Goal: Task Accomplishment & Management: Use online tool/utility

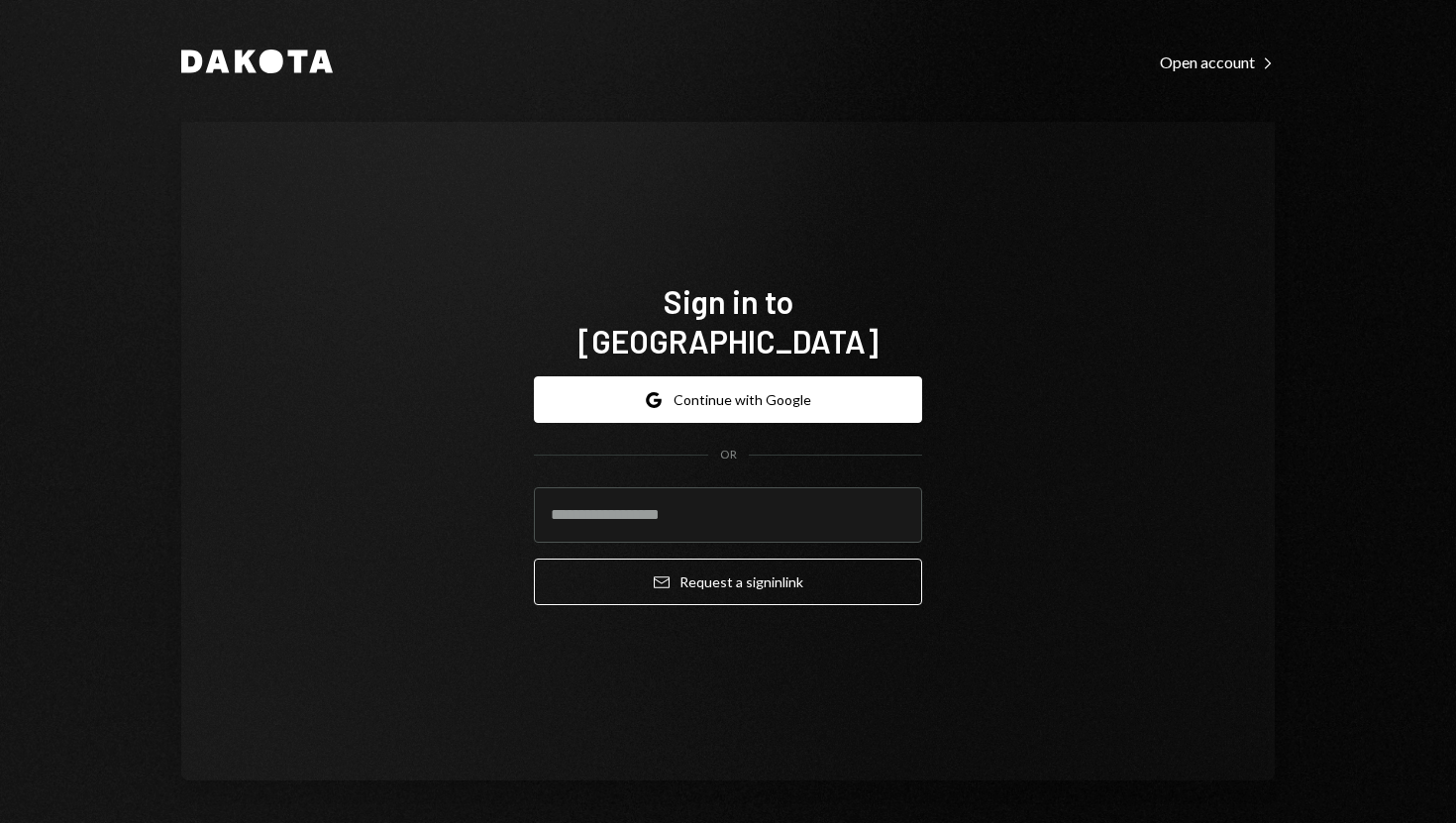
type input "**********"
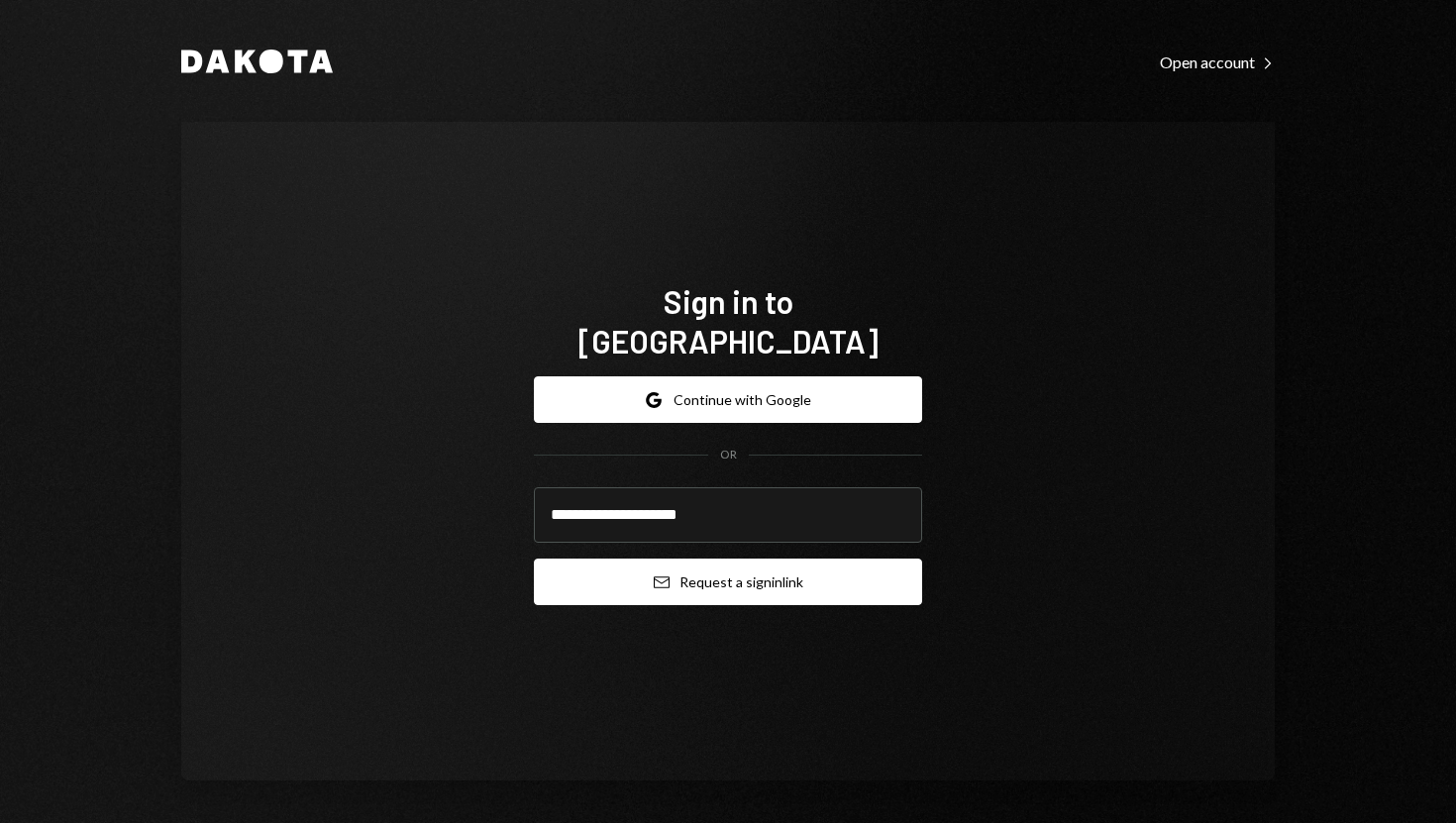
click at [562, 562] on button "Email Request a sign in link" at bounding box center [728, 582] width 388 height 47
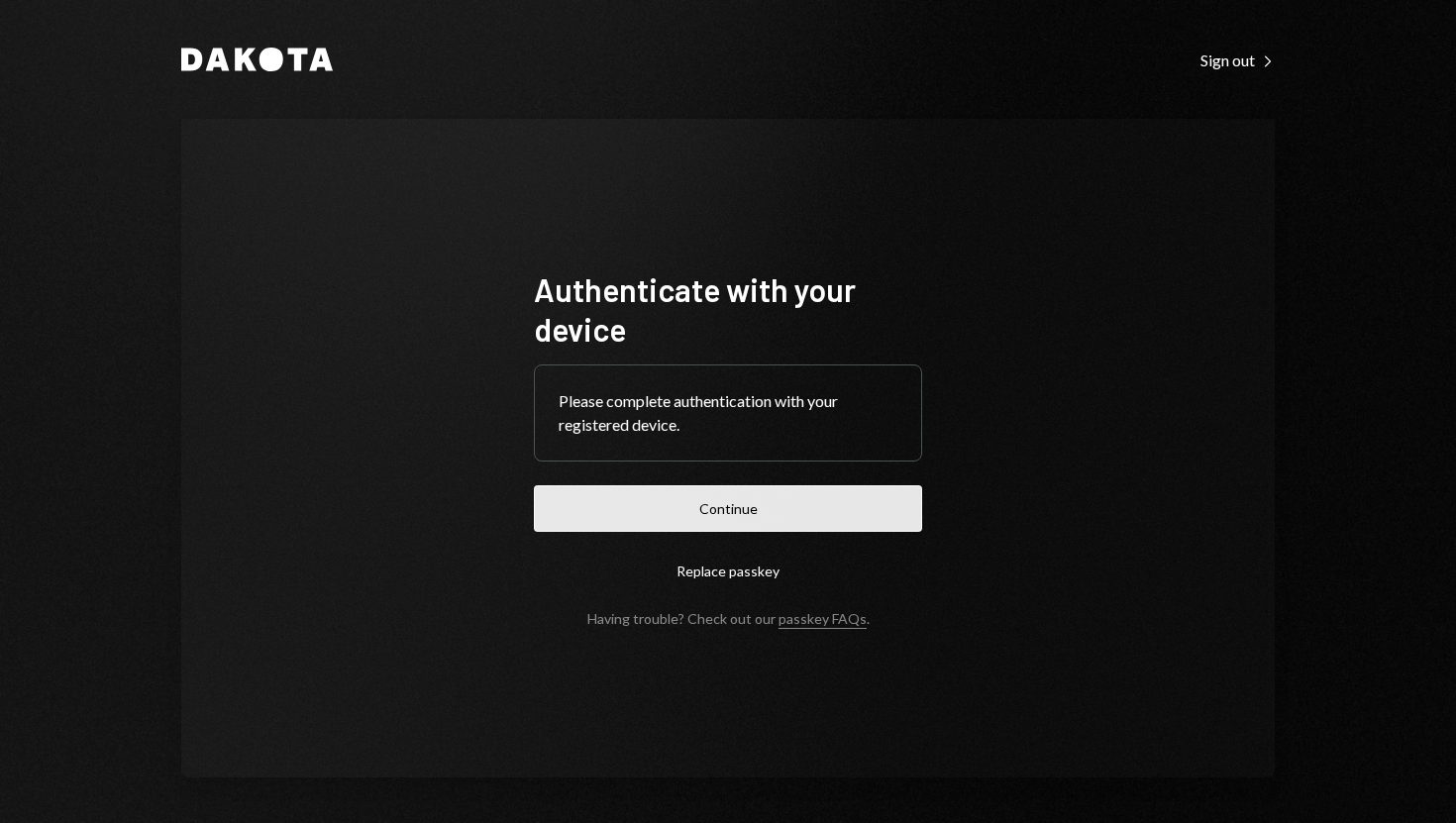
click at [653, 491] on button "Continue" at bounding box center [728, 508] width 388 height 47
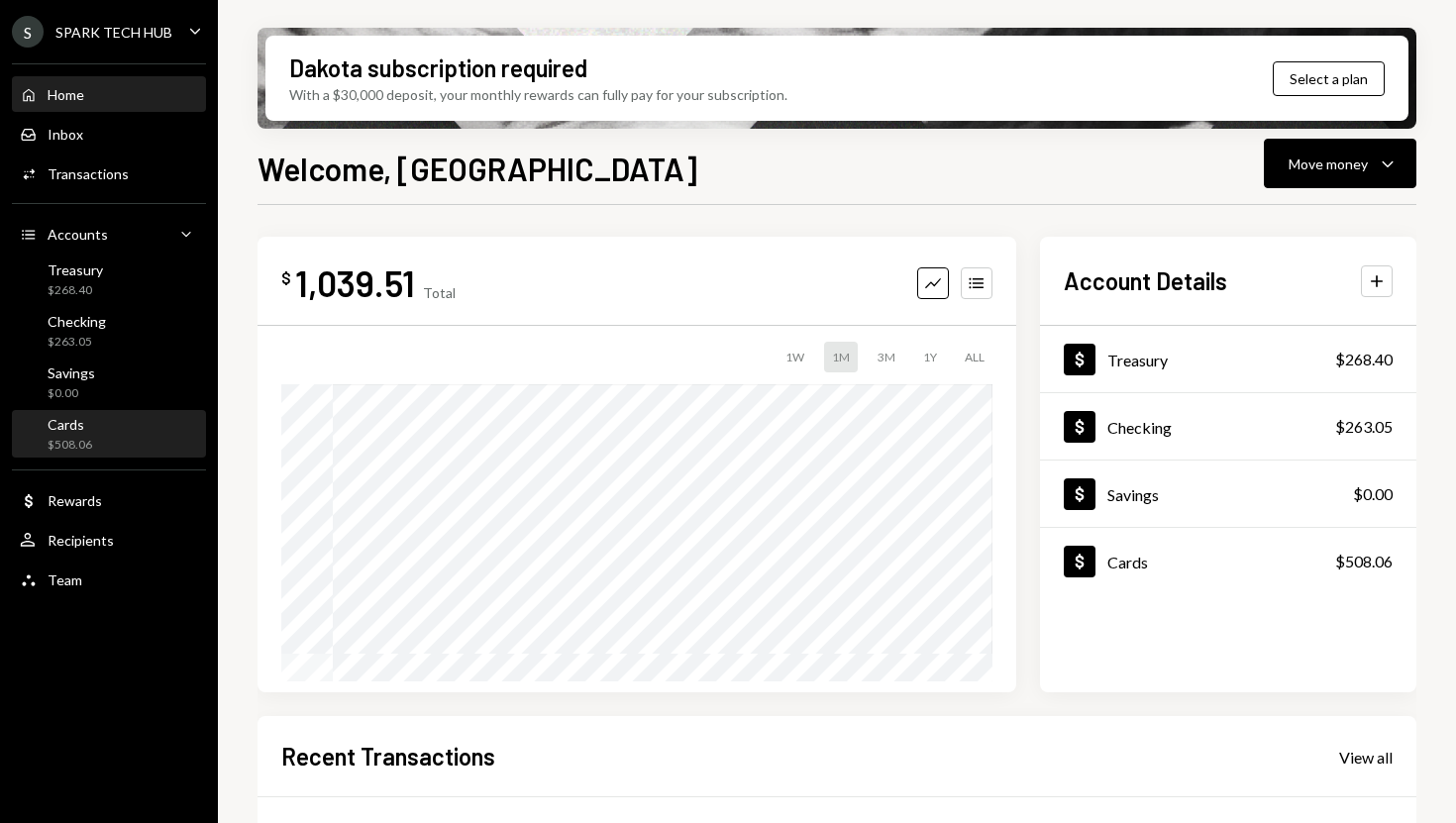
click at [145, 430] on div "Cards $508.06" at bounding box center [109, 435] width 178 height 38
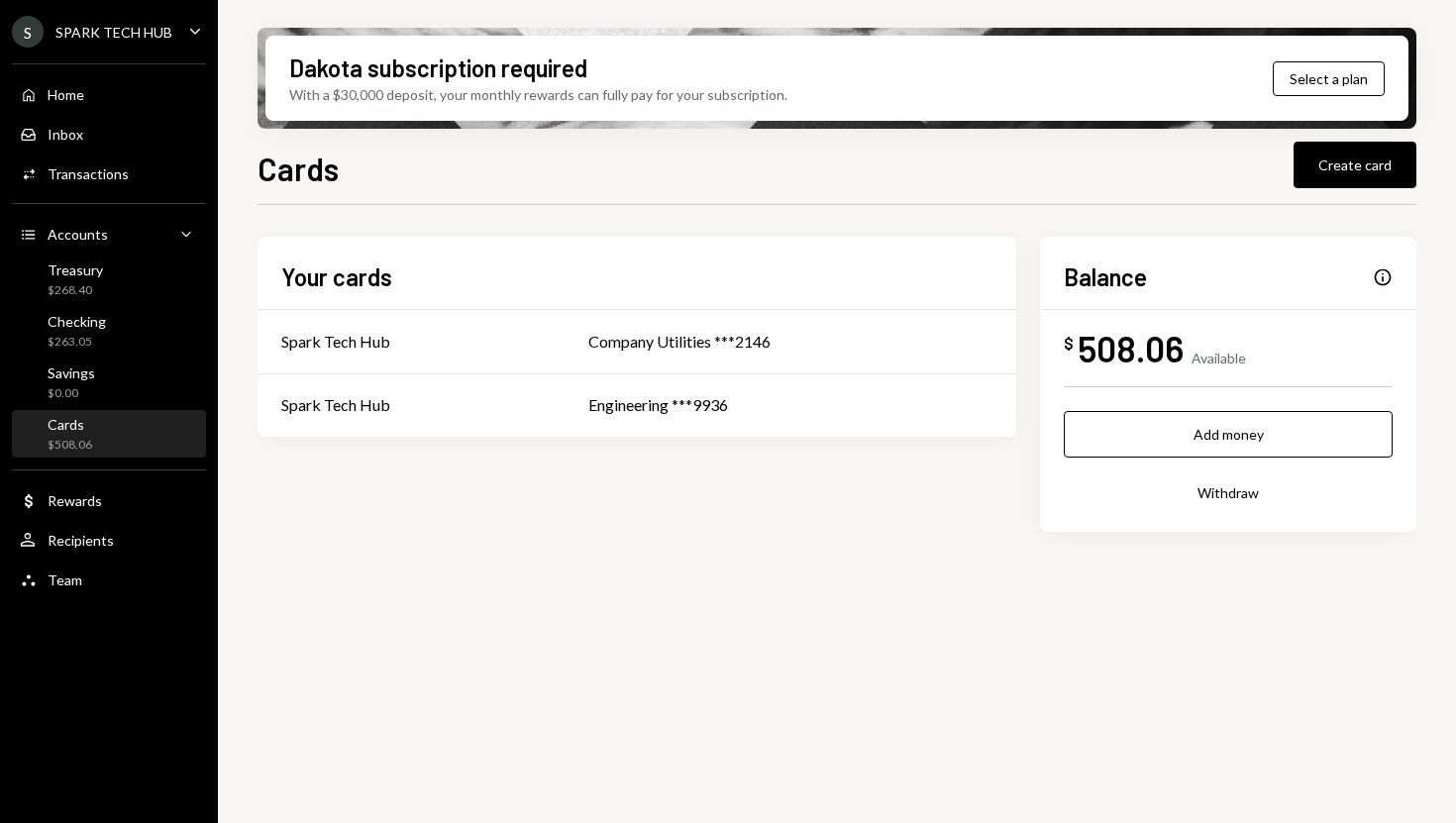
click at [1225, 487] on button "Withdraw" at bounding box center [1228, 492] width 329 height 47
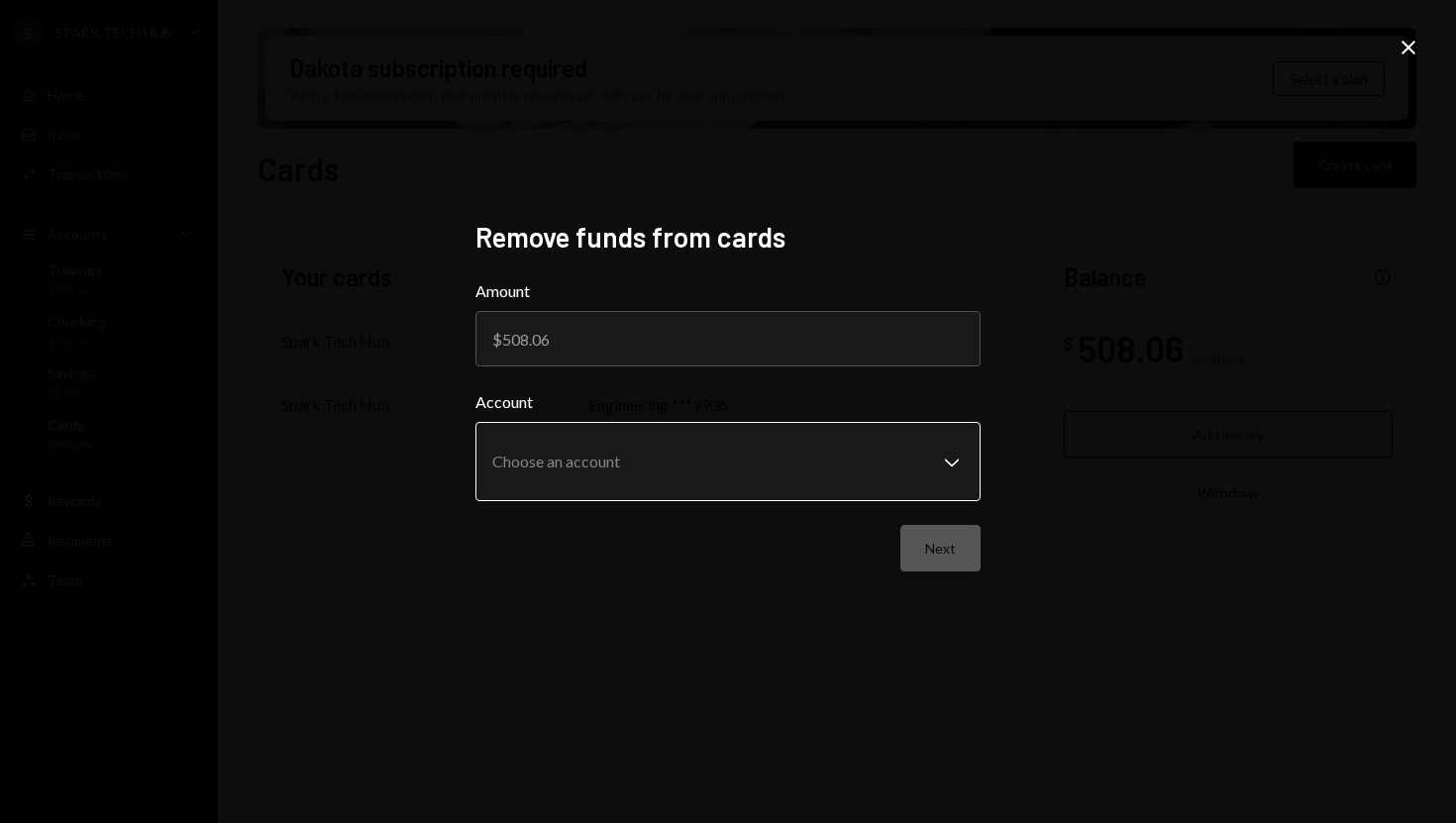
click at [735, 442] on body "**********" at bounding box center [728, 412] width 1456 height 823
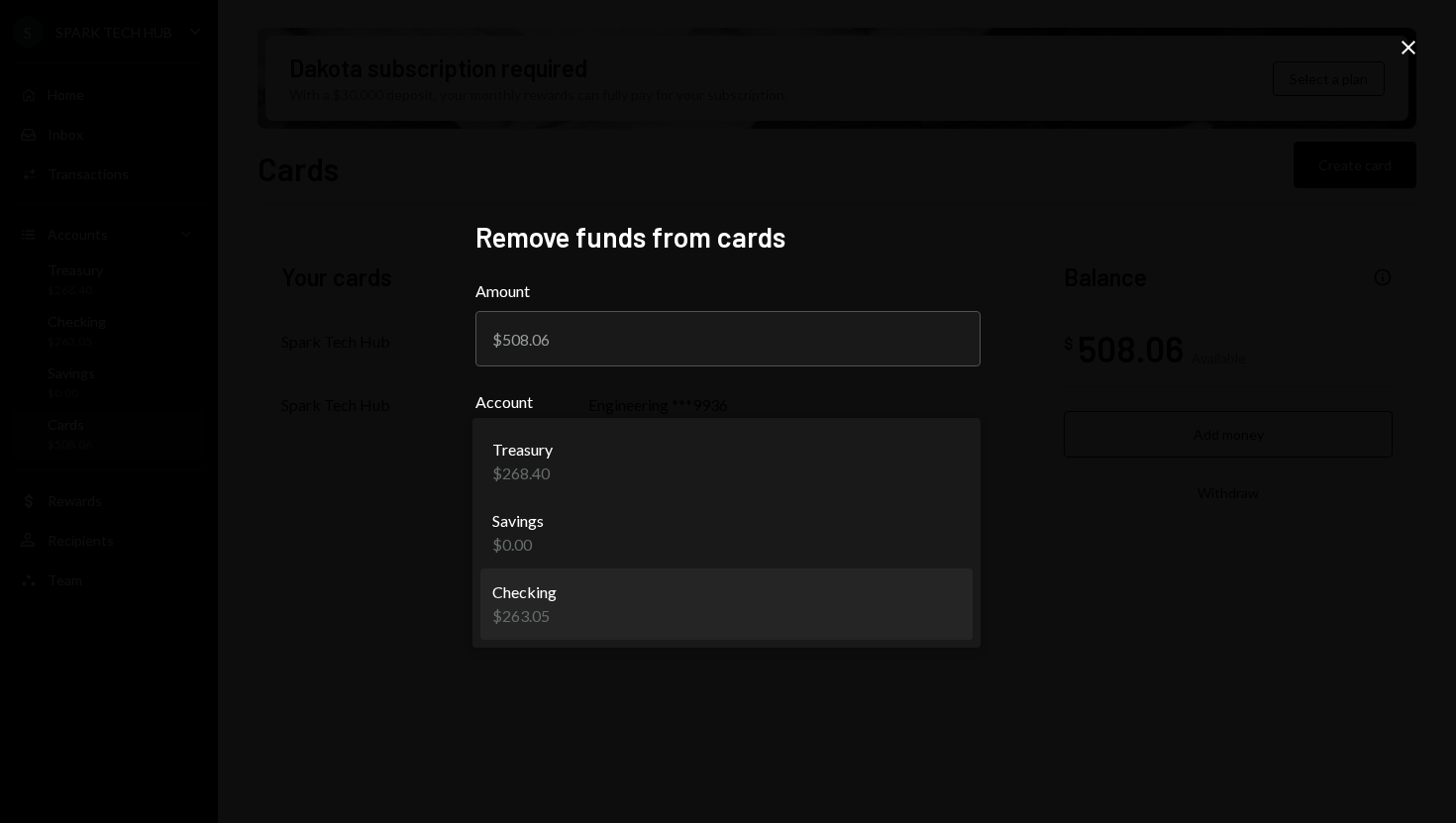
select select "**********"
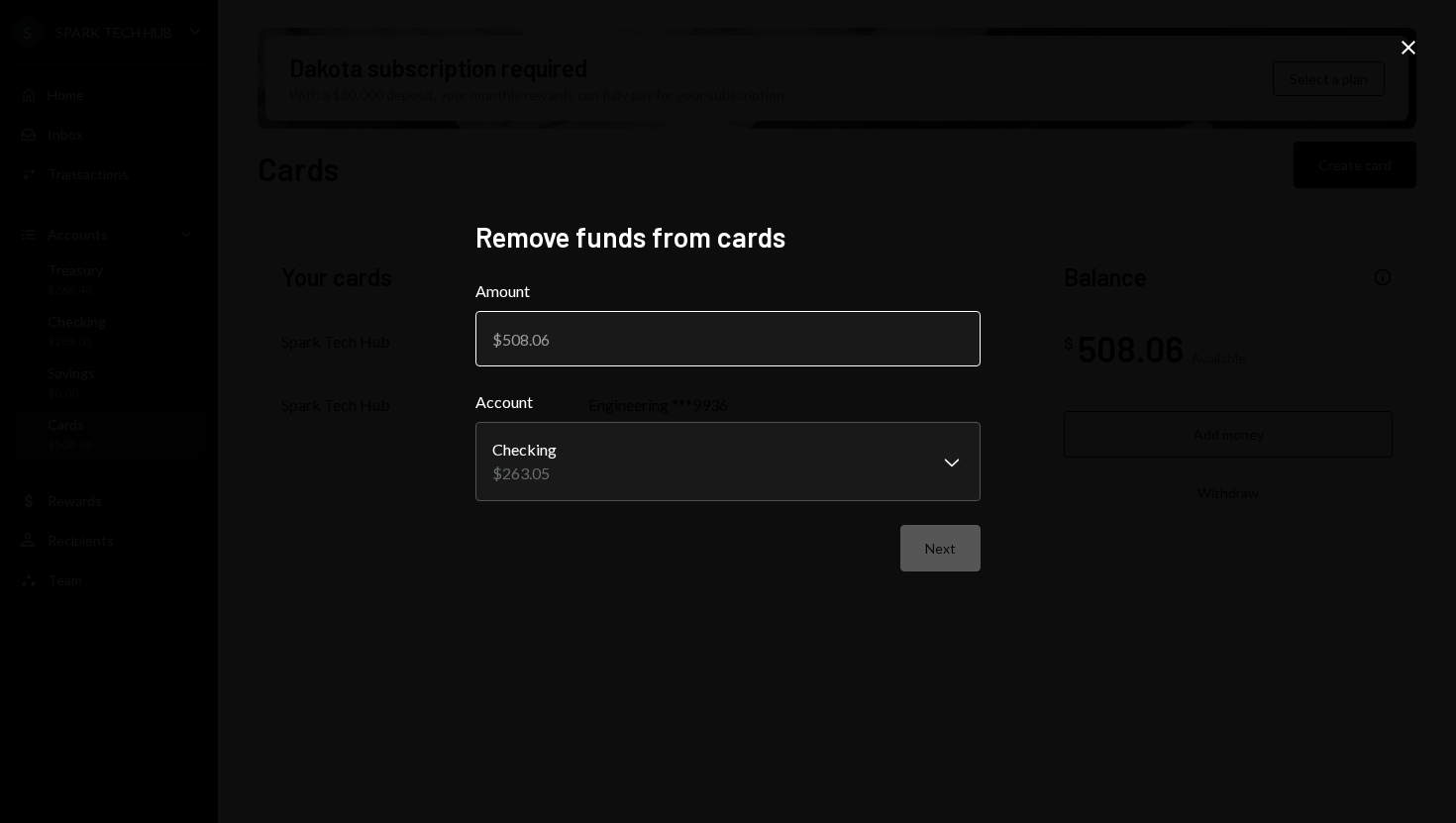
click at [815, 326] on input "Amount" at bounding box center [727, 339] width 505 height 56
type input "508.06"
click at [955, 566] on button "Next" at bounding box center [940, 548] width 81 height 47
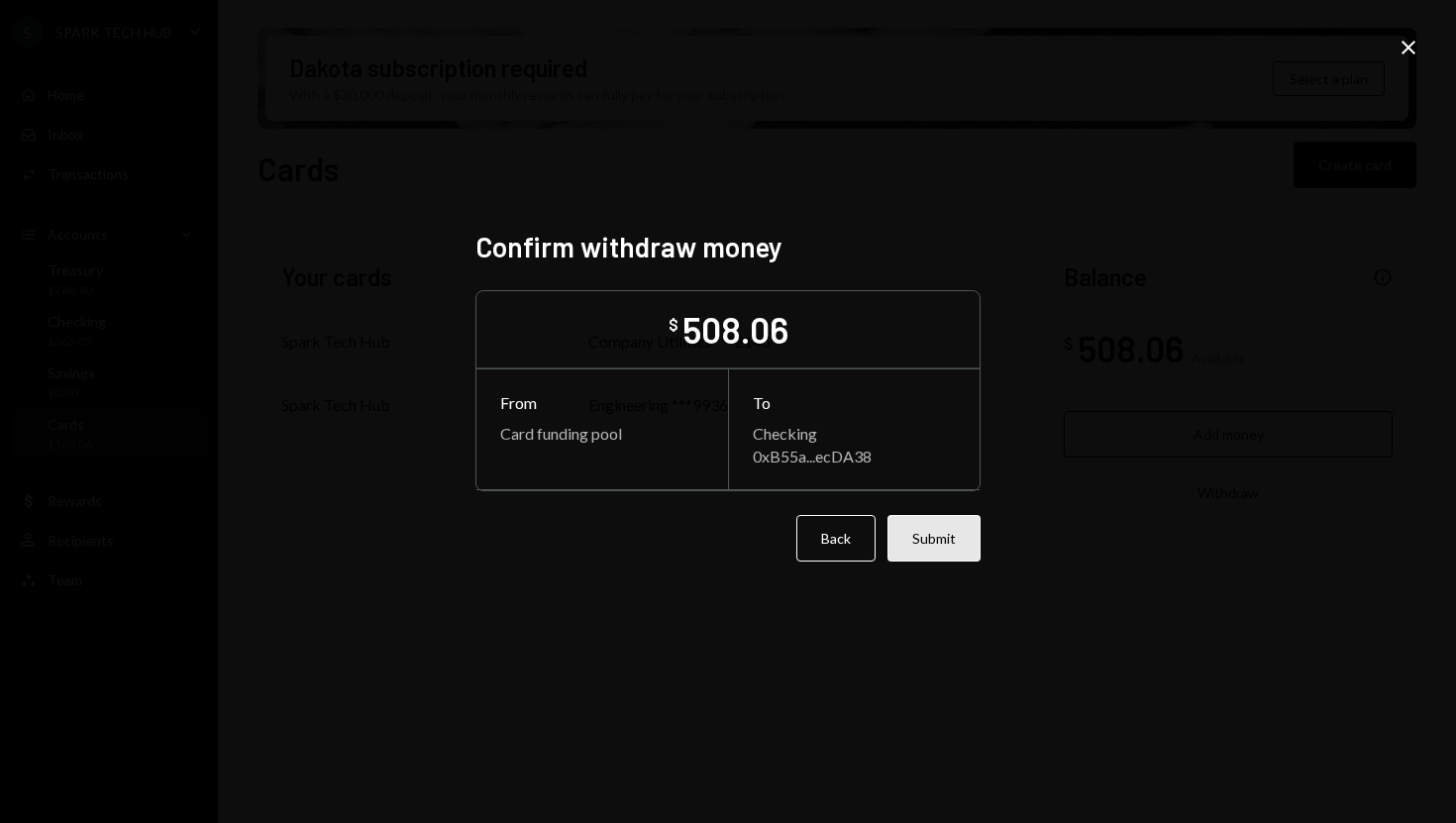
click at [944, 551] on button "Submit" at bounding box center [933, 538] width 93 height 47
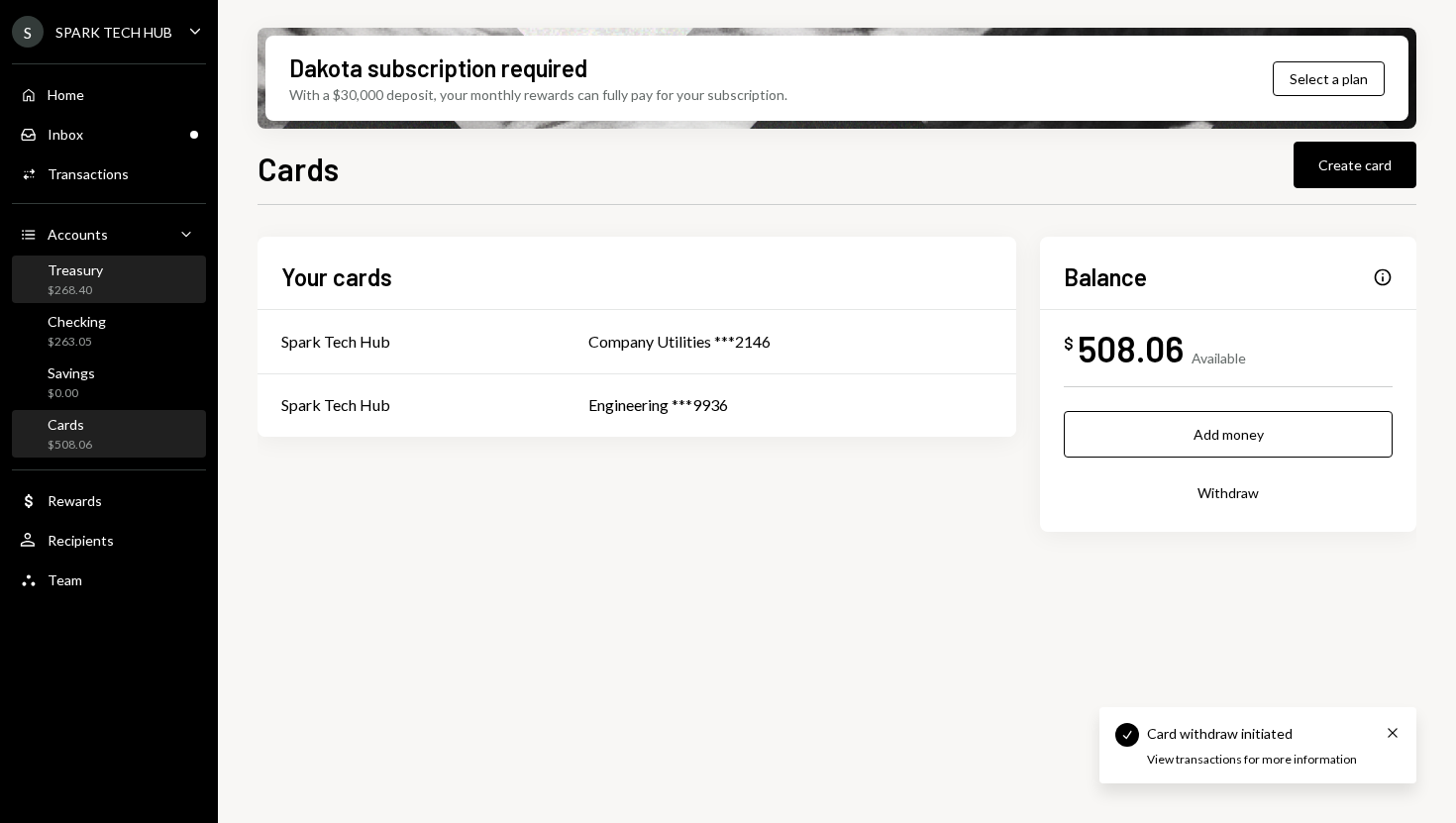
click at [126, 289] on div "Treasury $268.40" at bounding box center [109, 280] width 178 height 38
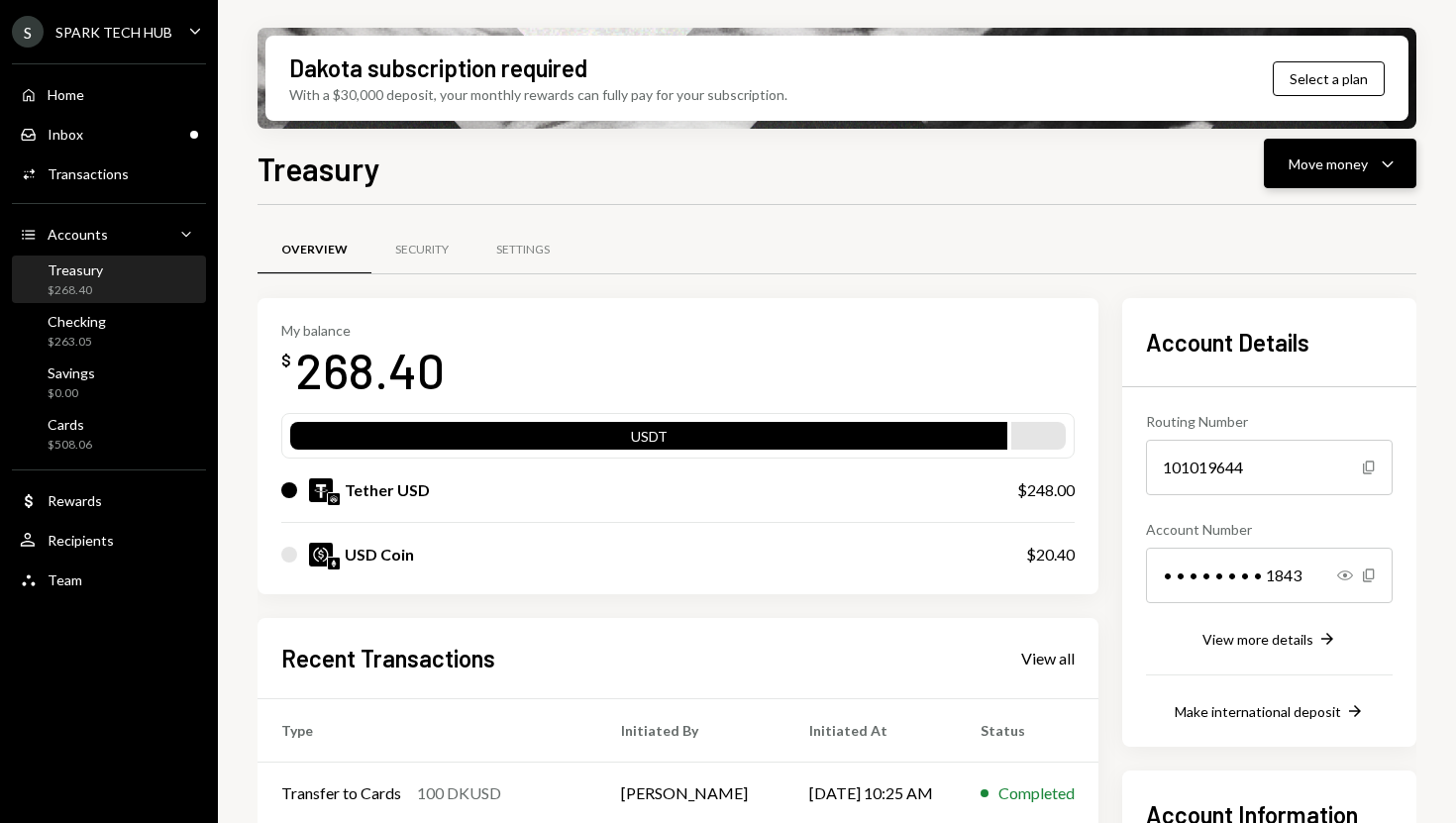
click at [1332, 174] on div "Move money Caret Down" at bounding box center [1338, 163] width 103 height 24
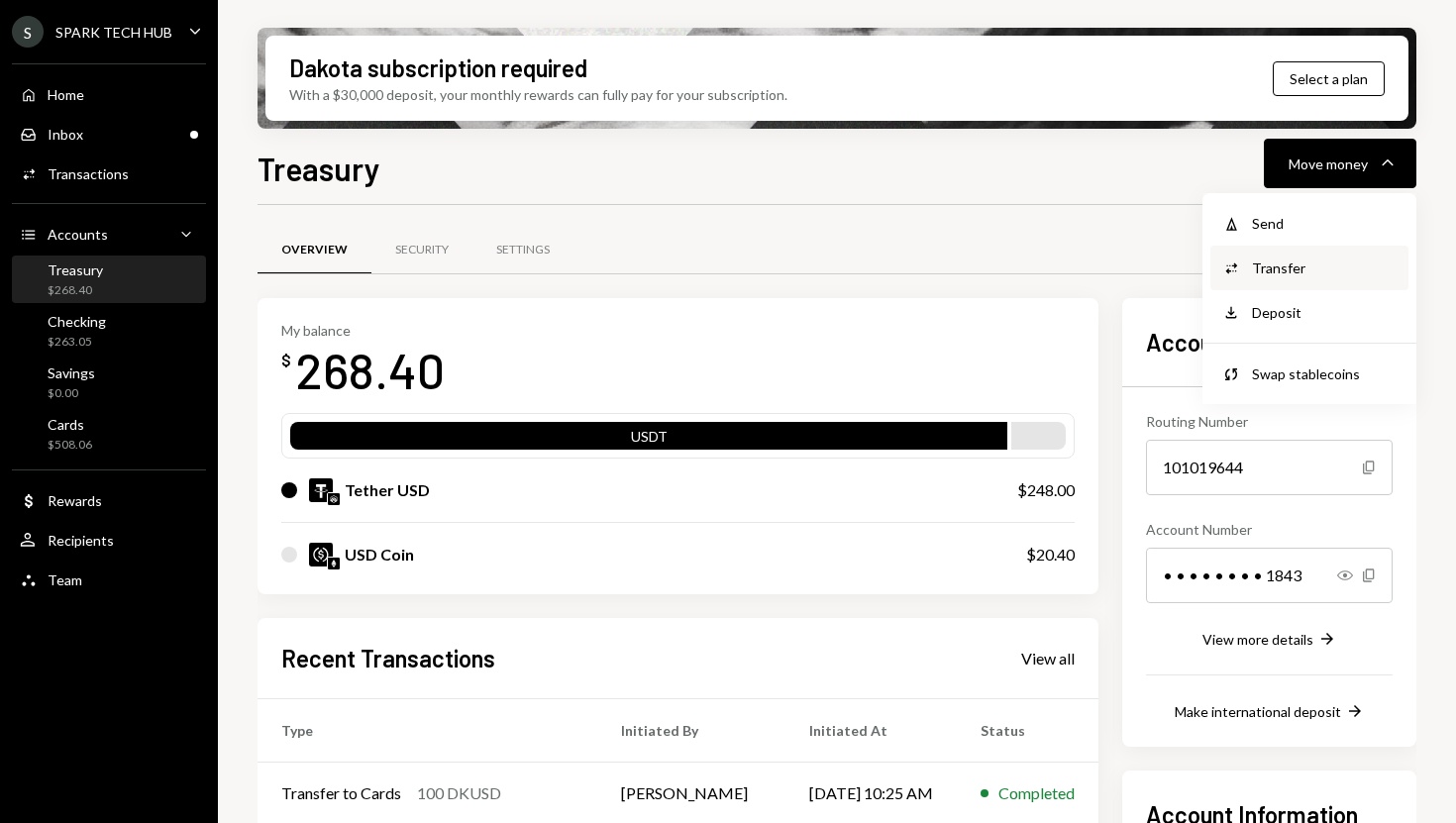
click at [1292, 269] on div "Transfer" at bounding box center [1324, 267] width 144 height 21
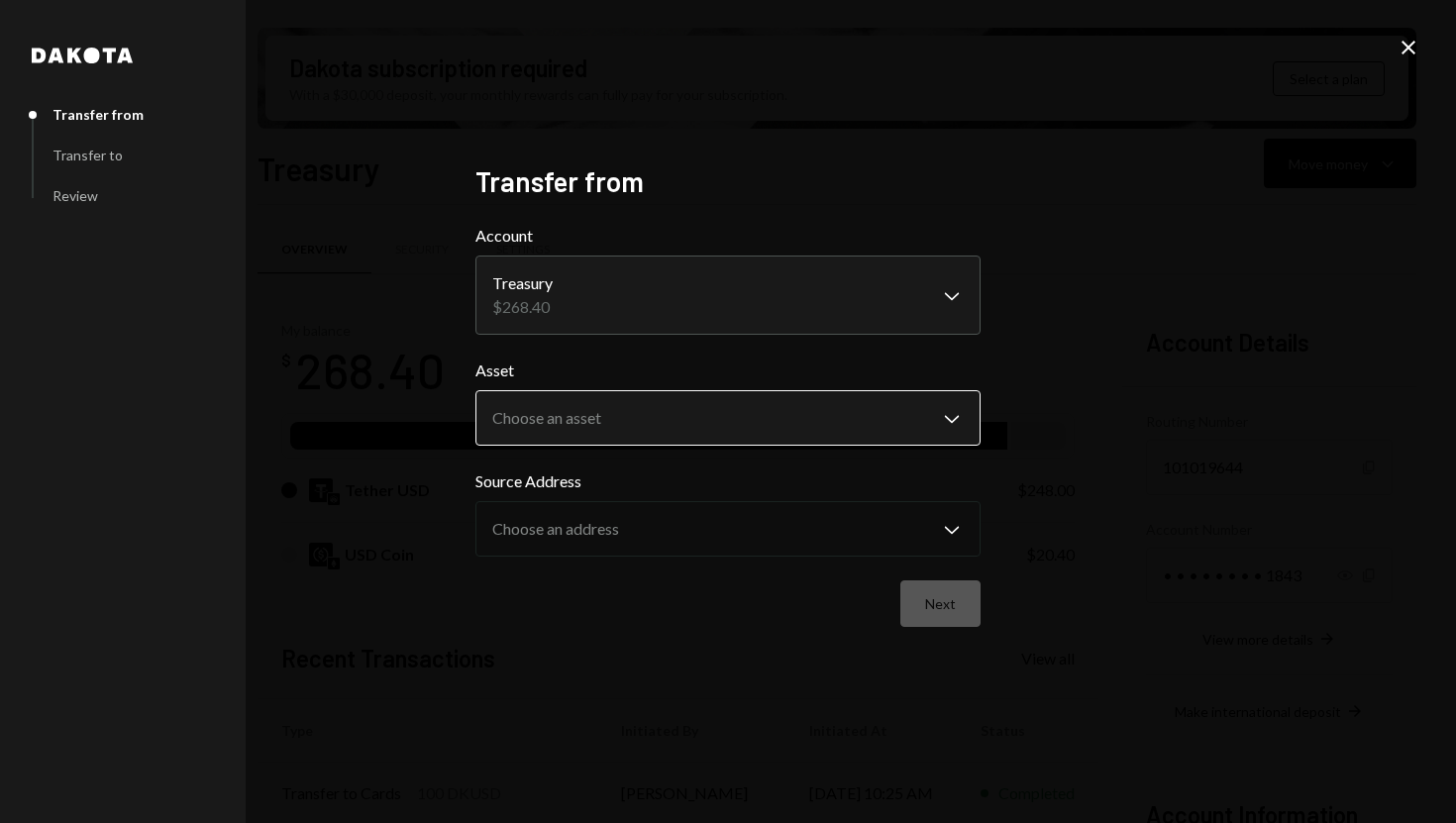
click at [929, 412] on body "S SPARK TECH HUB Caret Down Home Home Inbox Inbox Activities Transactions Accou…" at bounding box center [728, 412] width 1456 height 823
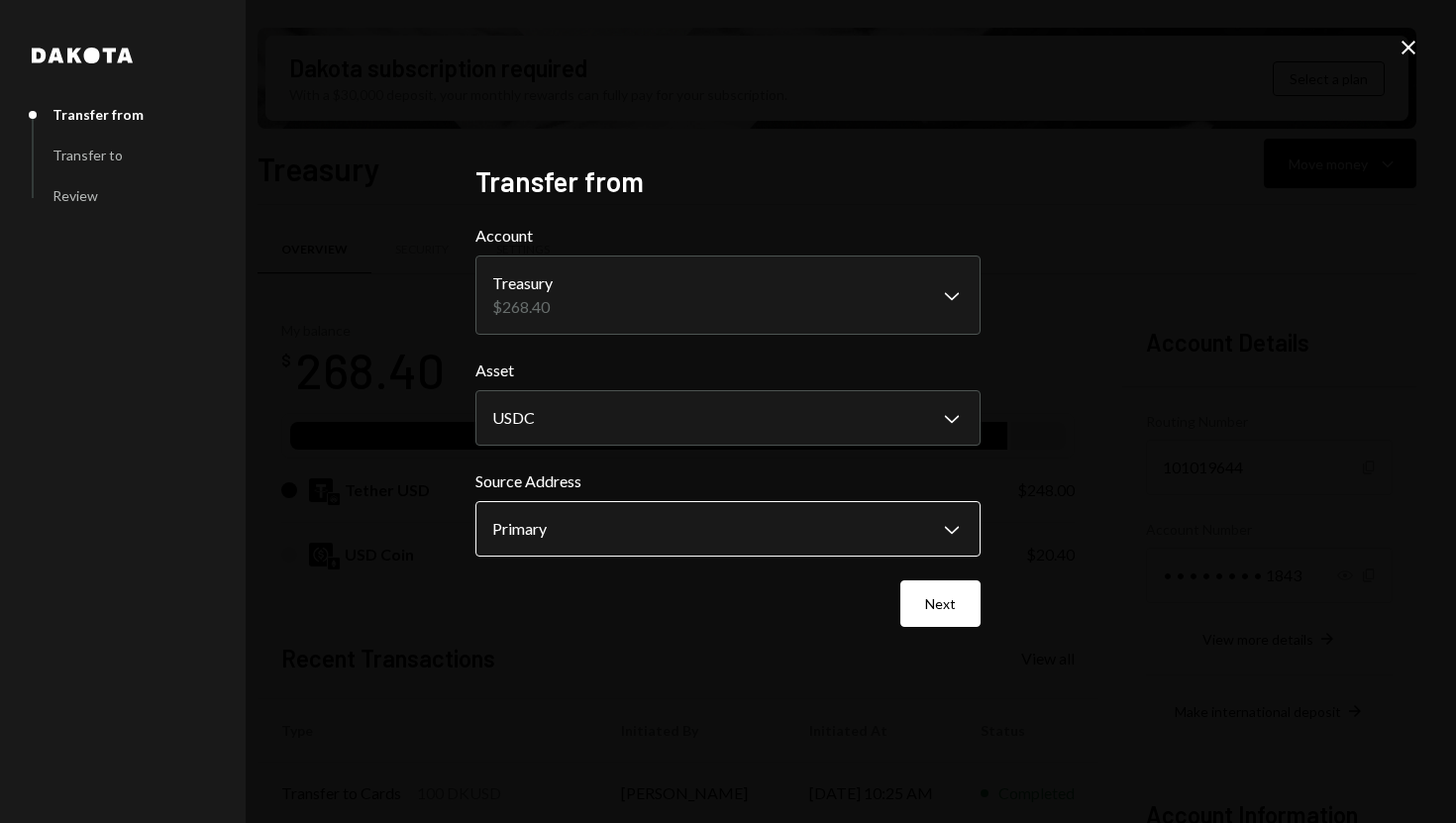
click at [893, 544] on body "S SPARK TECH HUB Caret Down Home Home Inbox Inbox Activities Transactions Accou…" at bounding box center [728, 412] width 1456 height 823
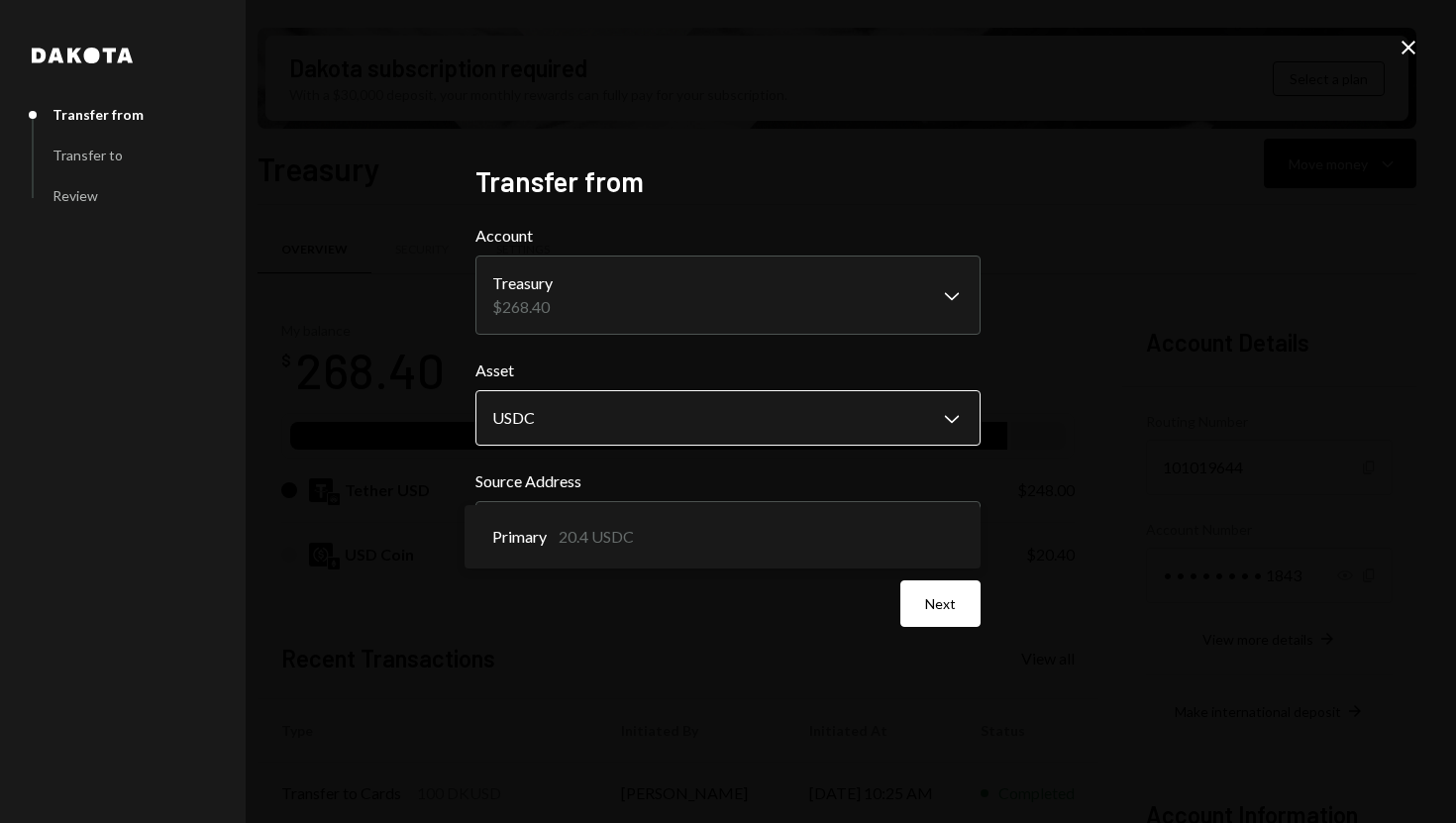
click at [906, 429] on body "S SPARK TECH HUB Caret Down Home Home Inbox Inbox Activities Transactions Accou…" at bounding box center [728, 412] width 1456 height 823
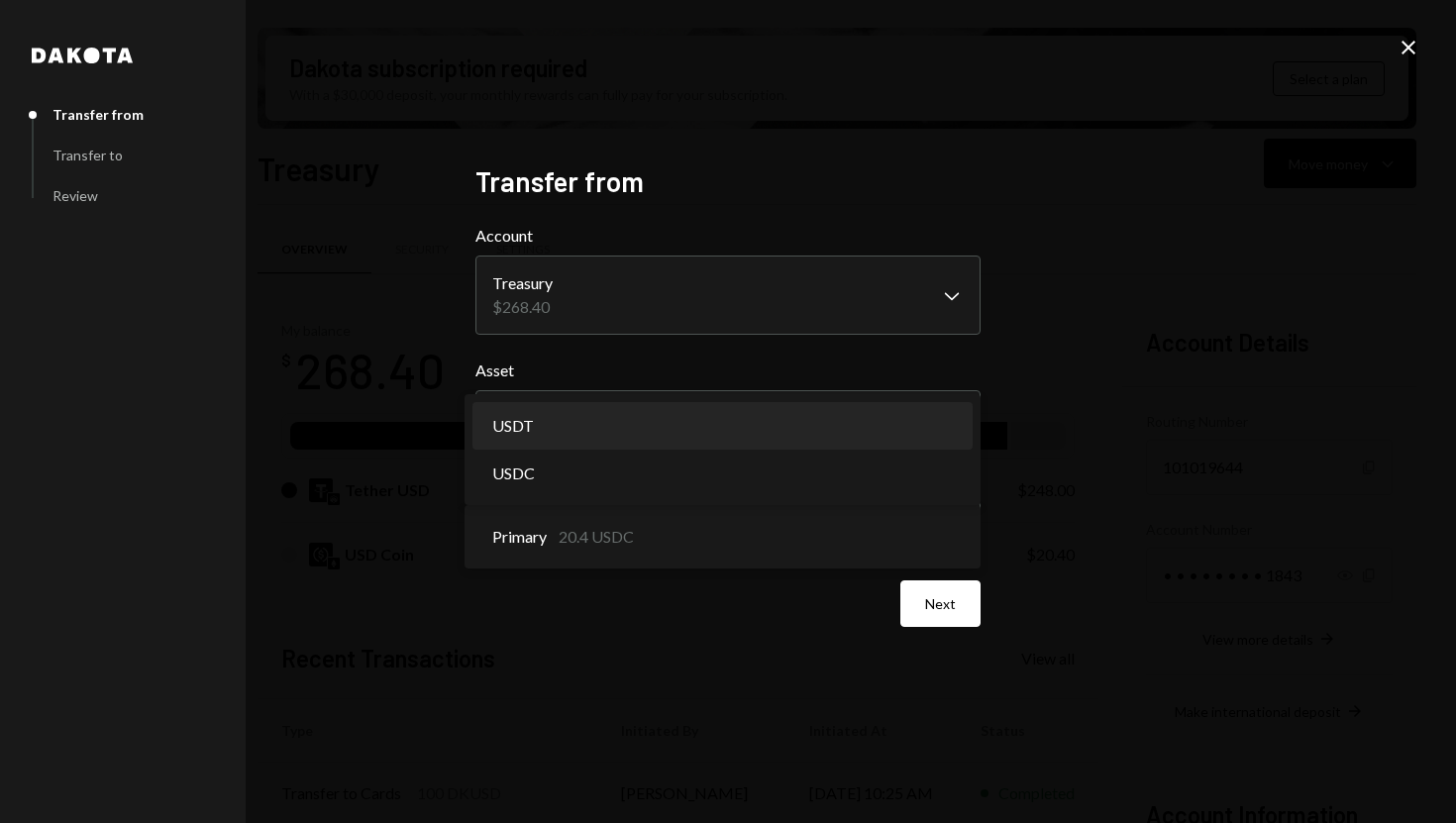
select select "****"
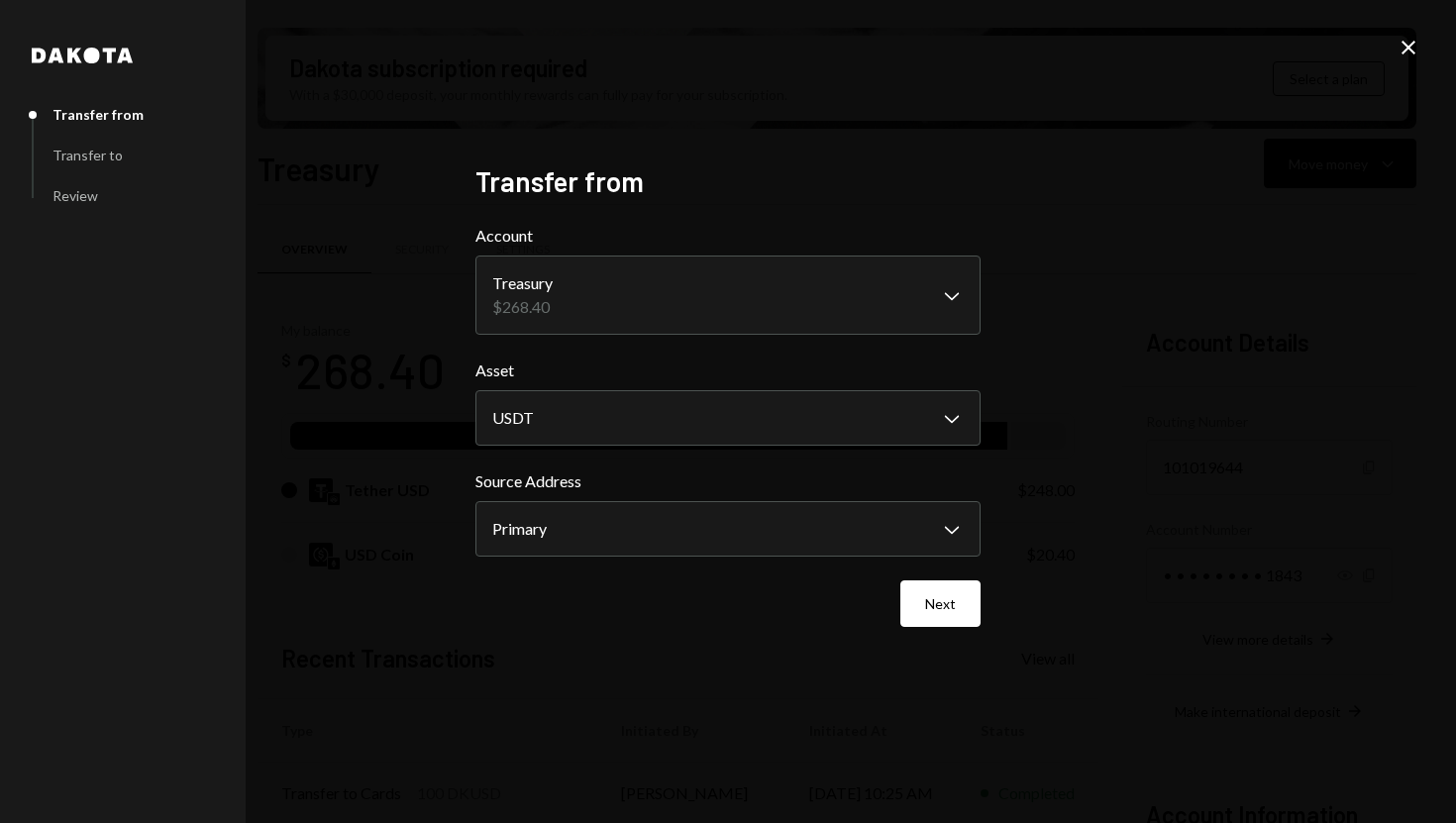
click at [897, 536] on body "S SPARK TECH HUB Caret Down Home Home Inbox Inbox Activities Transactions Accou…" at bounding box center [728, 412] width 1456 height 823
click at [917, 608] on button "Next" at bounding box center [940, 604] width 81 height 47
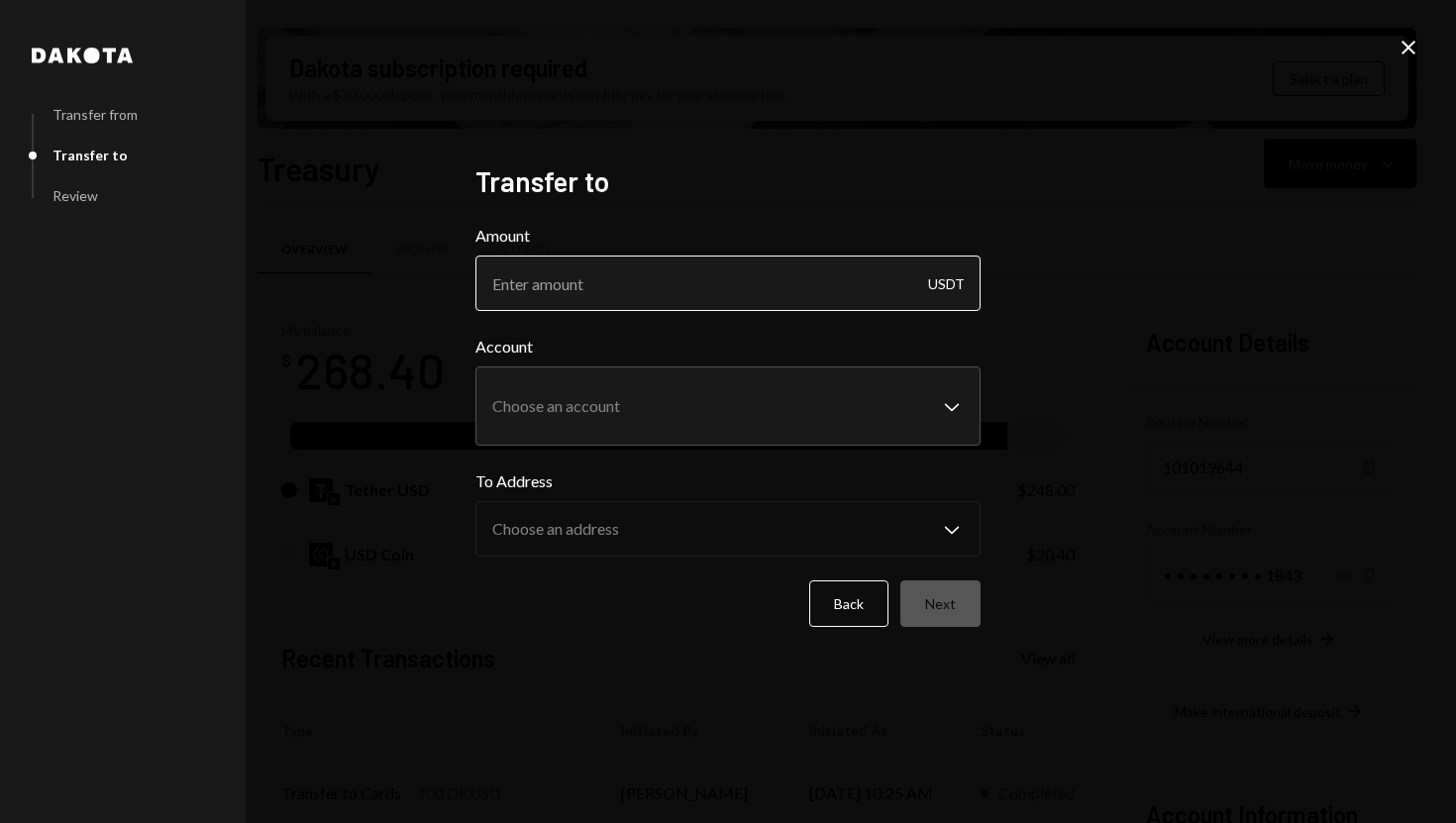
click at [610, 294] on input "Amount" at bounding box center [727, 284] width 505 height 56
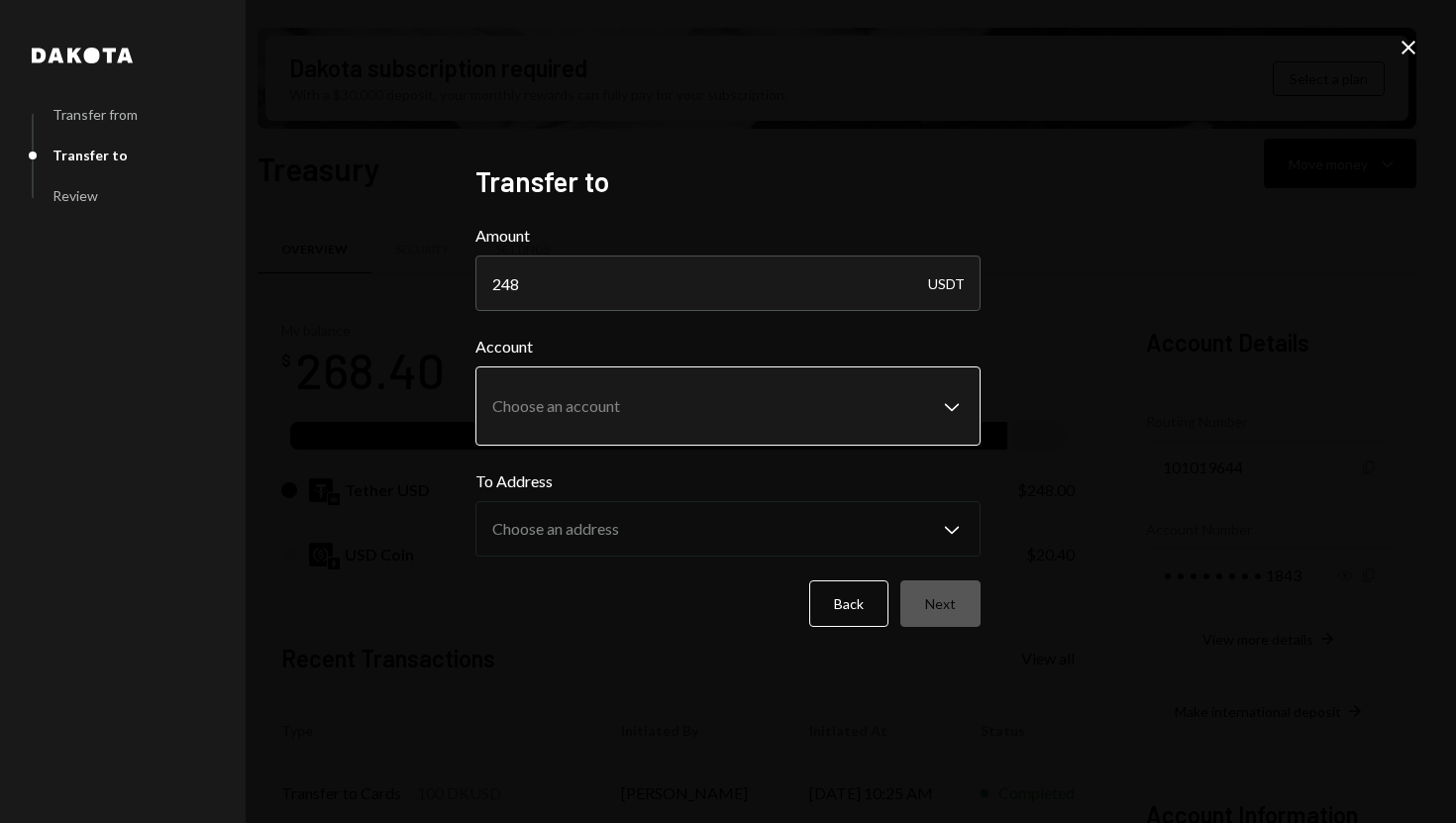
type input "248"
click at [622, 381] on body "S SPARK TECH HUB Caret Down Home Home Inbox Inbox Activities Transactions Accou…" at bounding box center [728, 412] width 1456 height 823
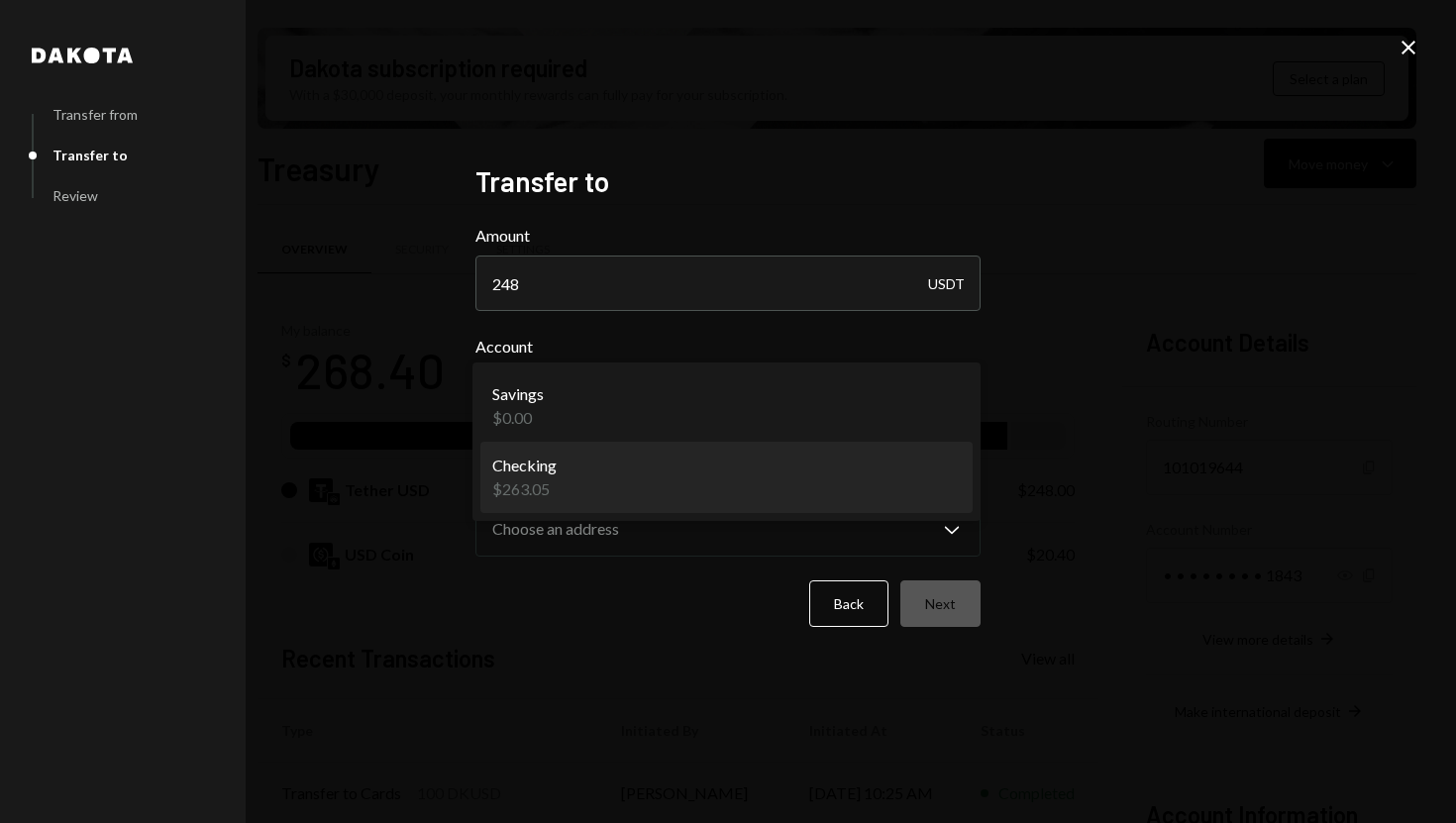
select select "**********"
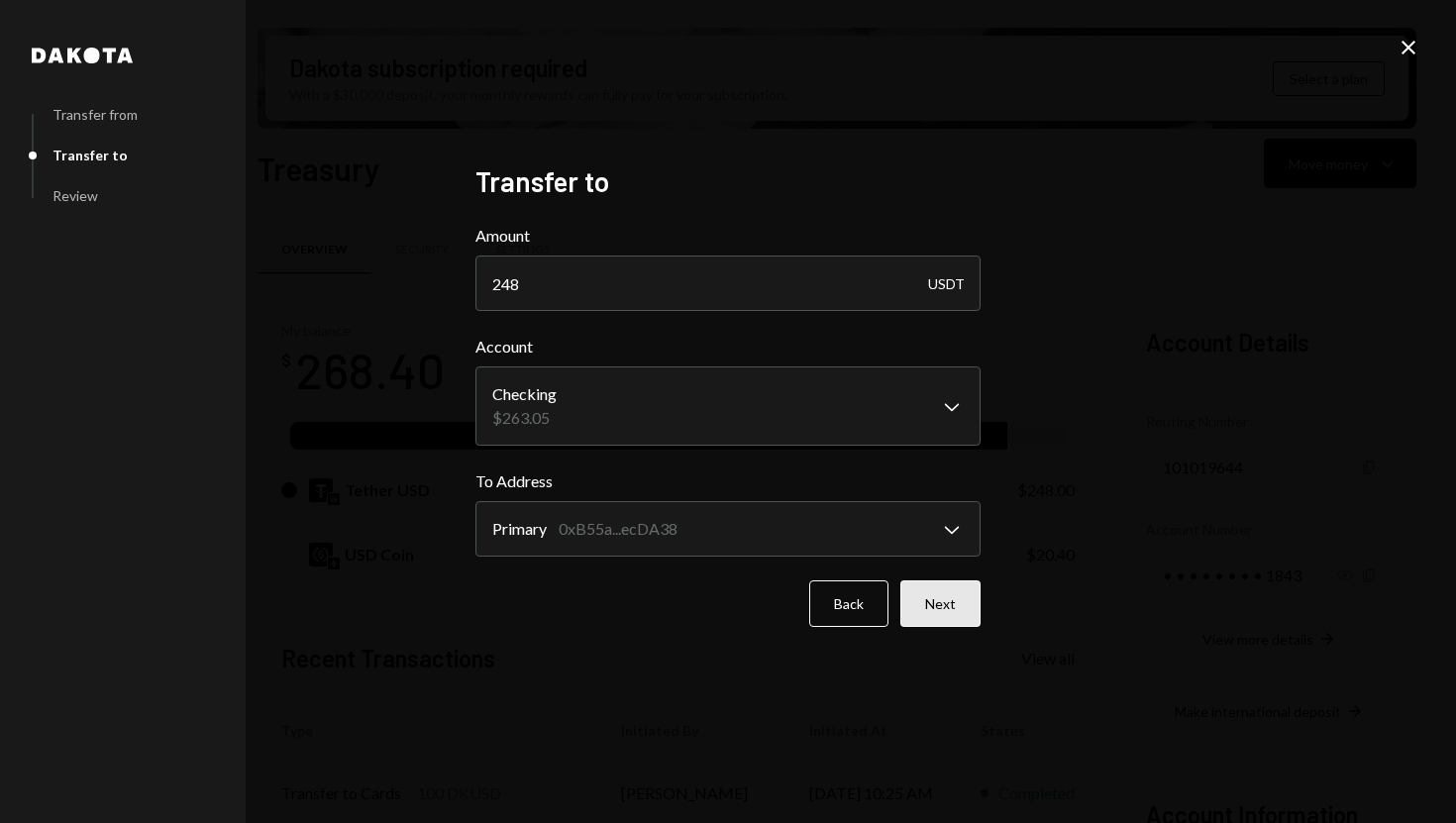
click at [920, 584] on button "Next" at bounding box center [940, 604] width 81 height 47
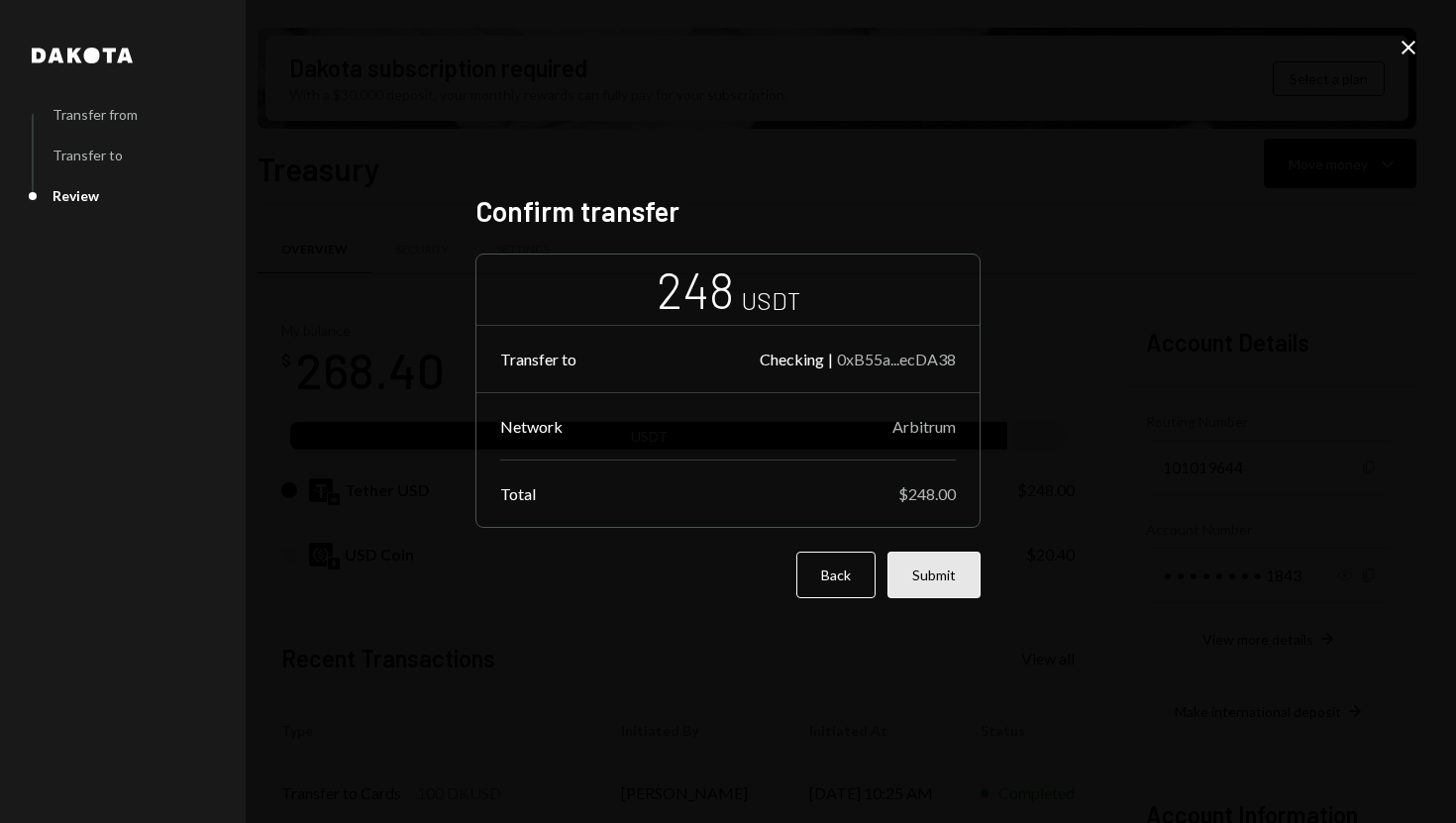
click at [926, 581] on button "Submit" at bounding box center [933, 575] width 93 height 47
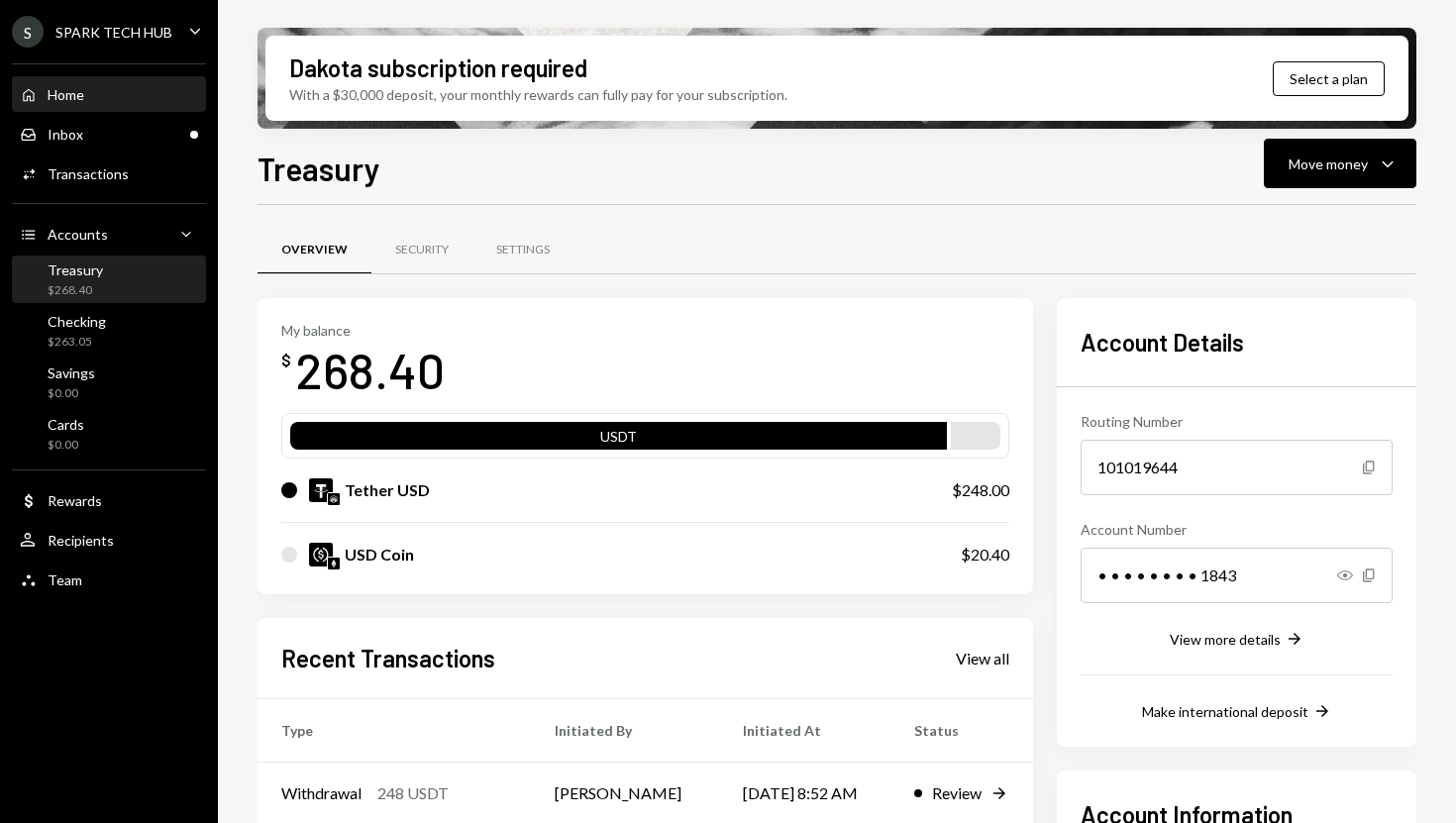
click at [103, 88] on div "Home Home" at bounding box center [109, 95] width 178 height 18
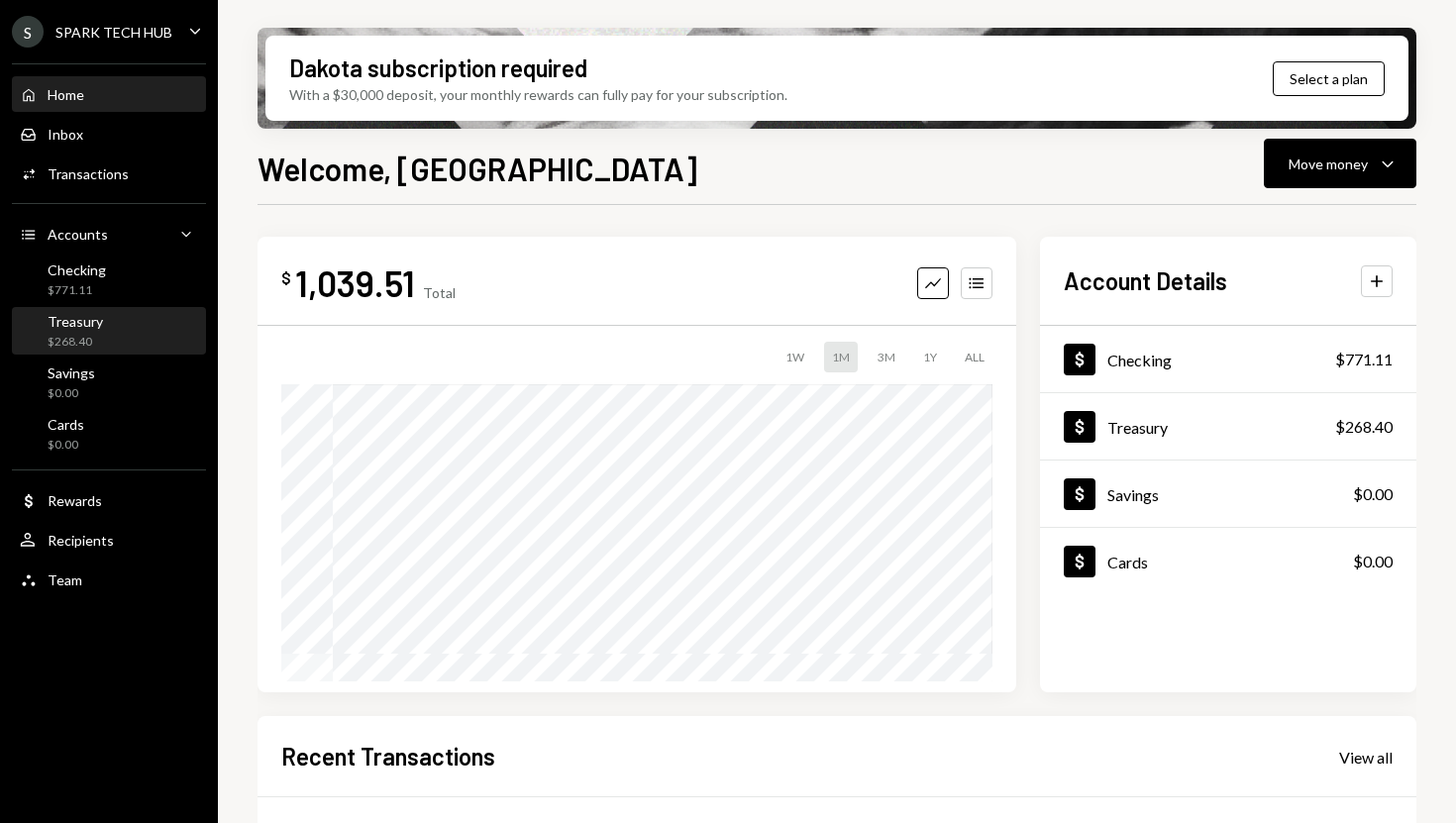
click at [159, 344] on div "Treasury $268.40" at bounding box center [109, 332] width 178 height 38
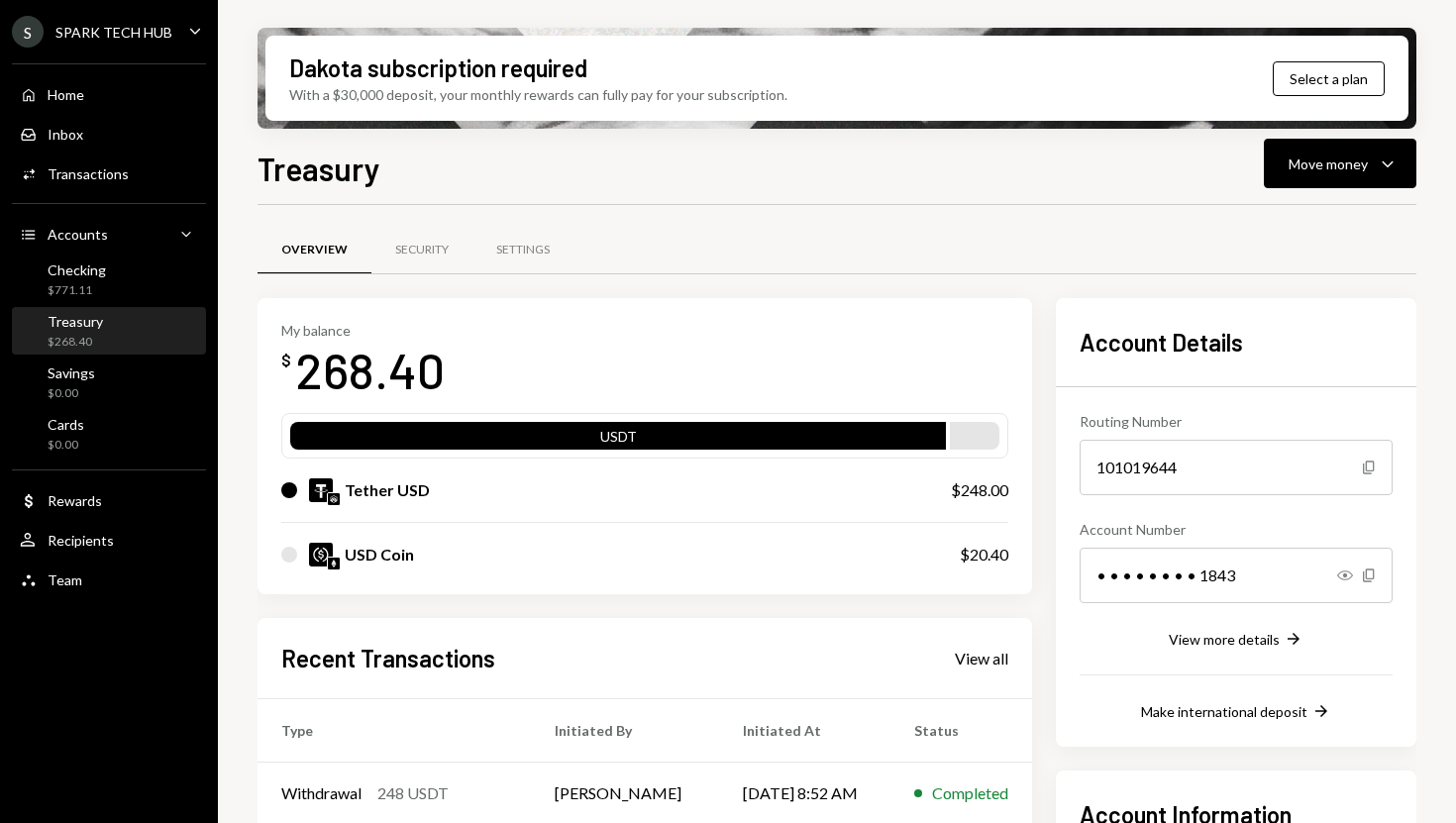
click at [133, 336] on div "Treasury $268.40" at bounding box center [109, 332] width 178 height 38
click at [118, 279] on div "Checking $771.11" at bounding box center [109, 280] width 178 height 38
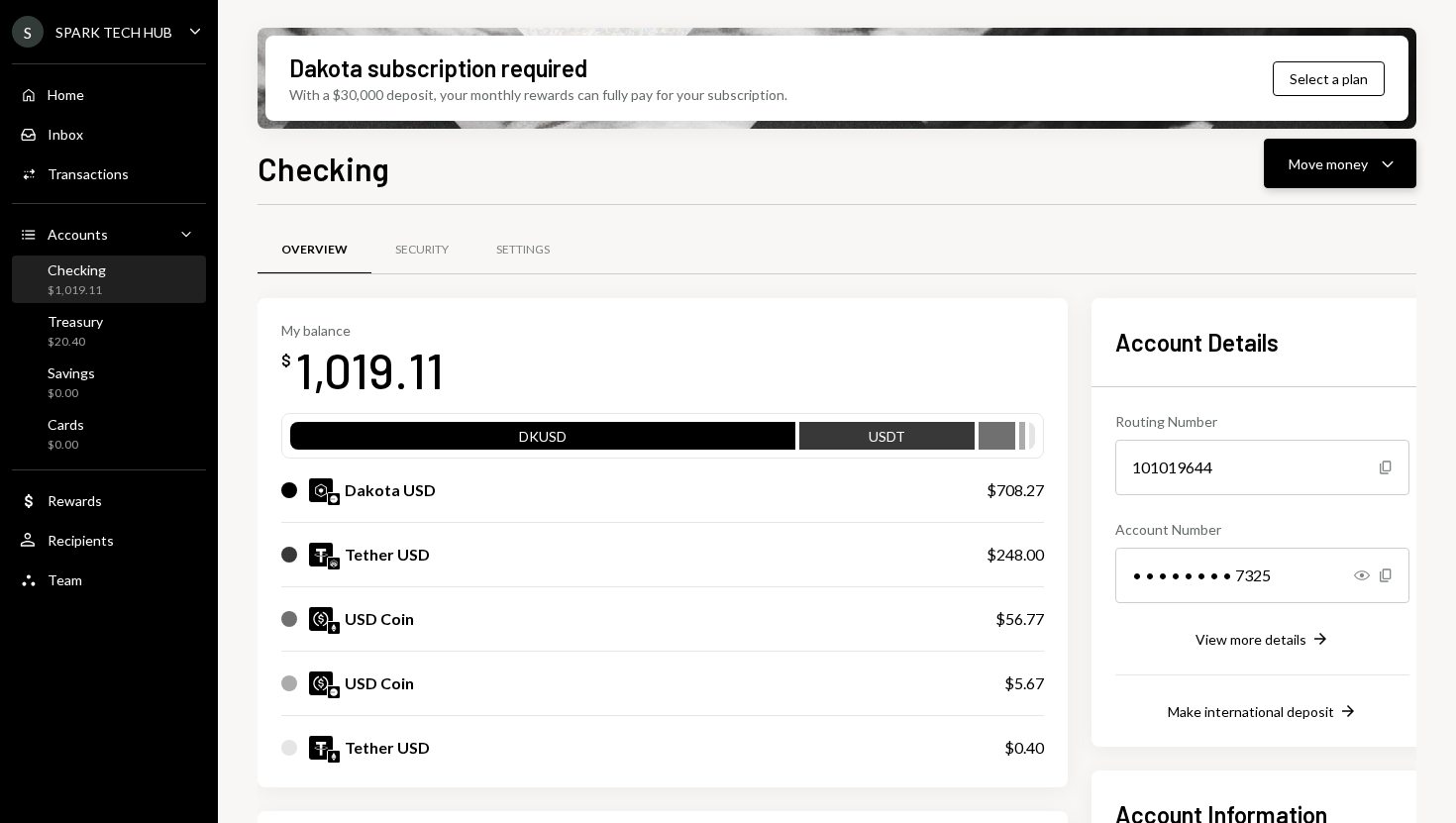
click at [1351, 174] on div "Move money Caret Down" at bounding box center [1338, 163] width 103 height 24
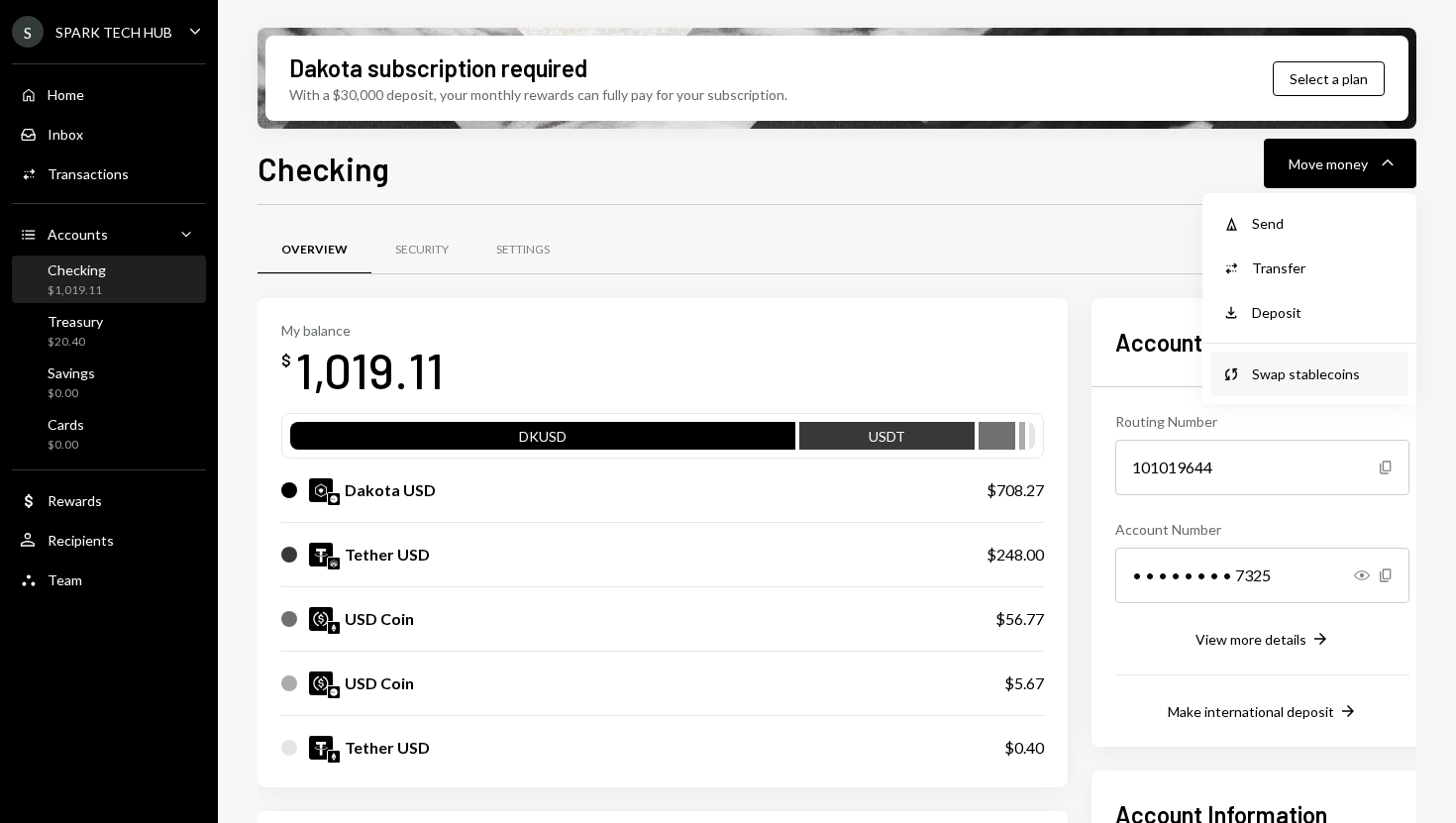
click at [1297, 369] on div "Swap stablecoins" at bounding box center [1324, 374] width 144 height 21
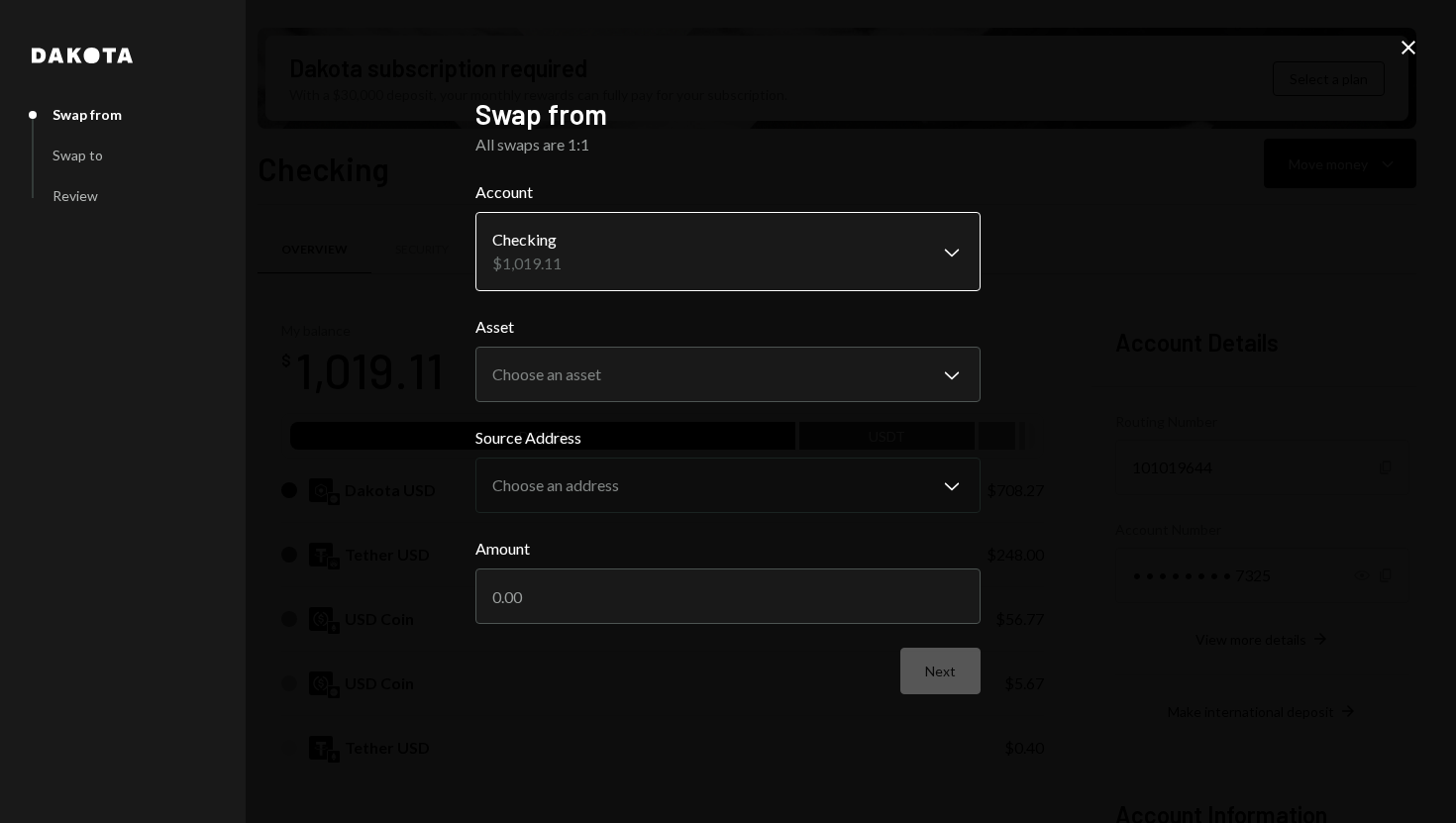
click at [909, 262] on body "S SPARK TECH HUB Caret Down Home Home Inbox Inbox Activities Transactions Accou…" at bounding box center [728, 412] width 1456 height 823
click at [926, 388] on body "S SPARK TECH HUB Caret Down Home Home Inbox Inbox Activities Transactions Accou…" at bounding box center [728, 412] width 1456 height 823
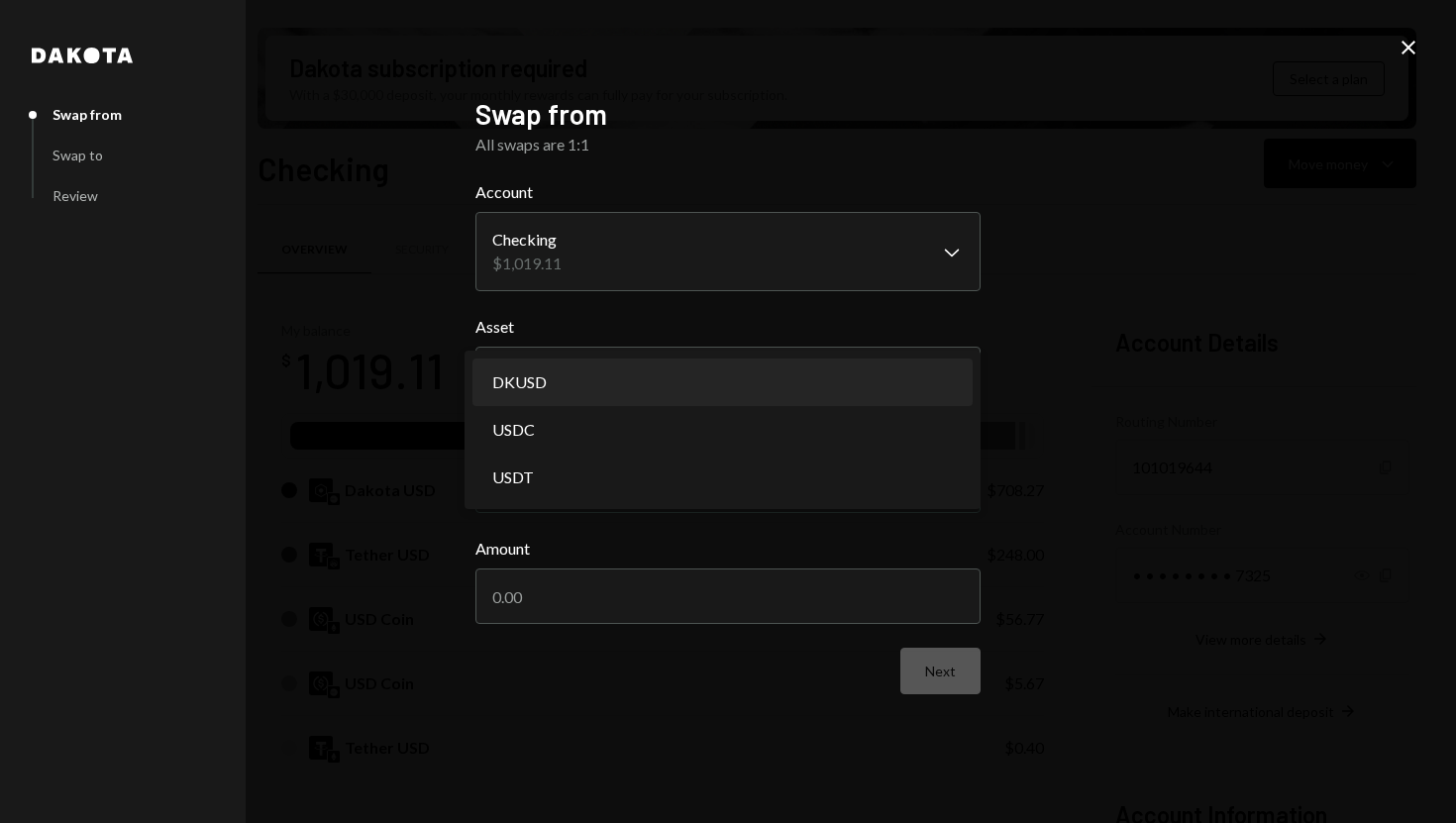
select select "*****"
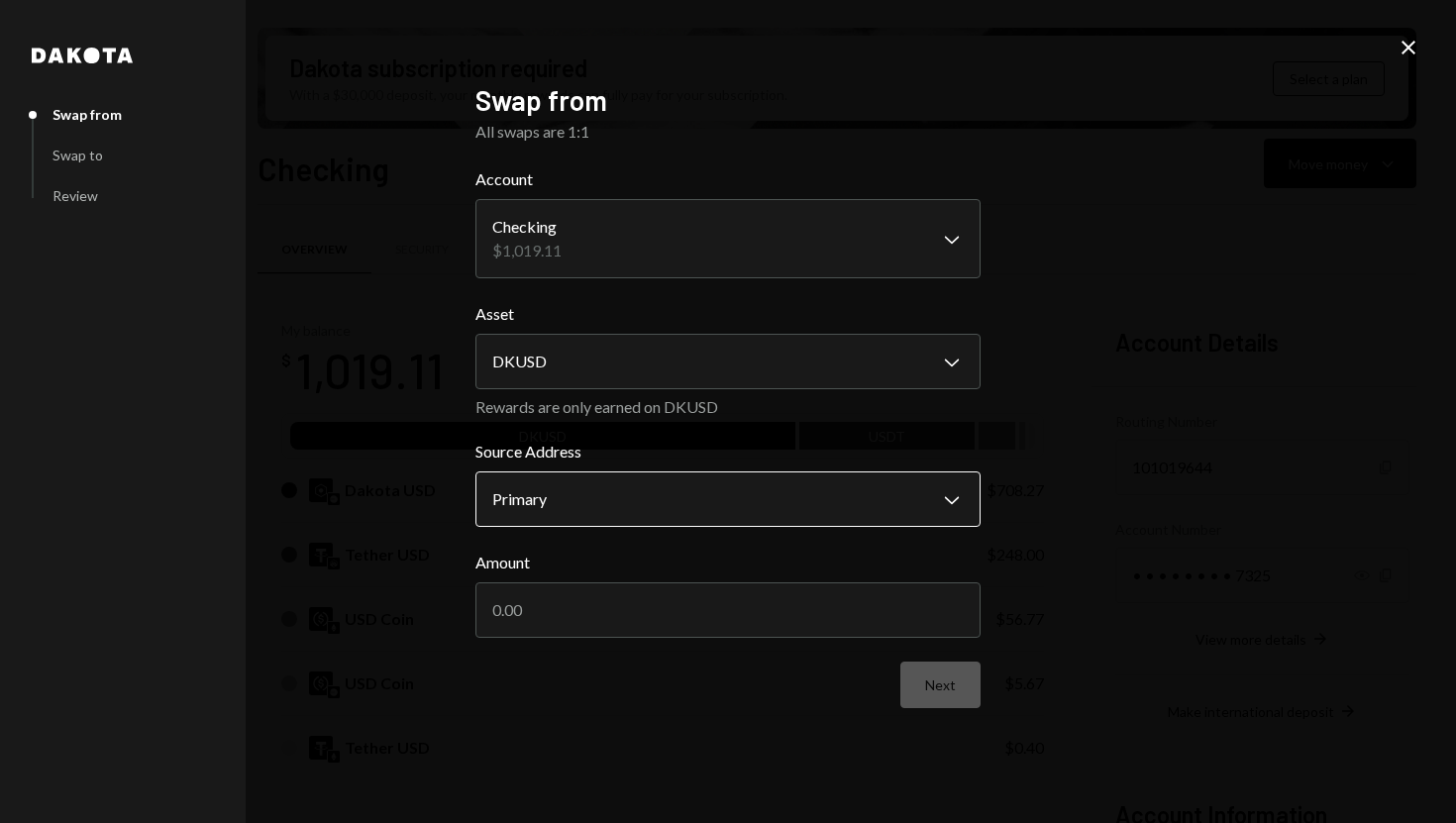
click at [892, 490] on body "S SPARK TECH HUB Caret Down Home Home Inbox Inbox Activities Transactions Accou…" at bounding box center [728, 412] width 1456 height 823
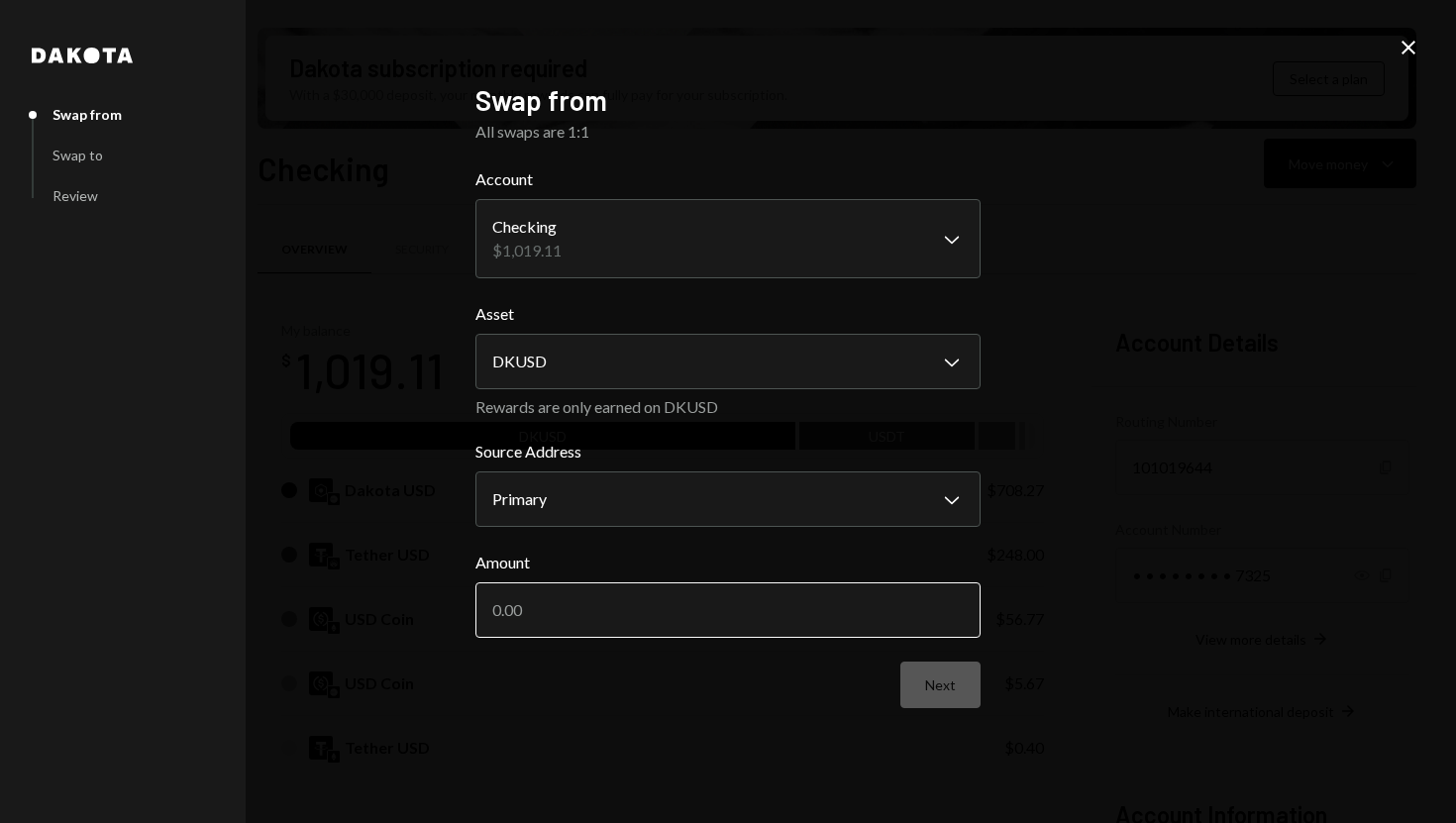
click at [843, 614] on input "Amount" at bounding box center [727, 611] width 505 height 56
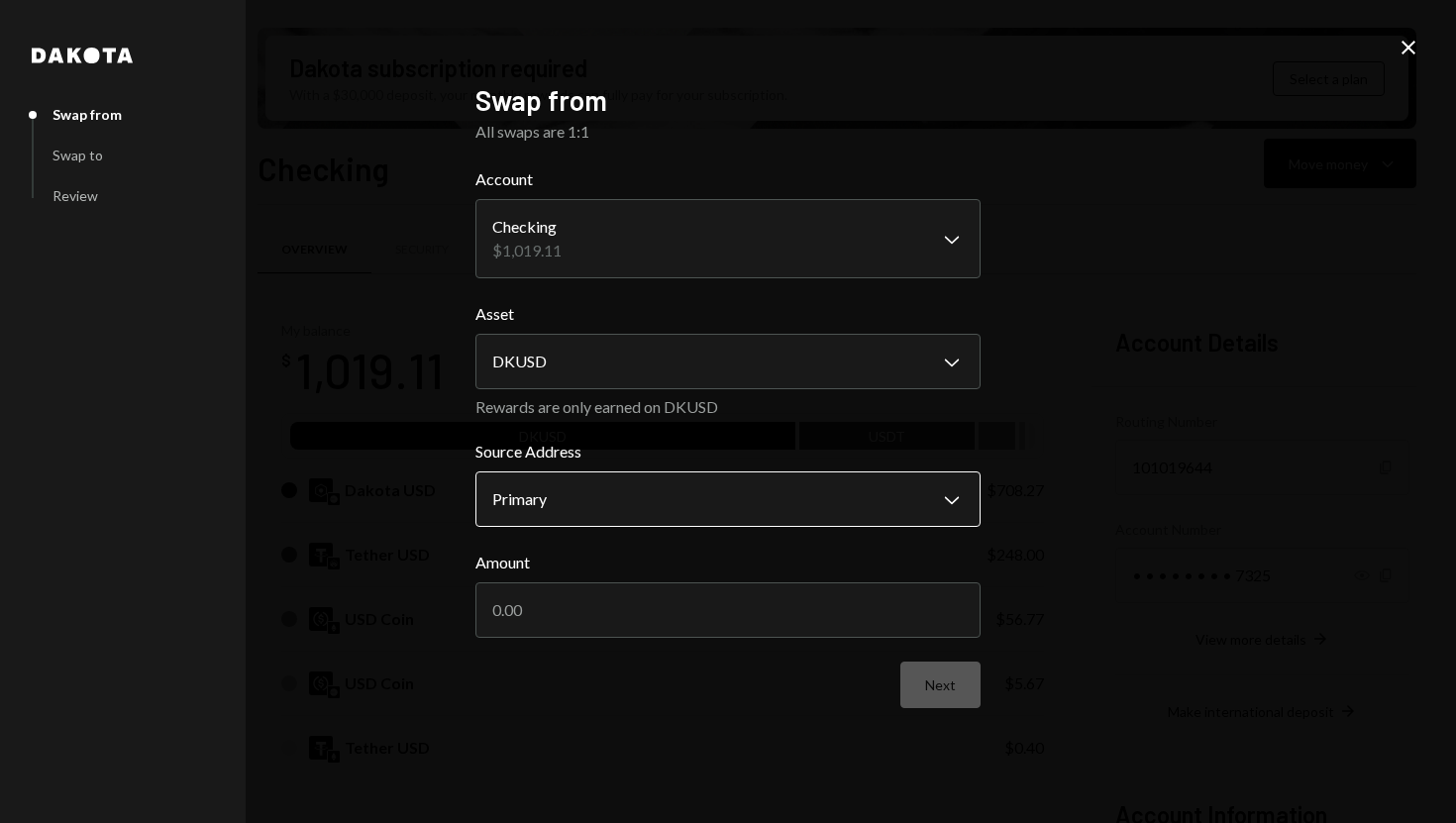
click at [829, 508] on body "S SPARK TECH HUB Caret Down Home Home Inbox Inbox Activities Transactions Accou…" at bounding box center [728, 412] width 1456 height 823
click at [721, 505] on body "S SPARK TECH HUB Caret Down Home Home Inbox Inbox Activities Transactions Accou…" at bounding box center [728, 412] width 1456 height 823
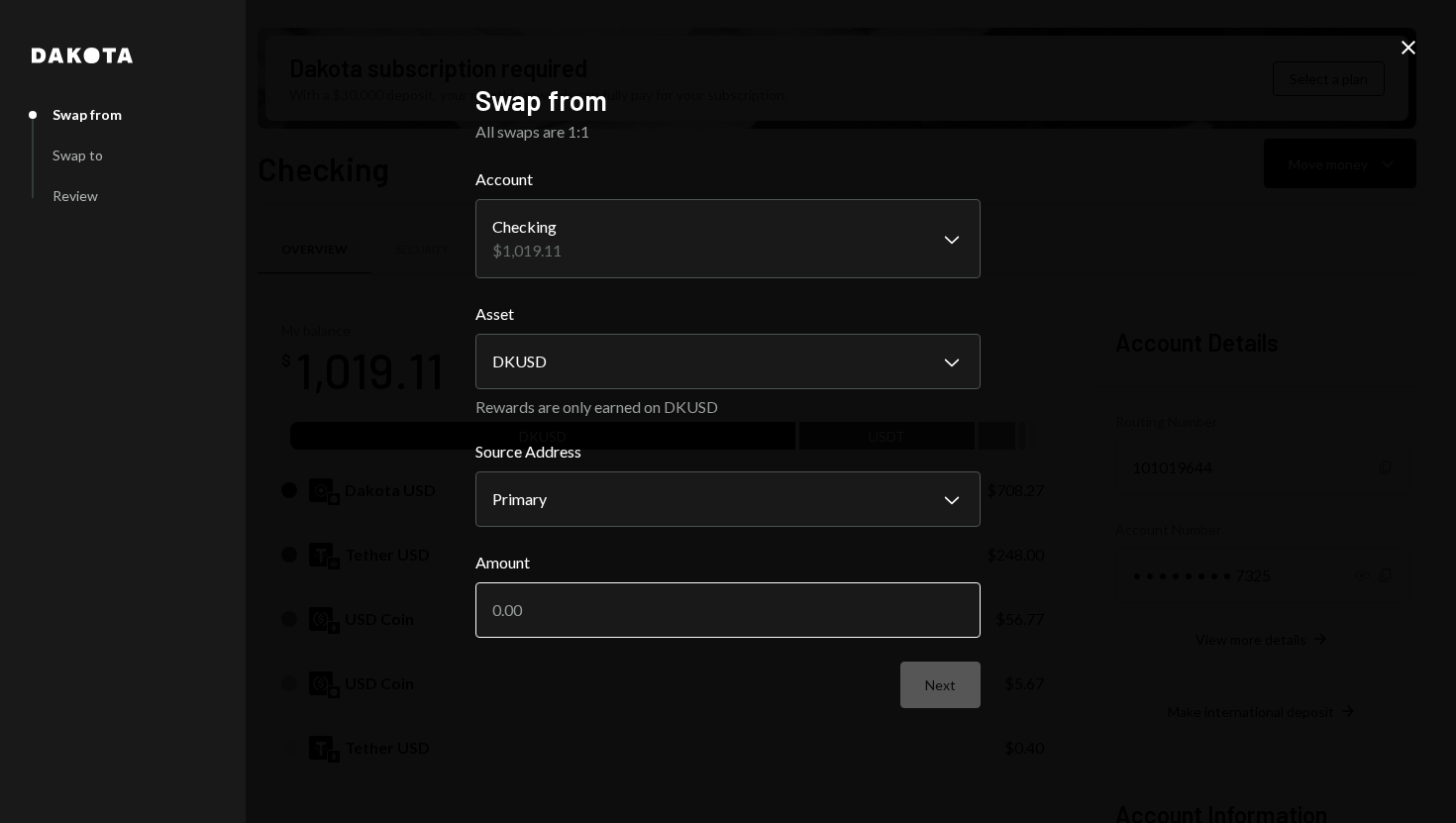
click at [600, 595] on input "Amount" at bounding box center [727, 611] width 505 height 56
type input "708.27"
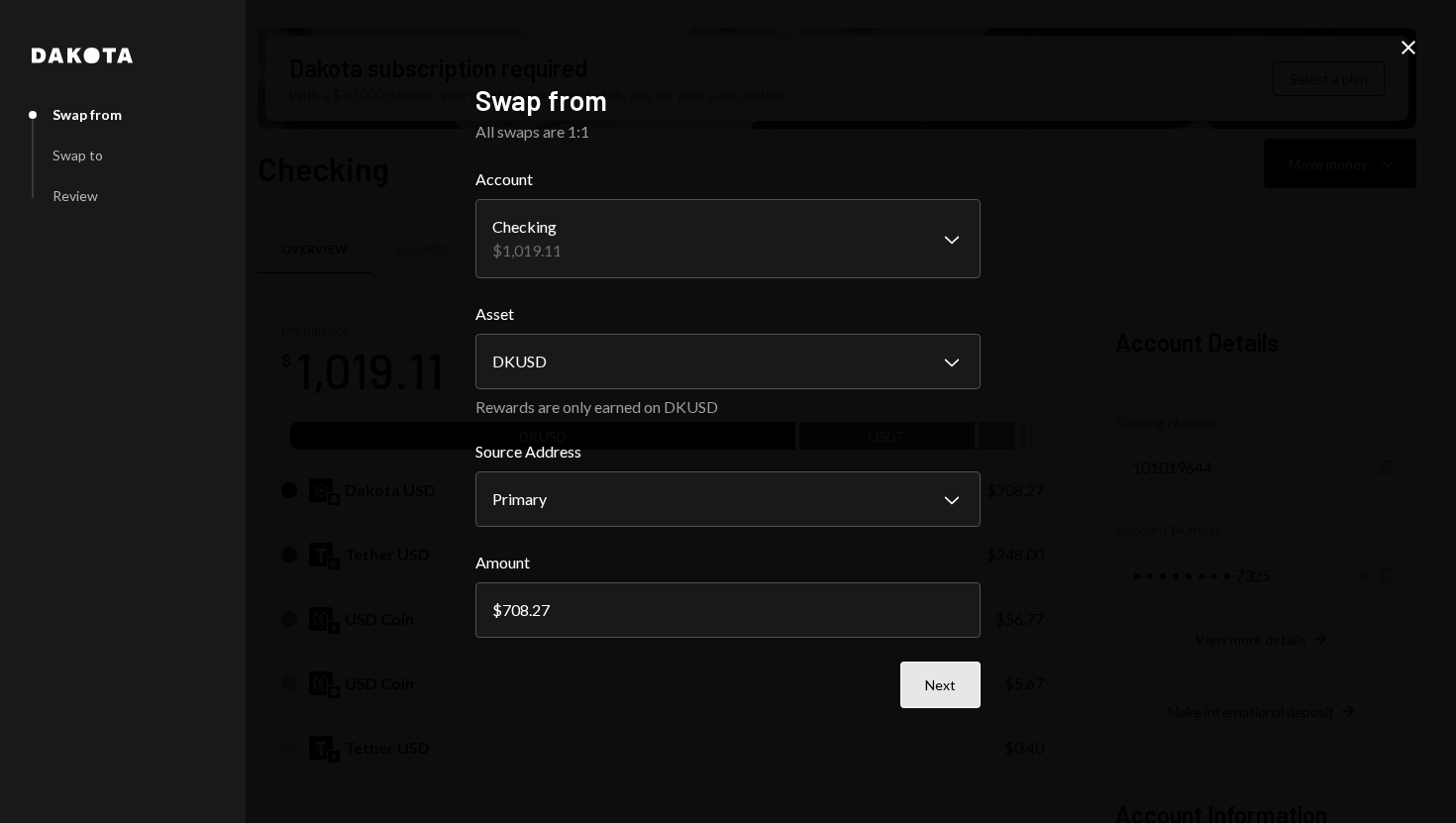
click at [931, 707] on button "Next" at bounding box center [940, 685] width 81 height 47
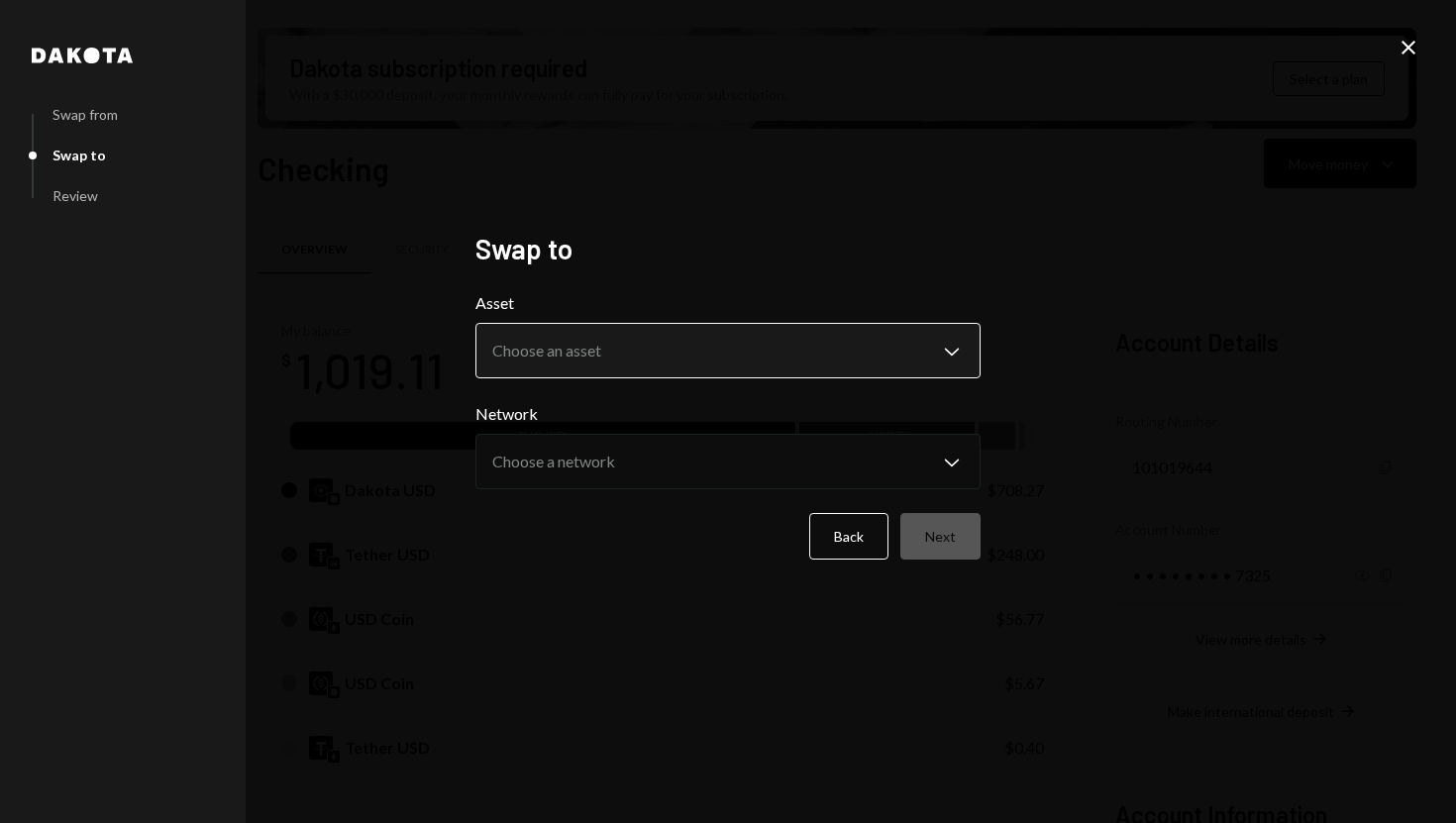
click at [864, 358] on body "S SPARK TECH HUB Caret Down Home Home Inbox Inbox Activities Transactions Accou…" at bounding box center [728, 412] width 1456 height 823
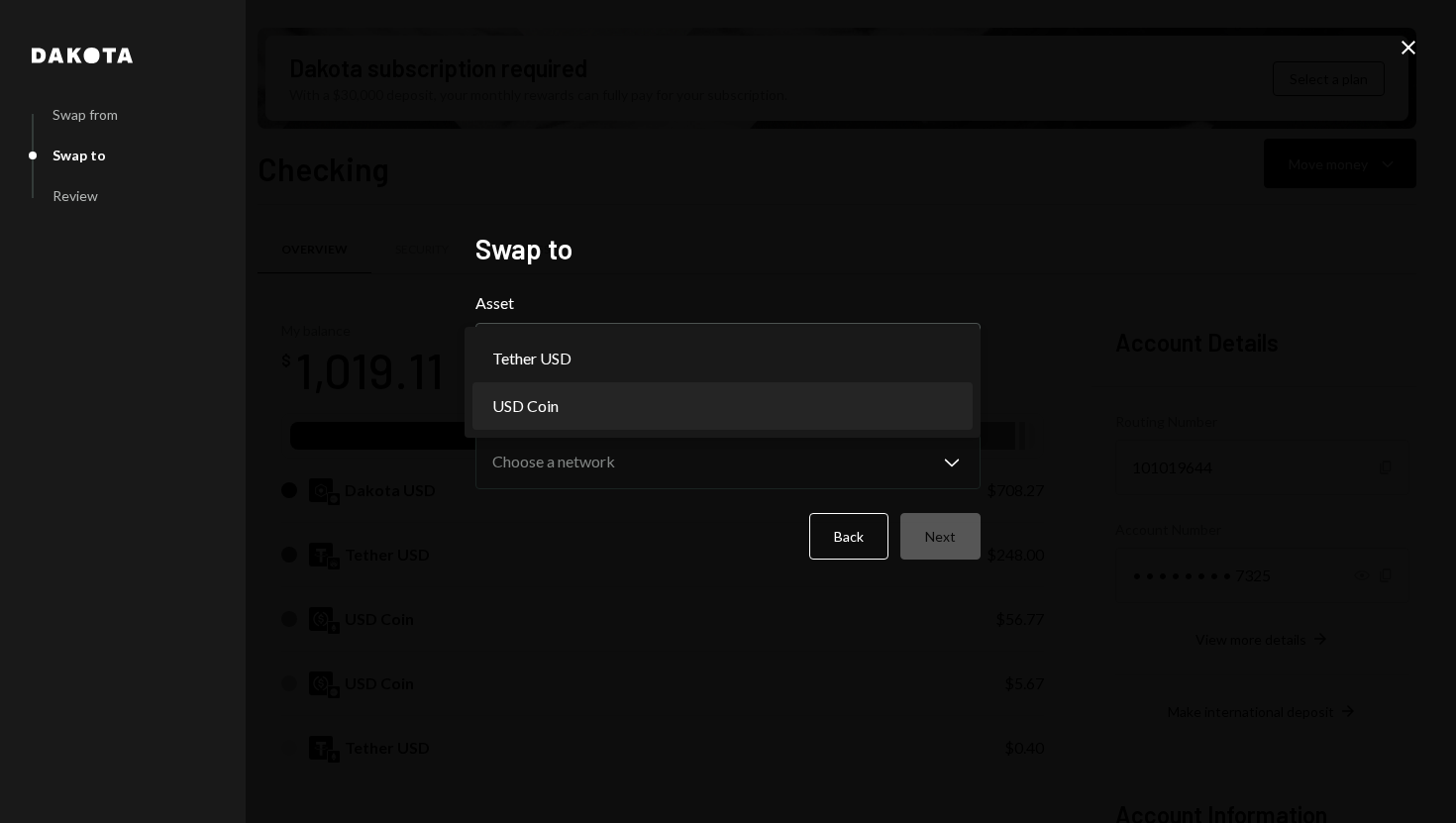
select select "****"
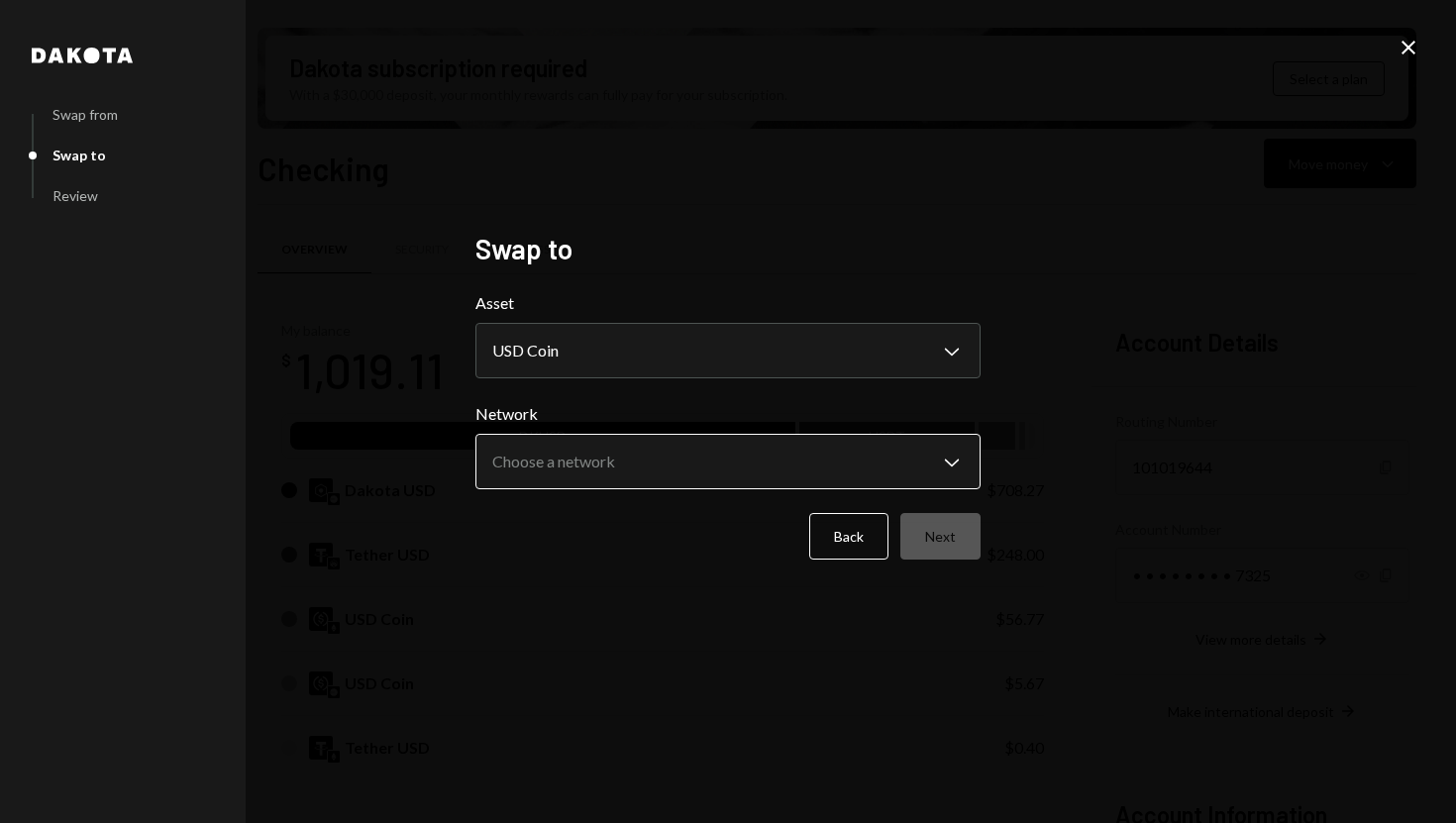
click at [817, 464] on body "S SPARK TECH HUB Caret Down Home Home Inbox Inbox Activities Transactions Accou…" at bounding box center [728, 412] width 1456 height 823
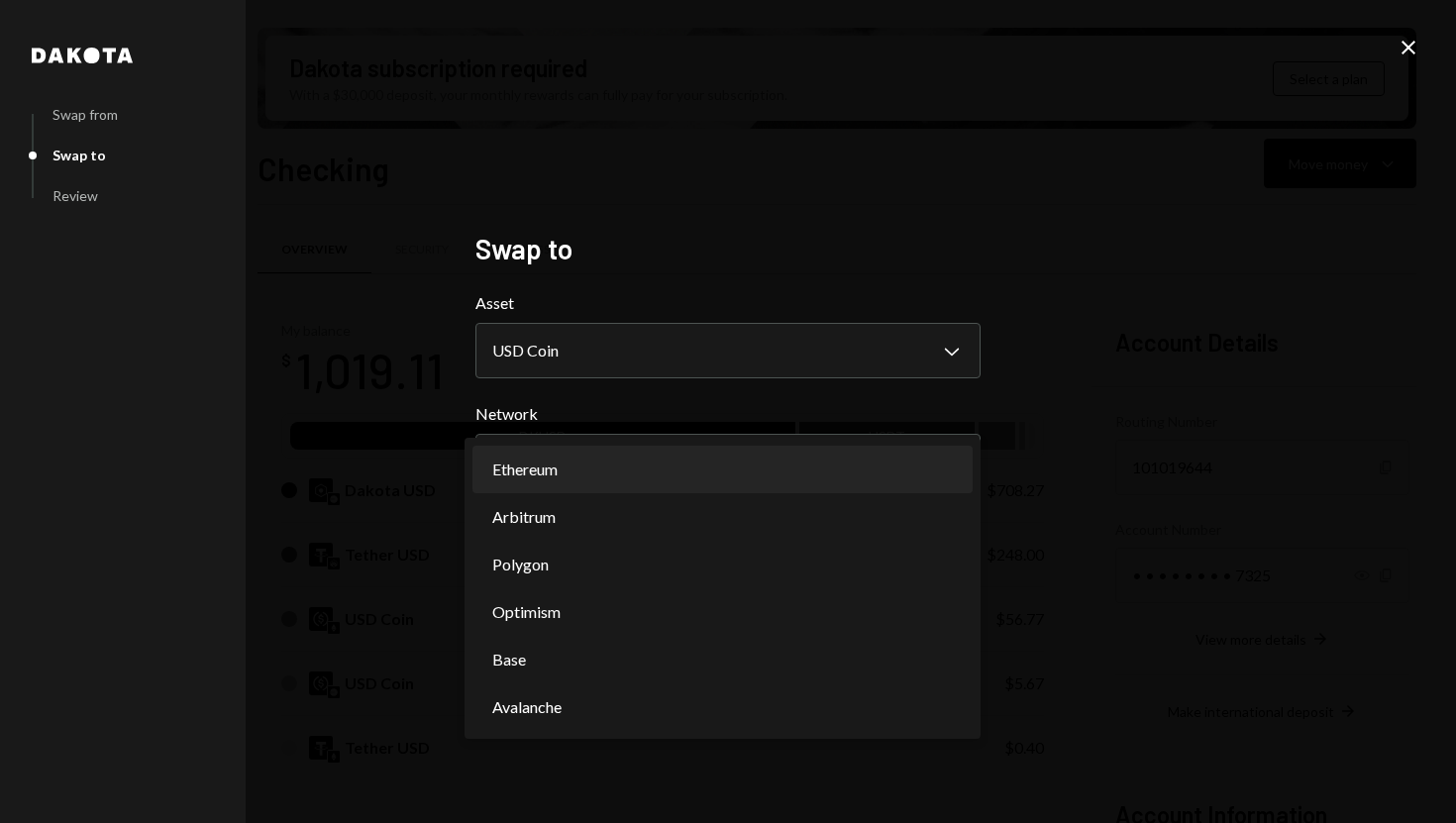
select select "**********"
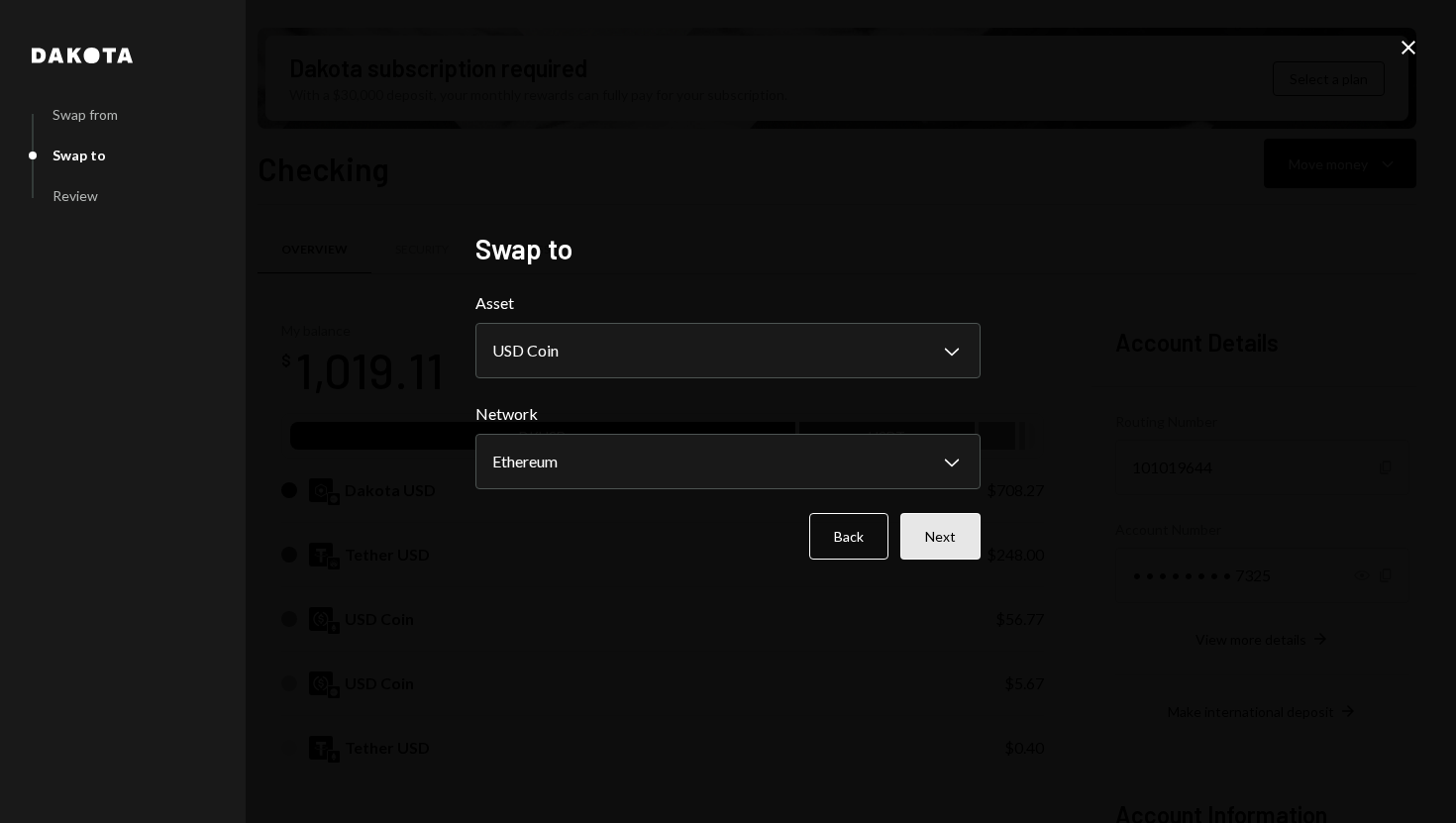
click at [970, 545] on button "Next" at bounding box center [940, 536] width 81 height 47
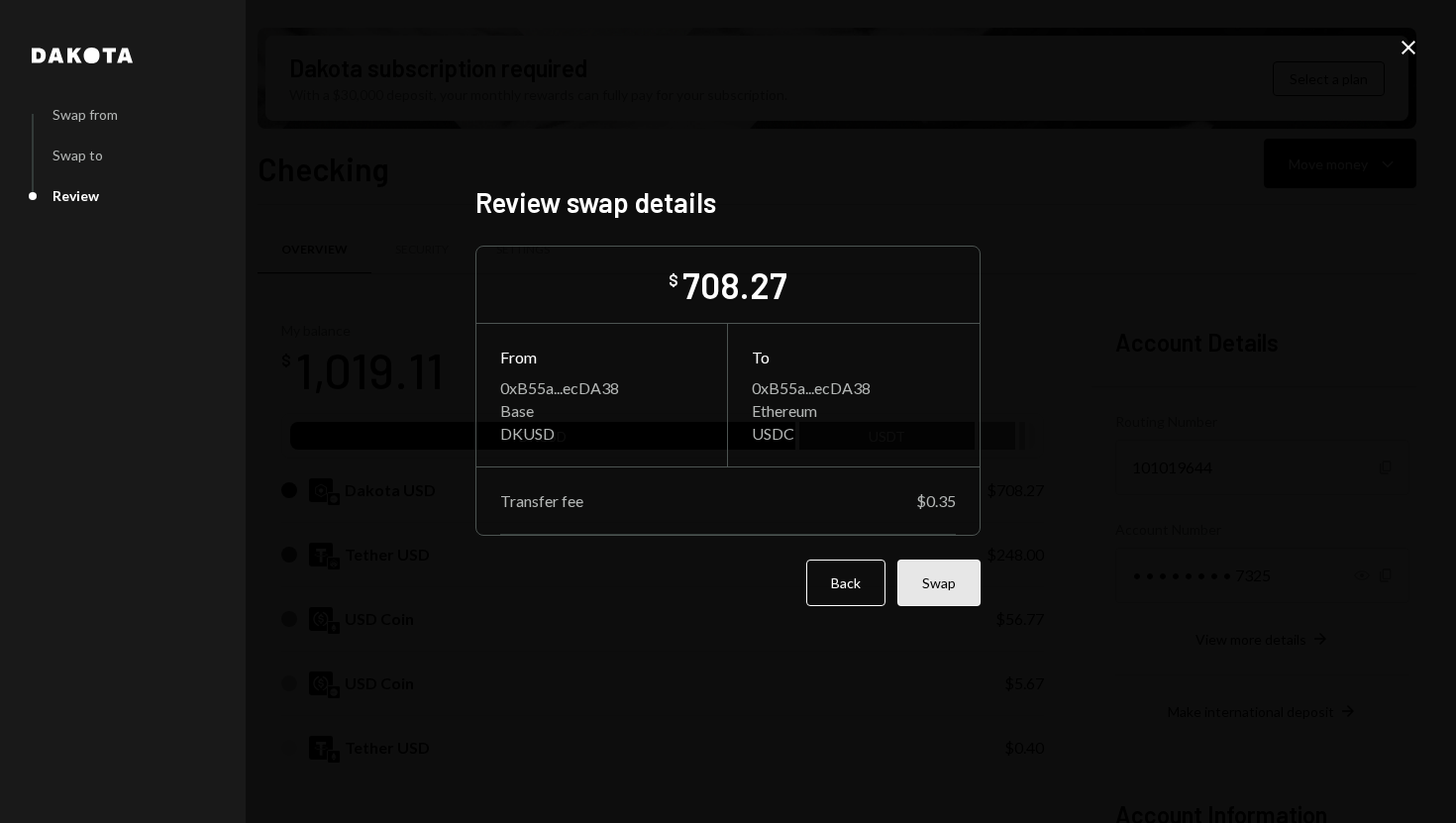
click at [919, 587] on button "Swap" at bounding box center [939, 583] width 84 height 47
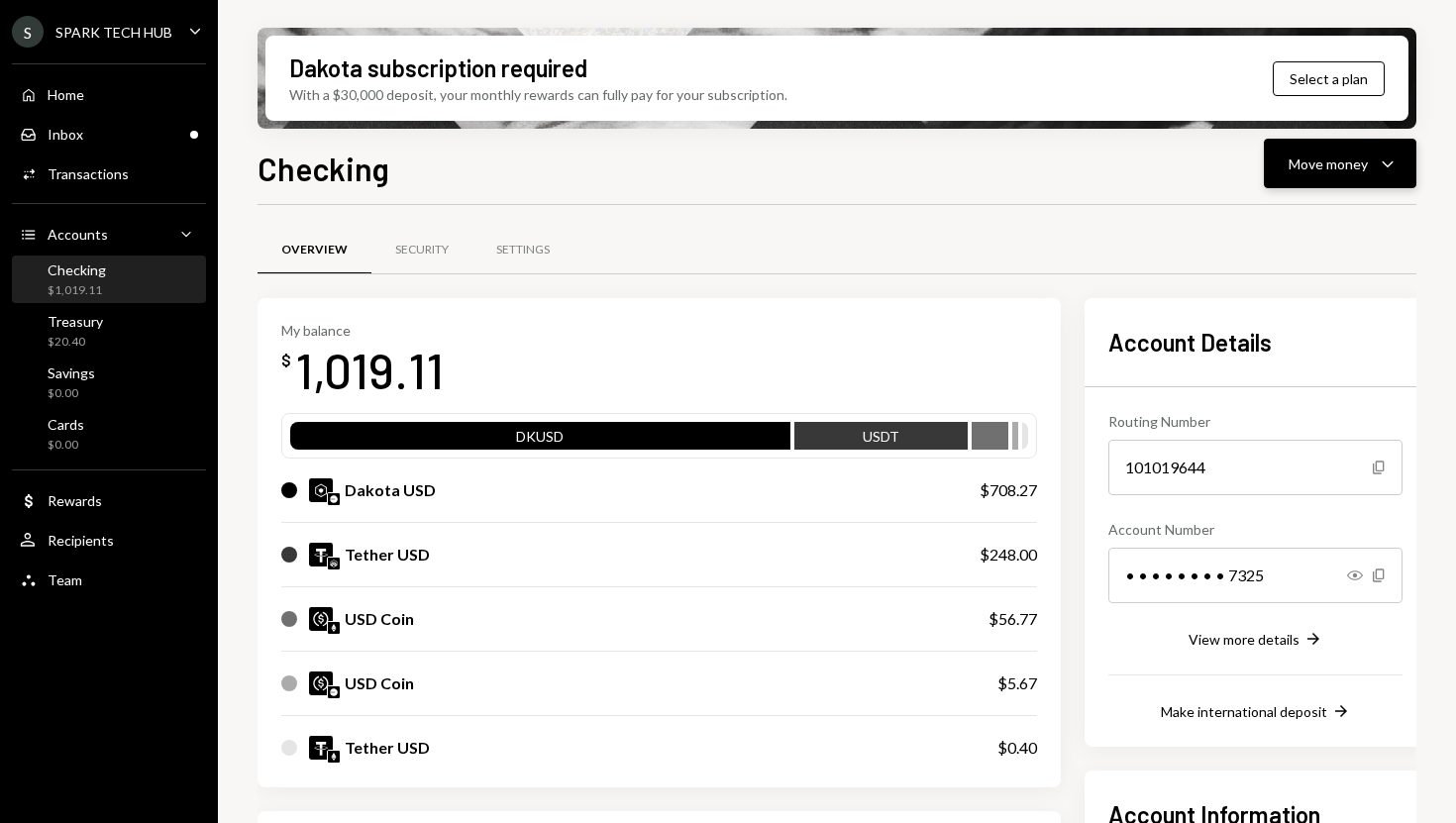
click at [1318, 168] on div "Move money" at bounding box center [1328, 163] width 80 height 21
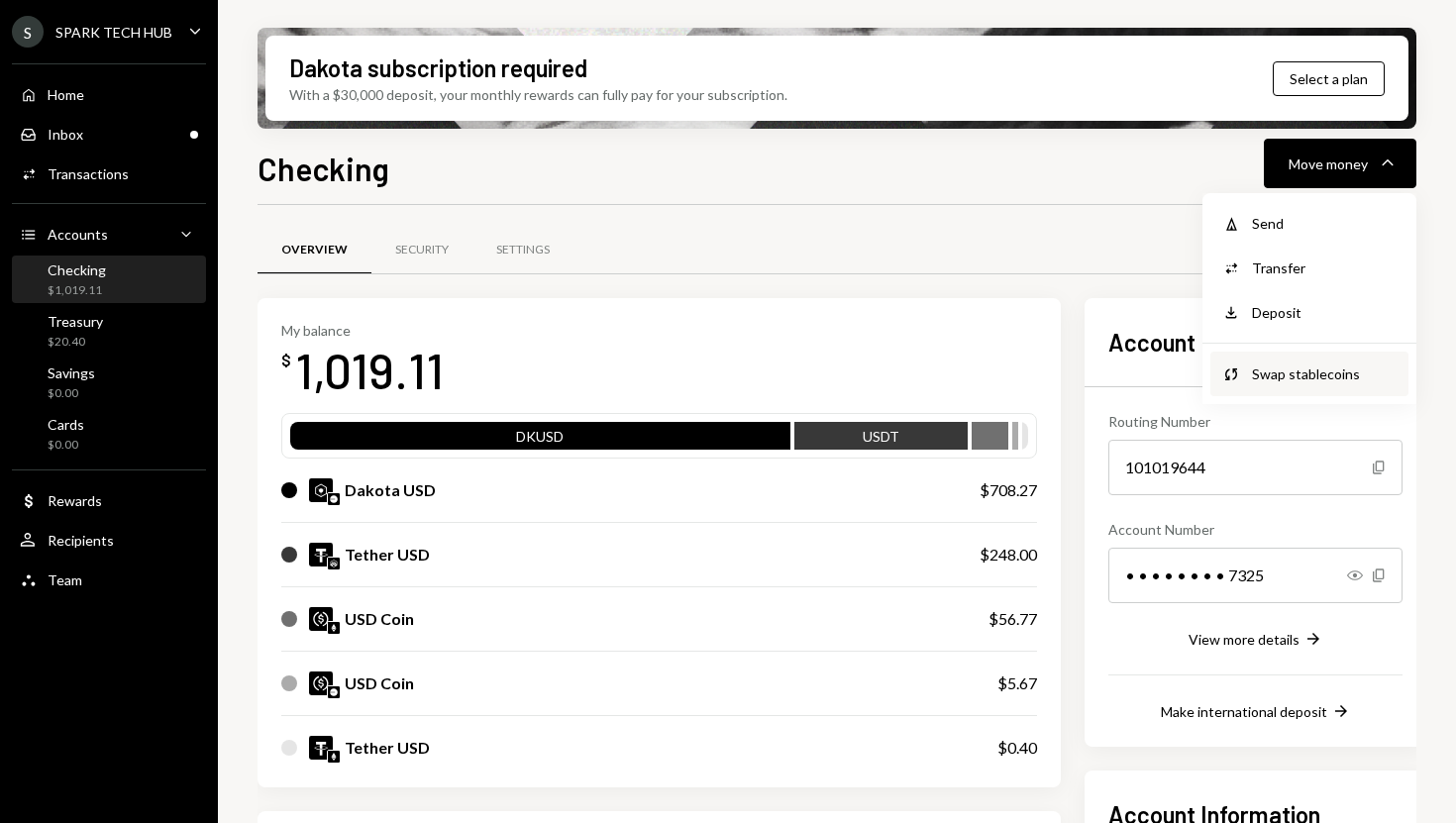
click at [1301, 358] on div "Swap Swap stablecoins" at bounding box center [1309, 374] width 198 height 45
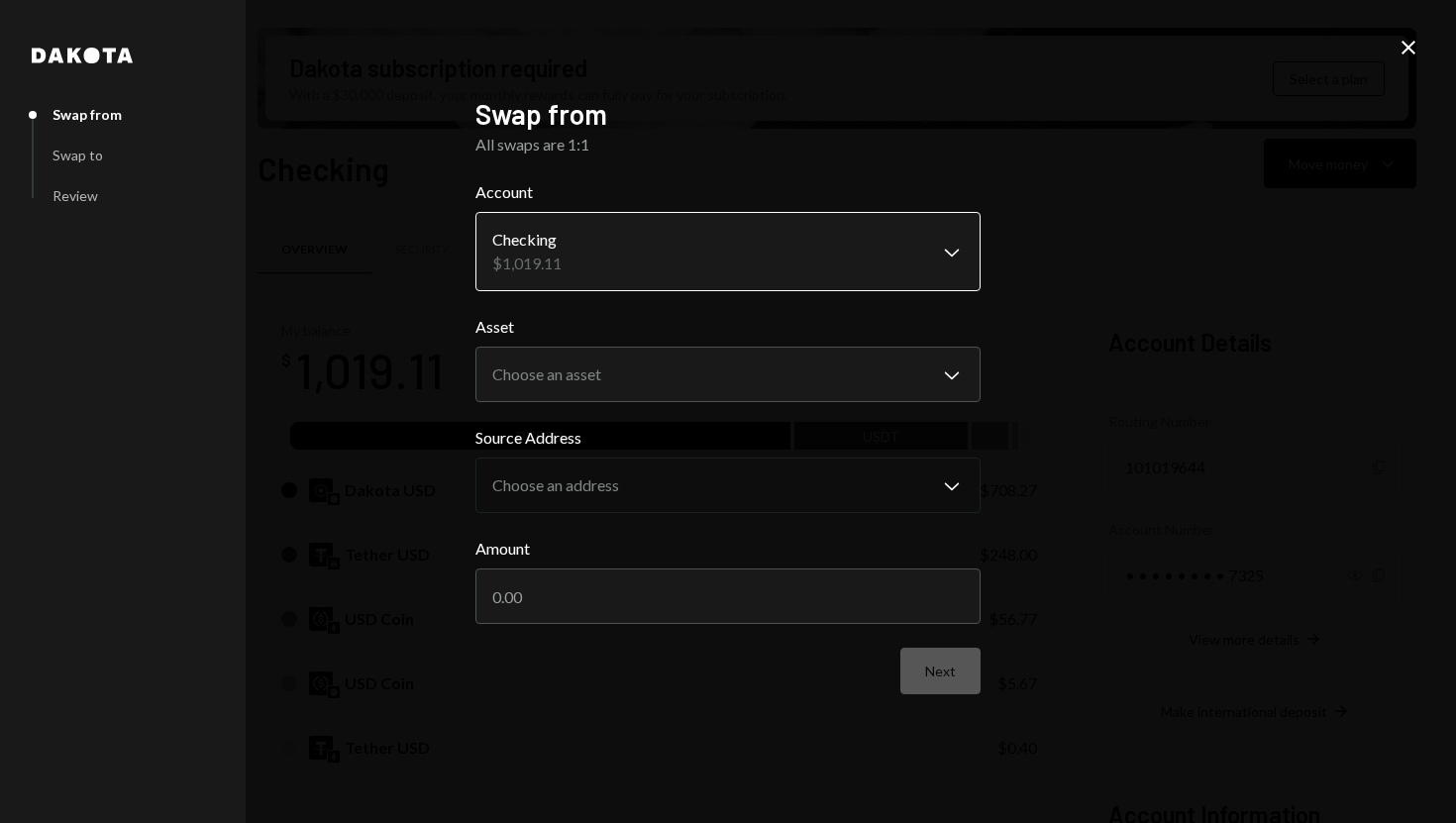
click at [877, 242] on body "S SPARK TECH HUB Caret Down Home Home Inbox Inbox Activities Transactions Accou…" at bounding box center [728, 412] width 1456 height 823
click at [1009, 338] on div "**********" at bounding box center [728, 412] width 1456 height 823
click at [1398, 50] on icon "Close" at bounding box center [1408, 48] width 24 height 24
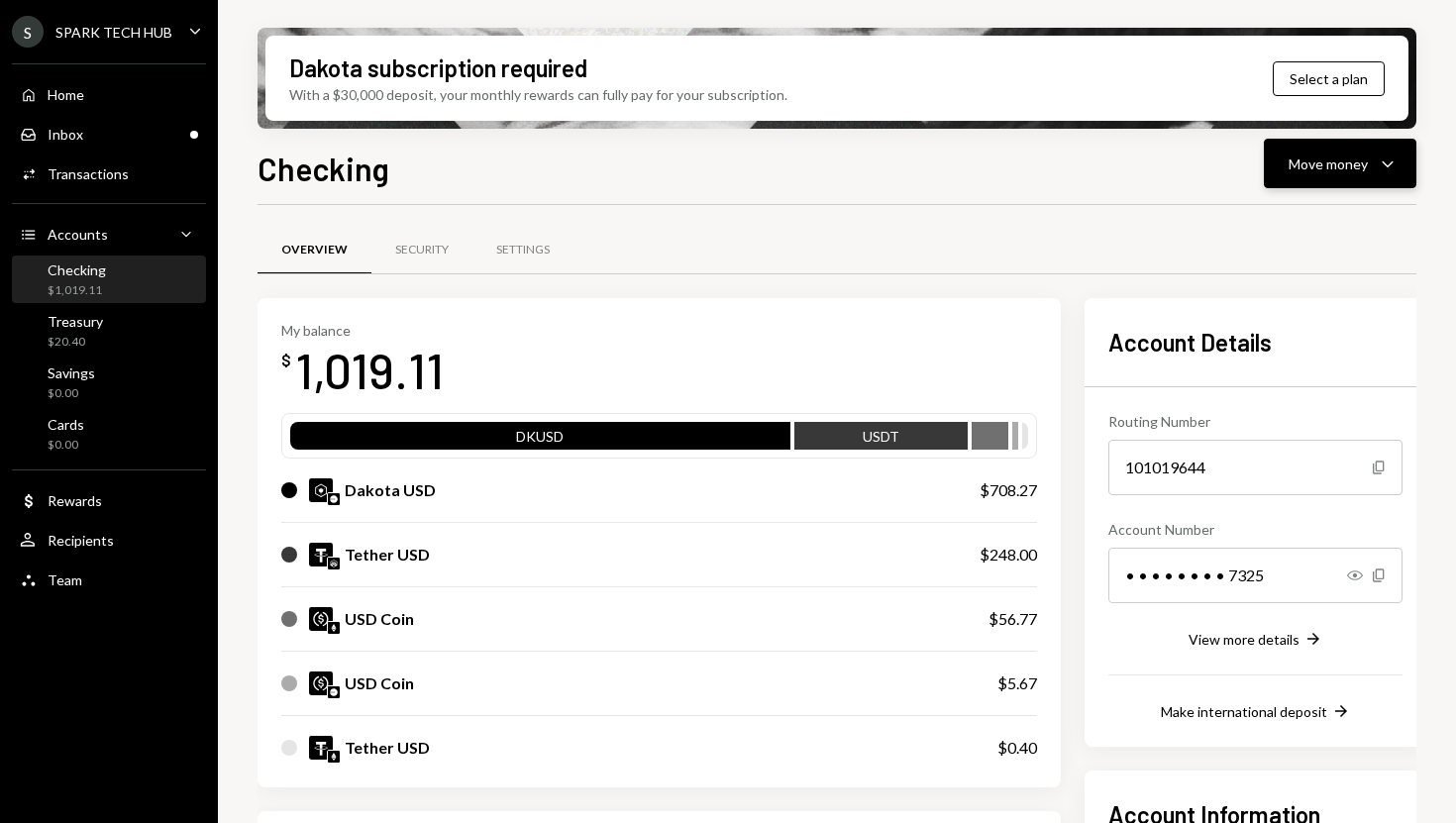
click at [1313, 165] on div "Move money" at bounding box center [1328, 163] width 80 height 21
click at [1261, 273] on div "Transfer" at bounding box center [1324, 267] width 144 height 21
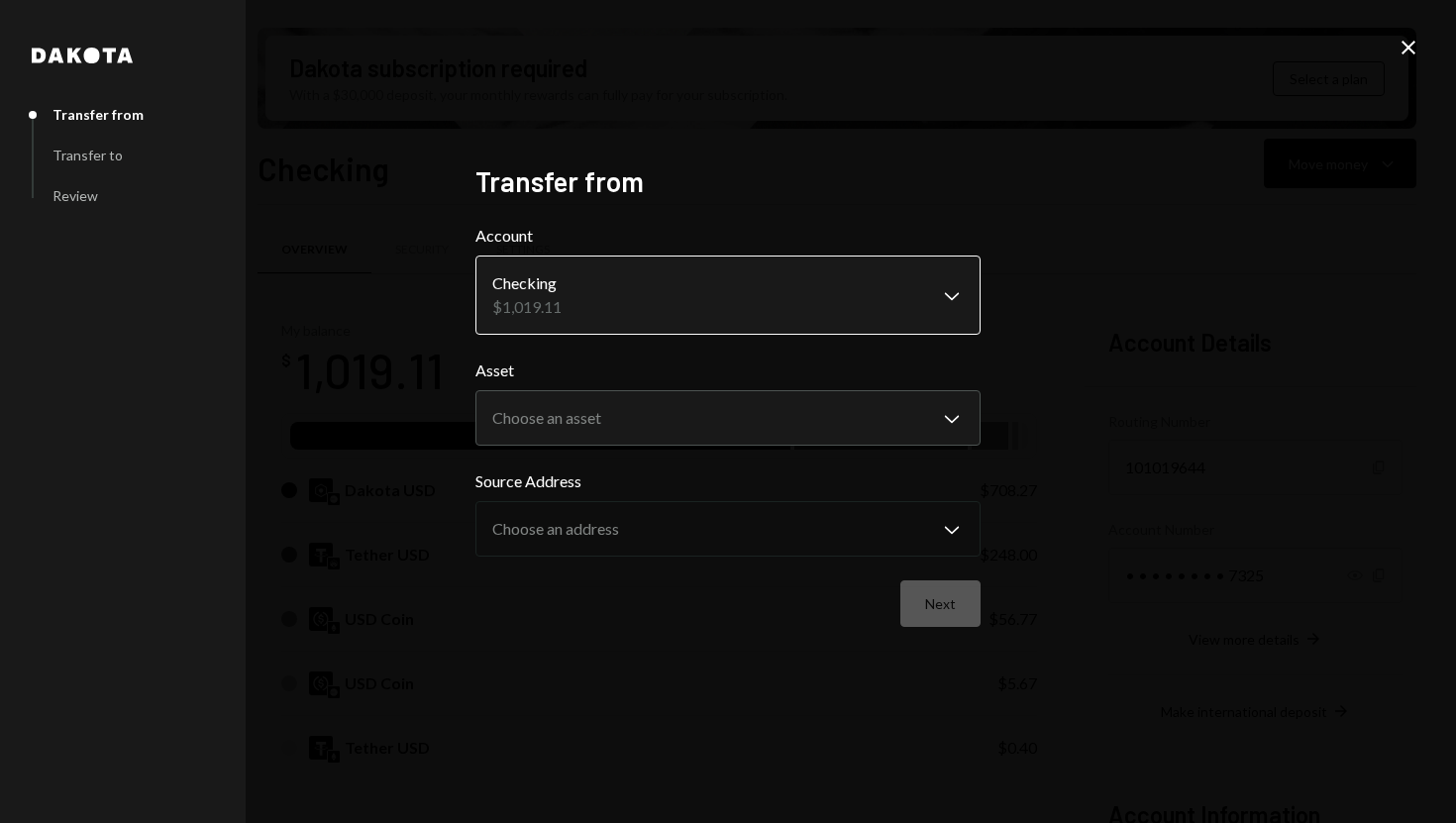
click at [918, 285] on body "S SPARK TECH HUB Caret Down Home Home Inbox Inbox Activities Transactions Accou…" at bounding box center [728, 412] width 1456 height 823
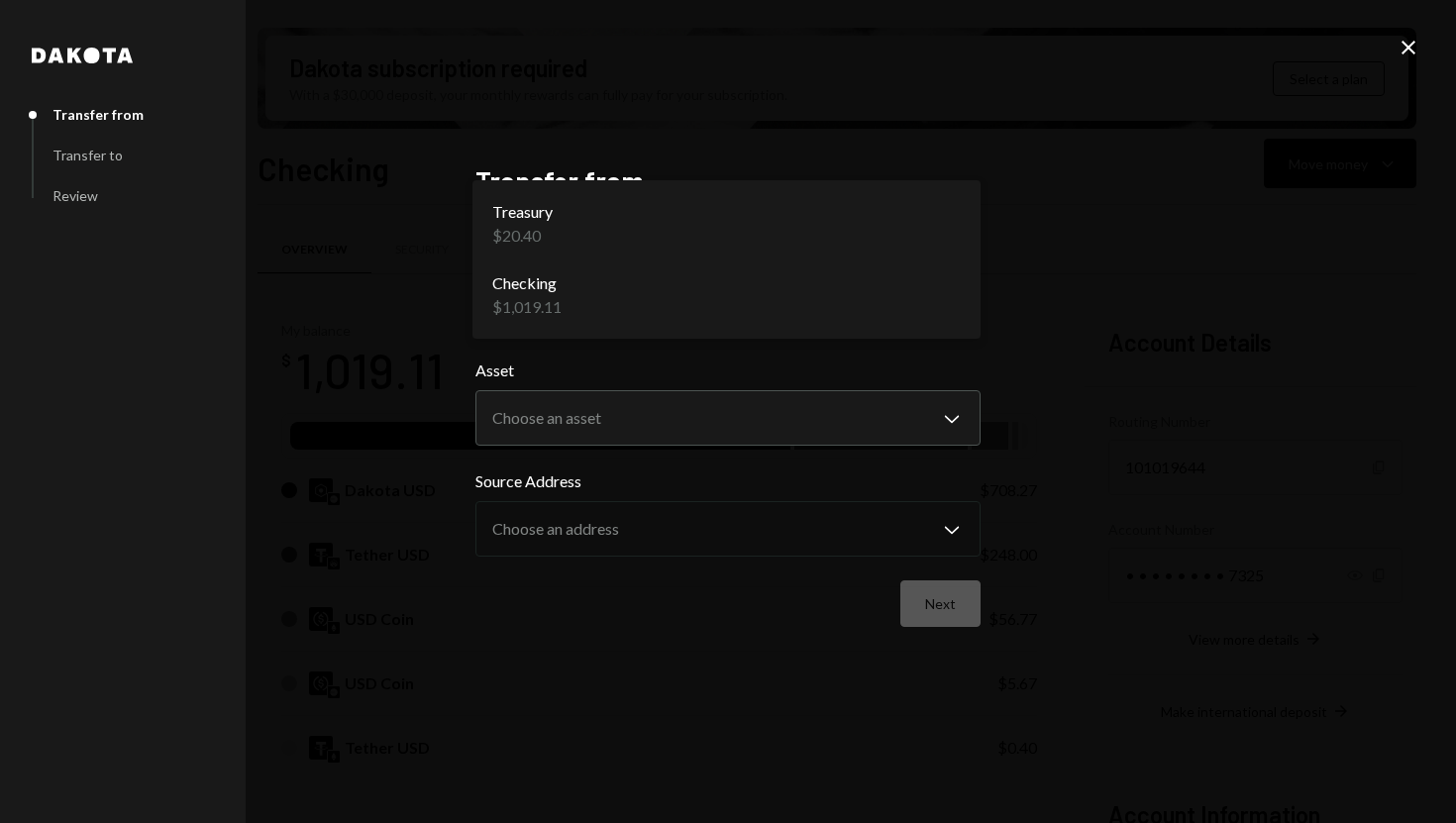
click at [1402, 52] on icon at bounding box center [1408, 48] width 14 height 14
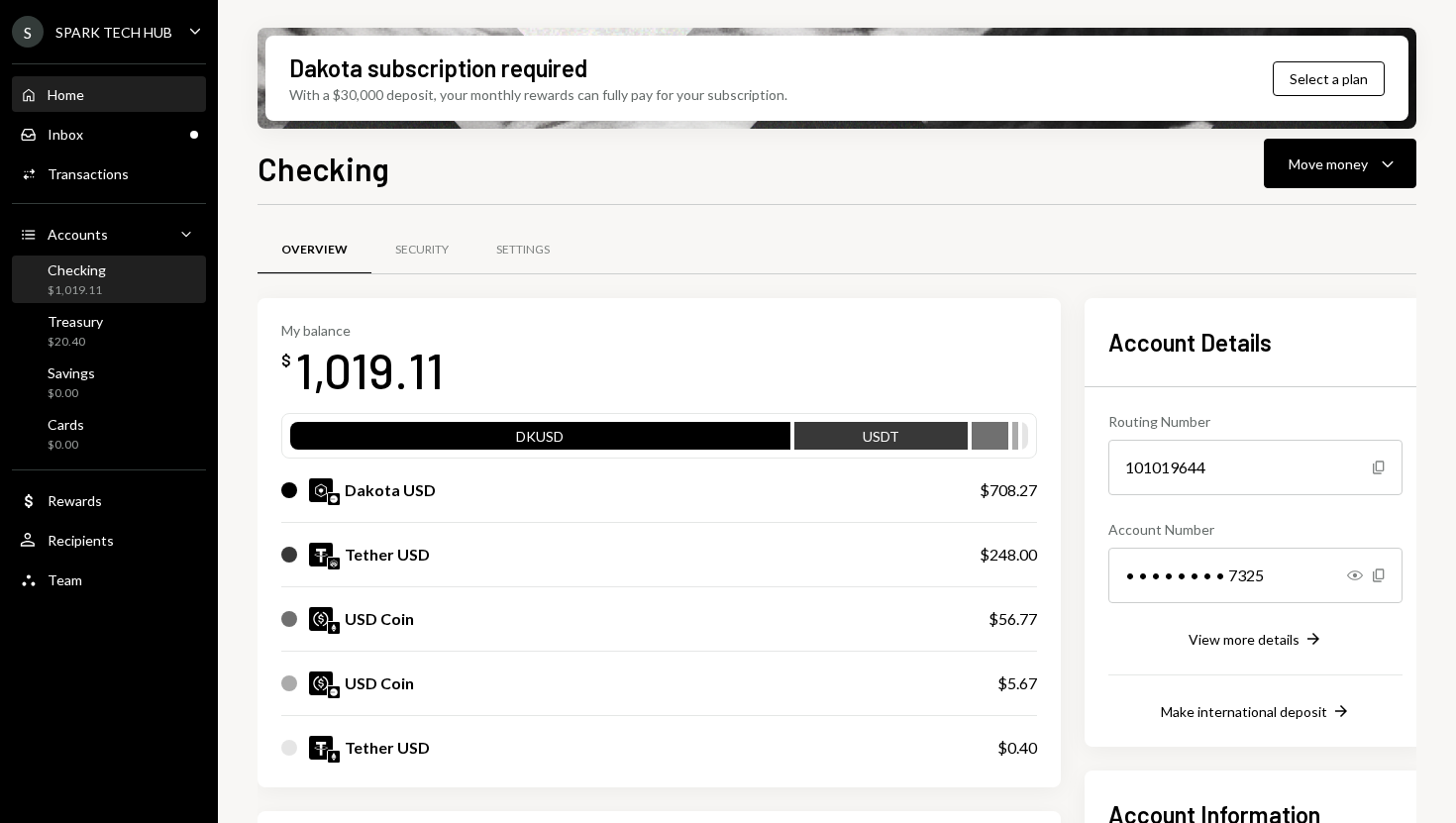
click at [103, 103] on div "Home Home" at bounding box center [109, 96] width 178 height 34
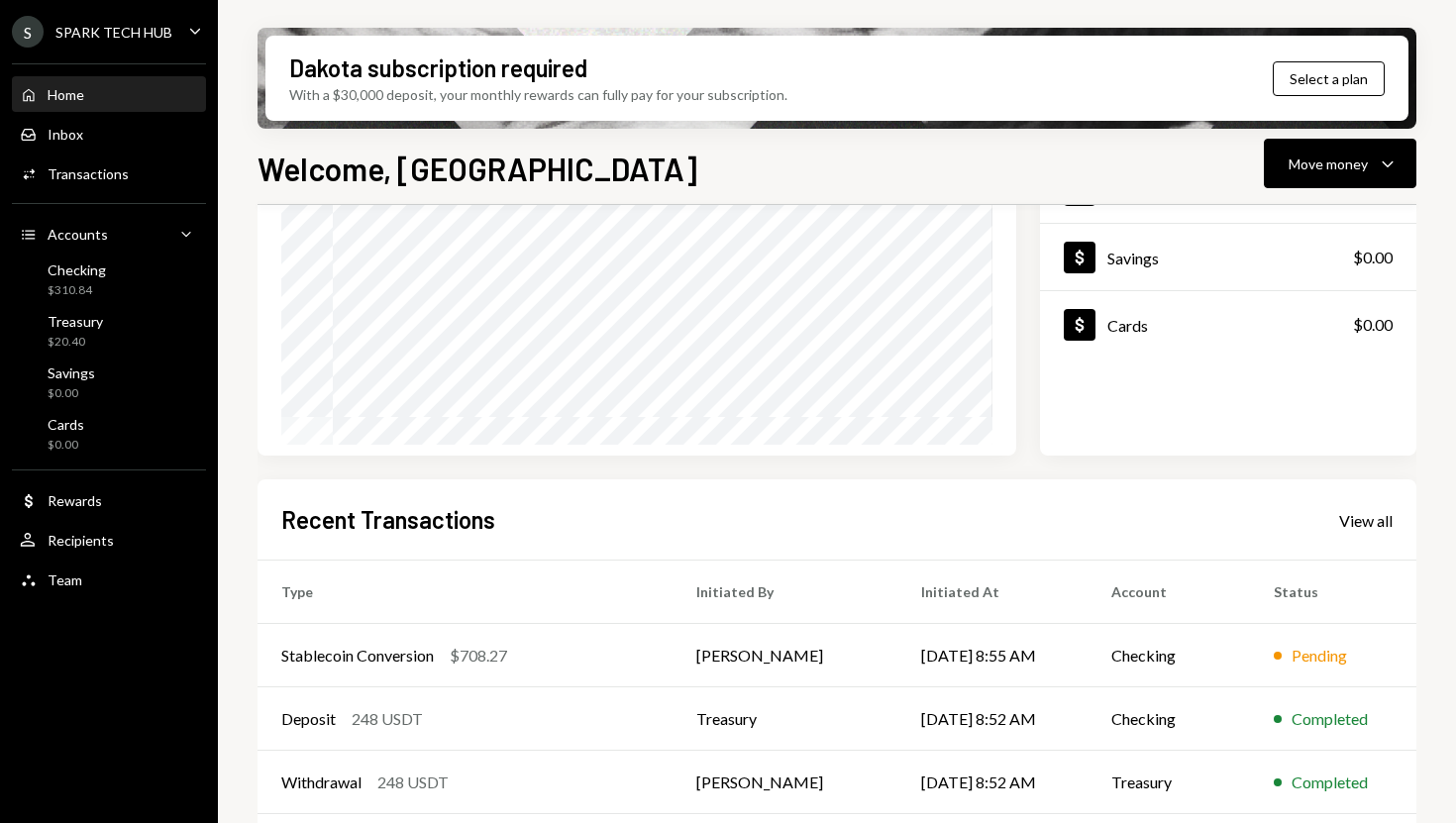
scroll to position [239, 0]
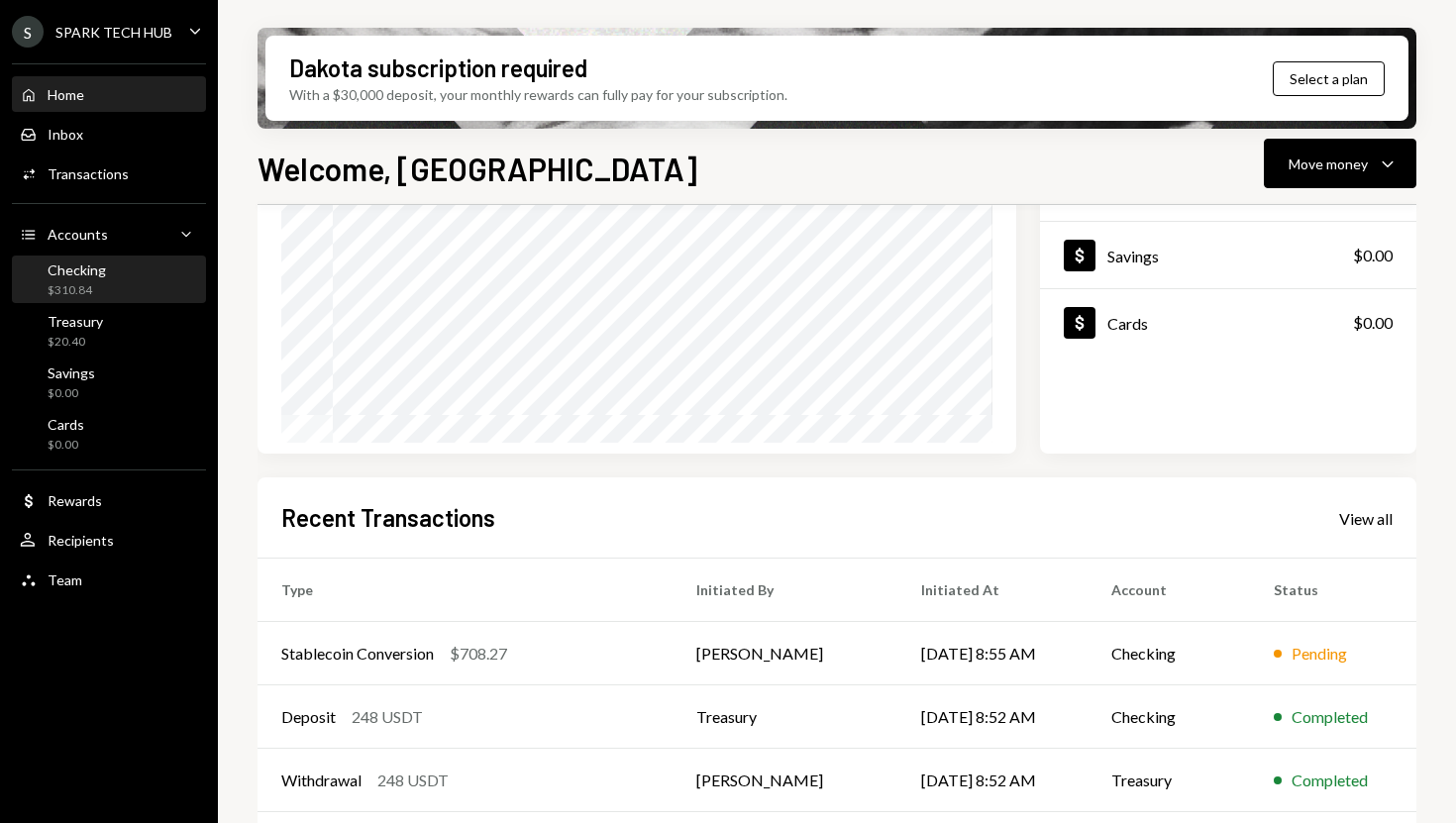
click at [138, 294] on div "Checking $310.84" at bounding box center [109, 280] width 178 height 38
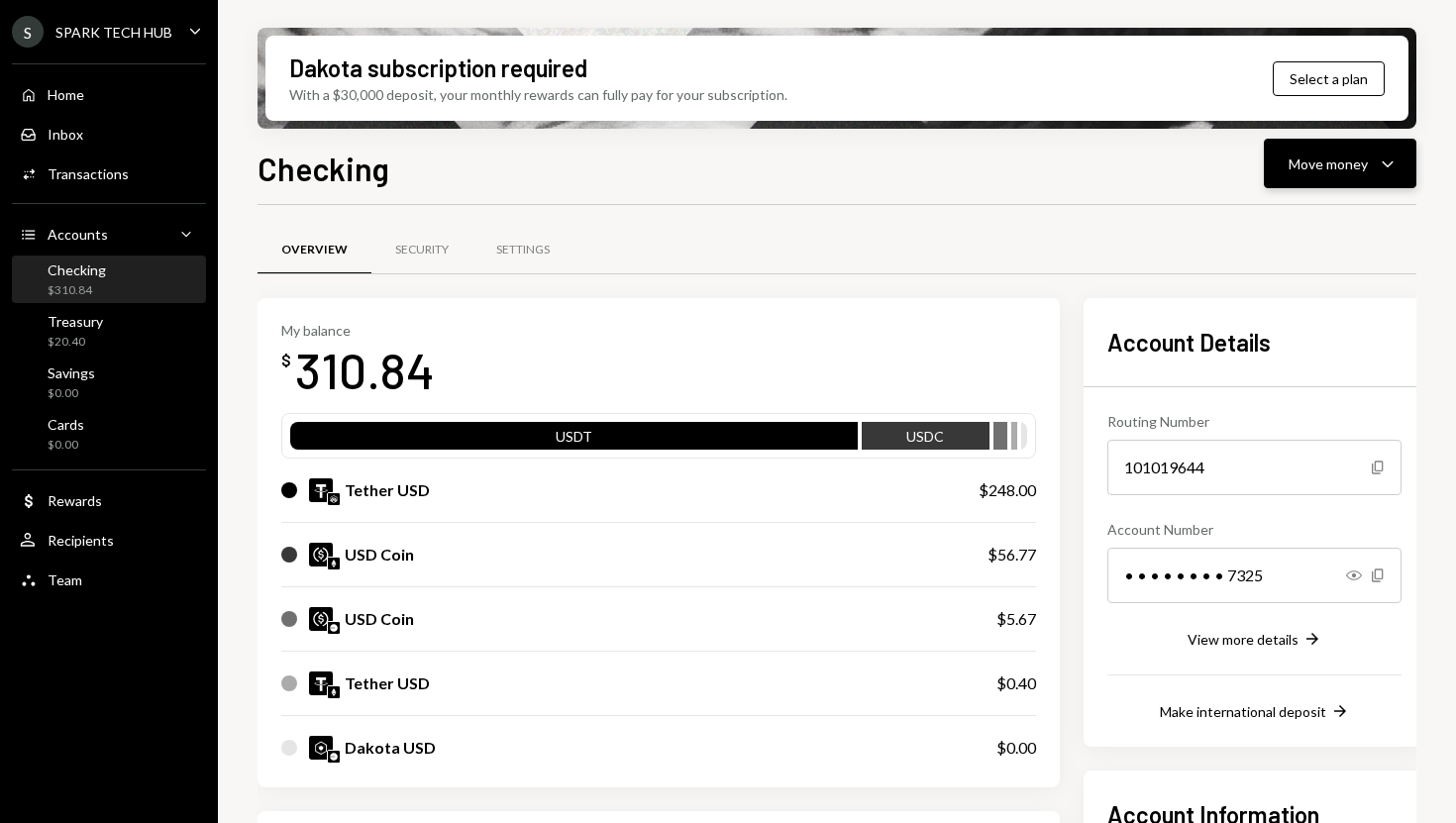
click at [1320, 167] on div "Move money" at bounding box center [1328, 163] width 80 height 21
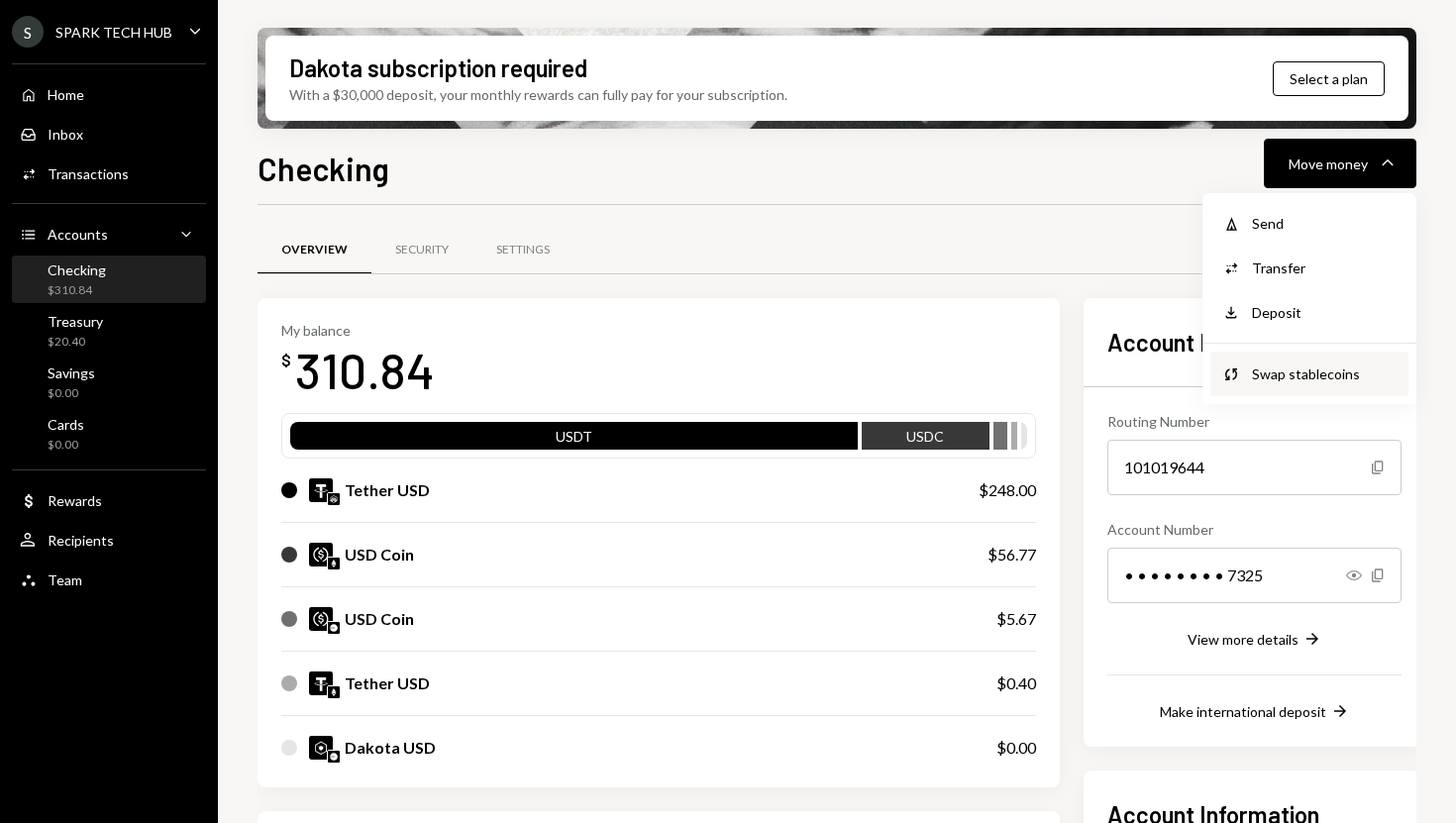
click at [1265, 378] on div "Swap stablecoins" at bounding box center [1324, 374] width 144 height 21
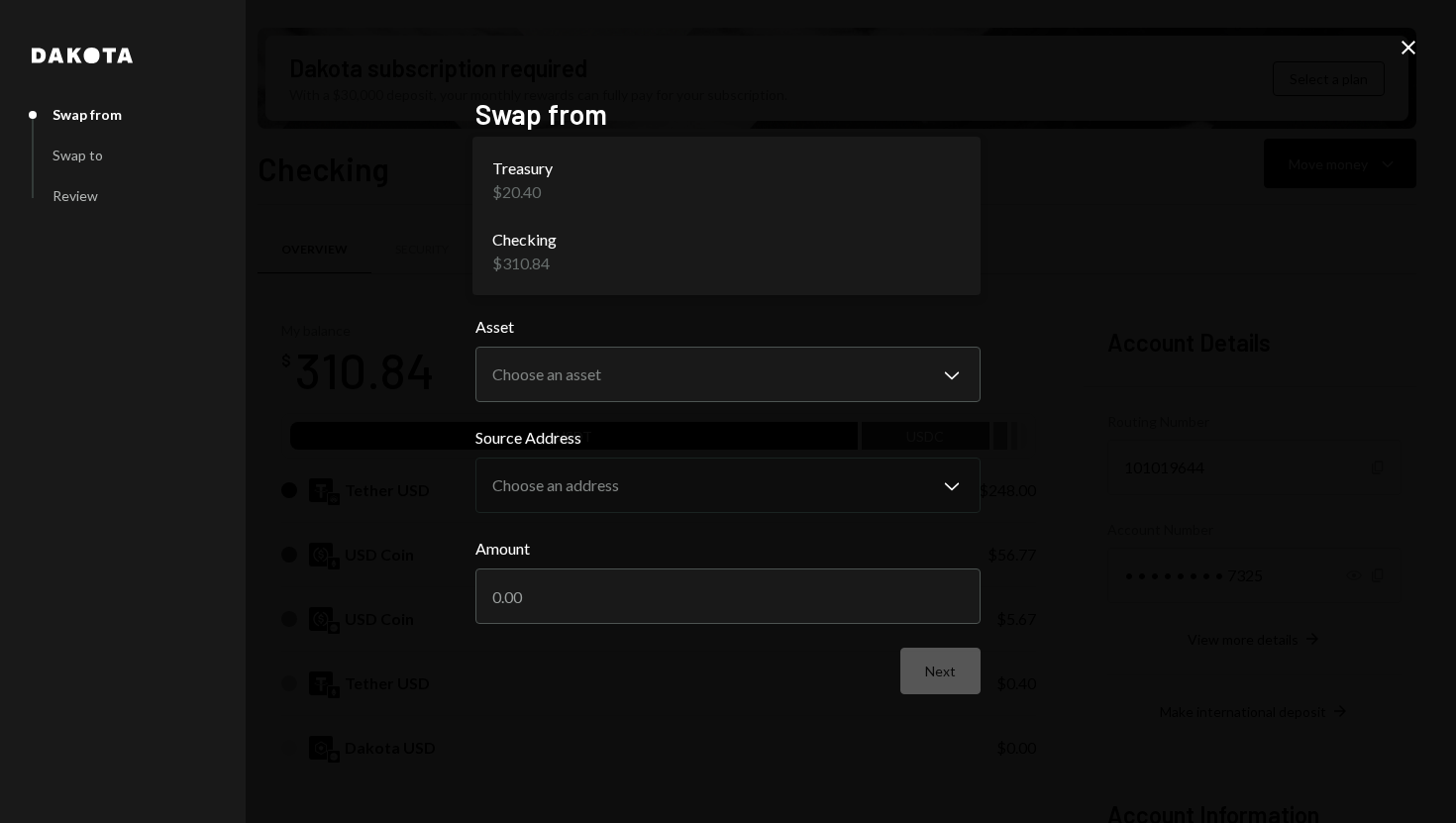
click at [946, 261] on body "S SPARK TECH HUB Caret Down Home Home Inbox Inbox Activities Transactions Accou…" at bounding box center [728, 412] width 1456 height 823
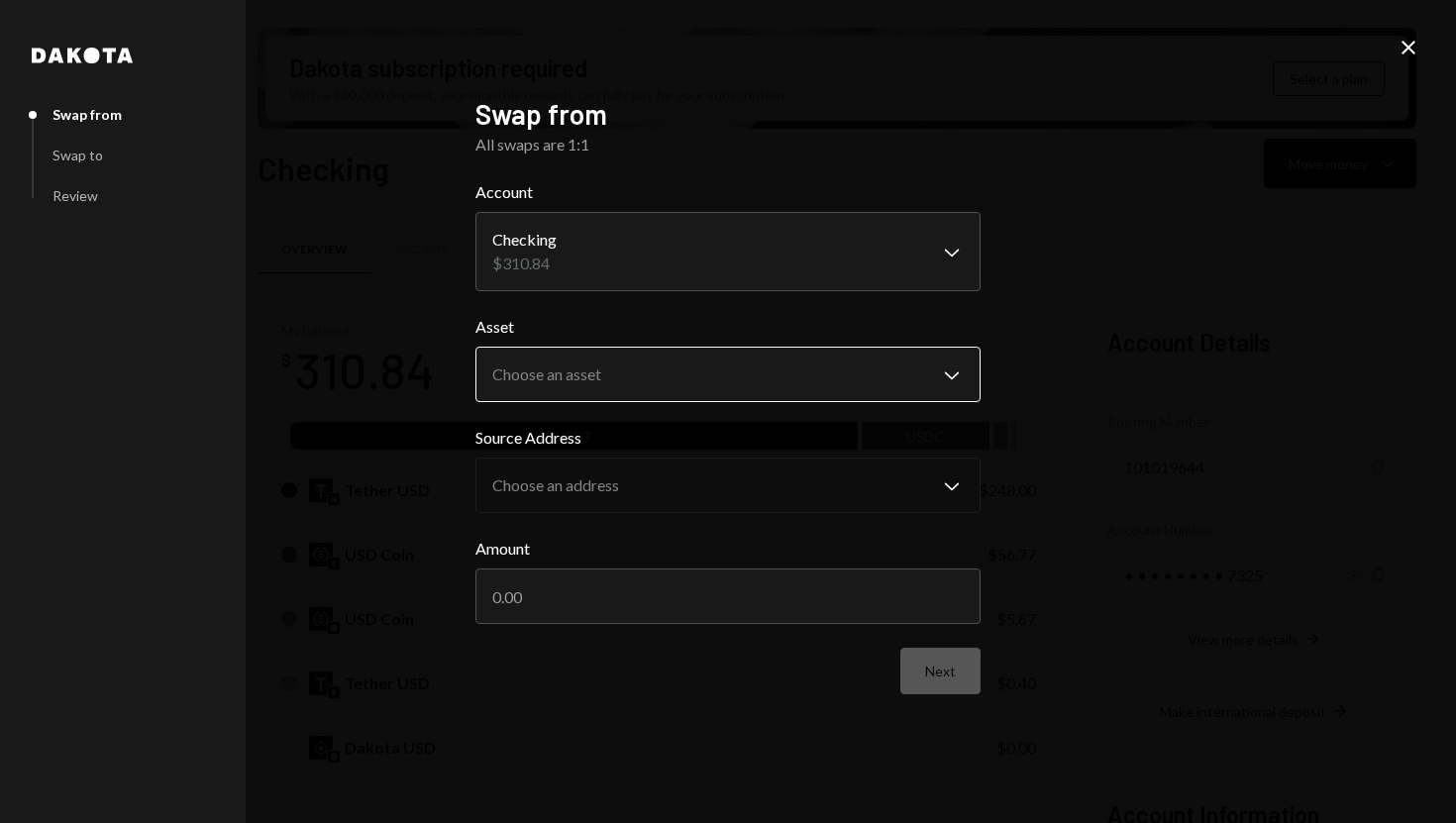
click at [801, 377] on body "S SPARK TECH HUB Caret Down Home Home Inbox Inbox Activities Transactions Accou…" at bounding box center [728, 412] width 1456 height 823
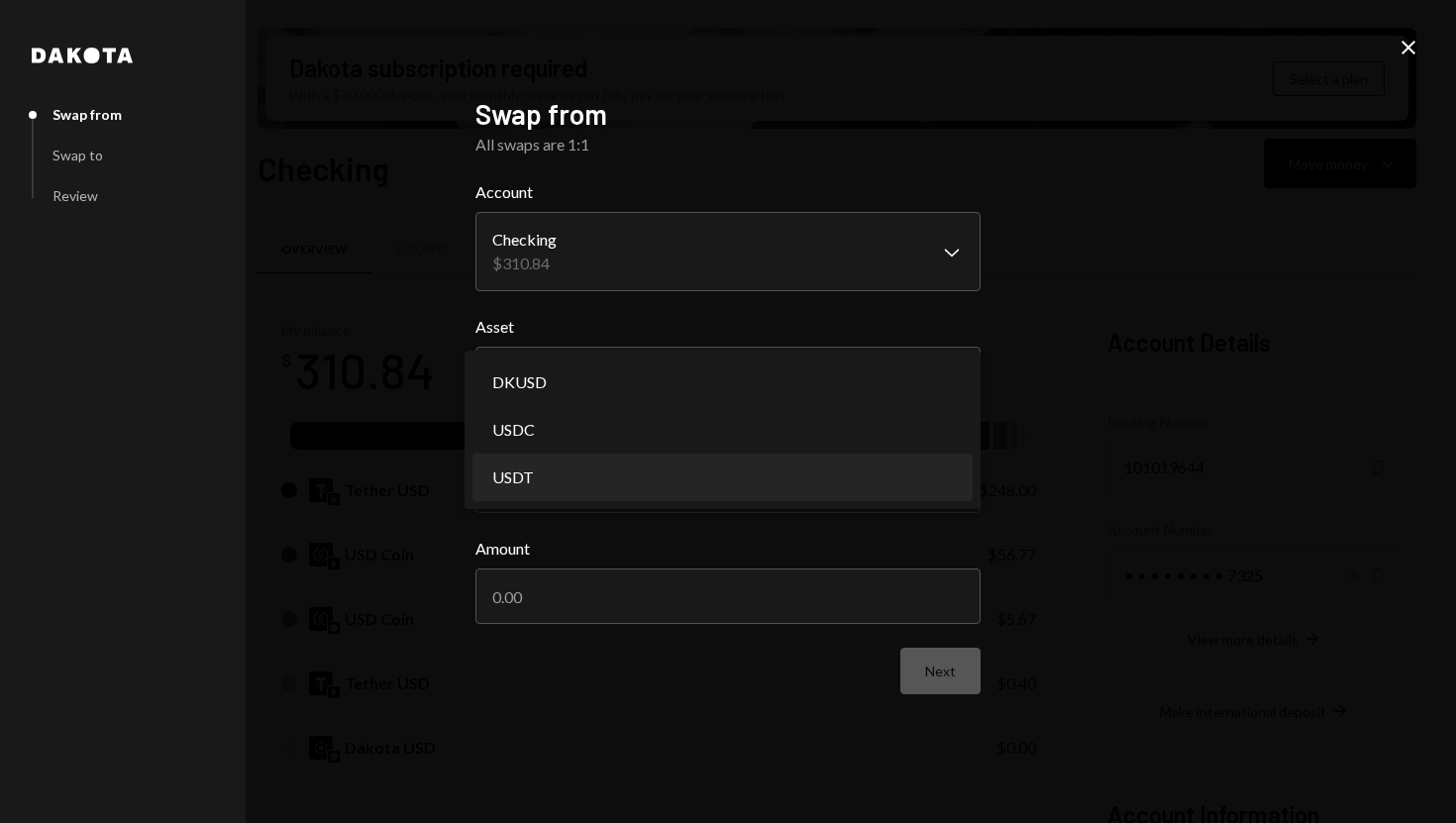
select select "****"
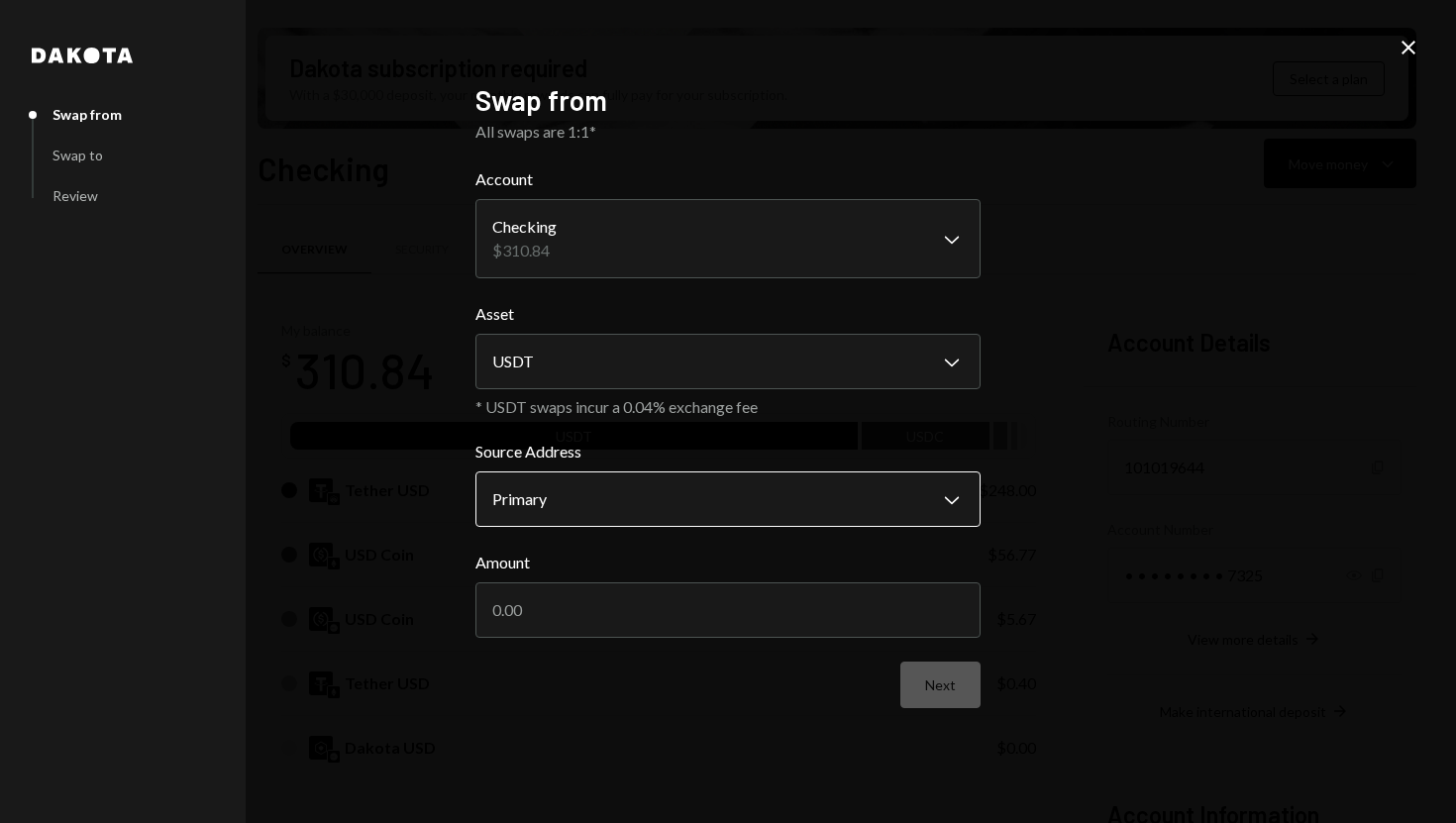
click at [686, 494] on body "S SPARK TECH HUB Caret Down Home Home Inbox Inbox Activities Transactions Accou…" at bounding box center [728, 412] width 1456 height 823
click at [666, 516] on body "S SPARK TECH HUB Caret Down Home Home Inbox Inbox Activities Transactions Accou…" at bounding box center [728, 412] width 1456 height 823
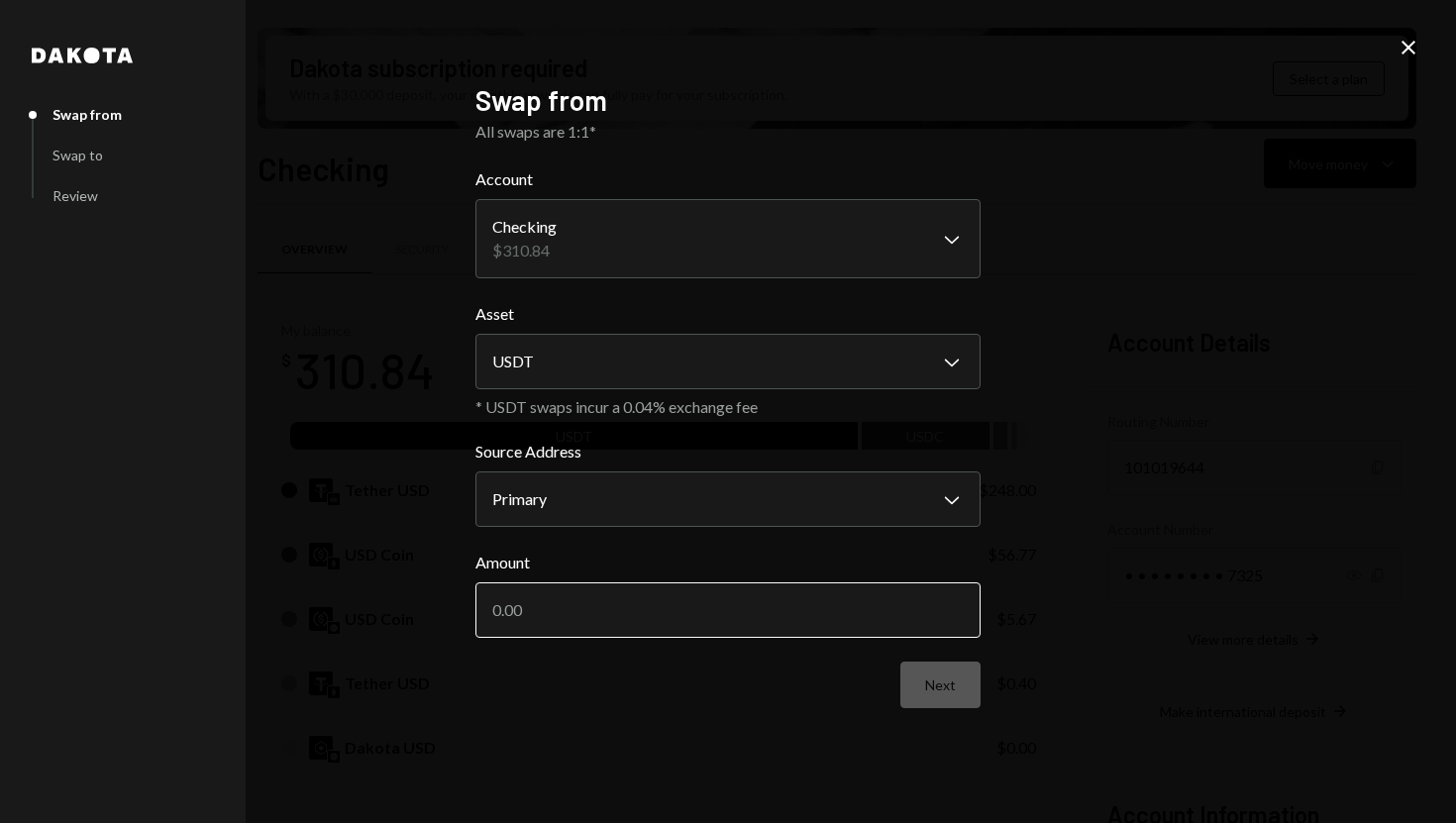
click at [579, 608] on input "Amount" at bounding box center [727, 611] width 505 height 56
type input "3"
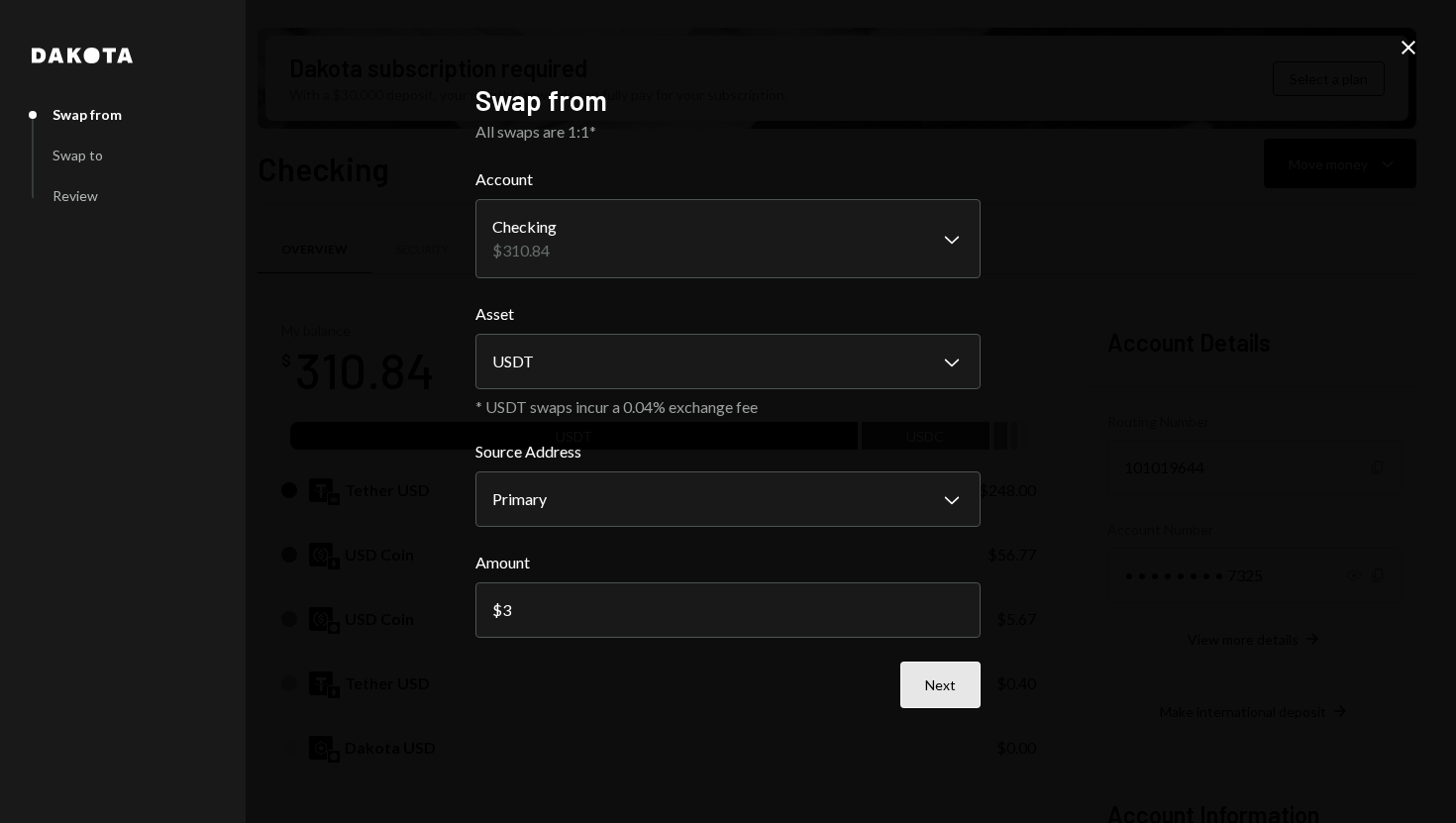
type input "3"
click at [937, 699] on form "**********" at bounding box center [727, 437] width 505 height 541
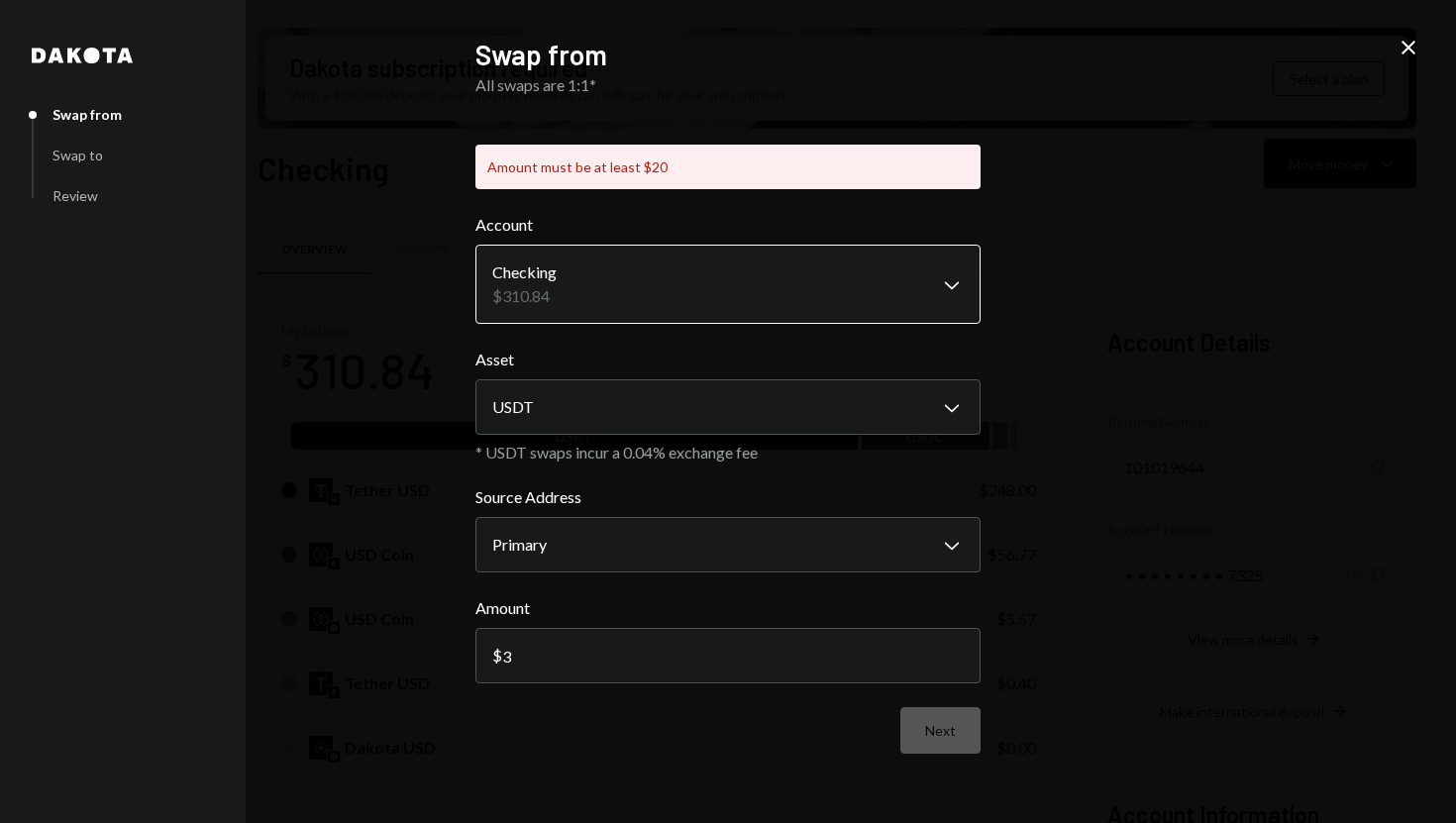
click at [794, 296] on body "S SPARK TECH HUB Caret Down Home Home Inbox Inbox Activities Transactions Accou…" at bounding box center [728, 412] width 1456 height 823
click at [727, 541] on body "S SPARK TECH HUB Caret Down Home Home Inbox Inbox Activities Transactions Accou…" at bounding box center [728, 412] width 1456 height 823
click at [926, 289] on body "S SPARK TECH HUB Caret Down Home Home Inbox Inbox Activities Transactions Accou…" at bounding box center [728, 412] width 1456 height 823
click at [740, 419] on body "S SPARK TECH HUB Caret Down Home Home Inbox Inbox Activities Transactions Accou…" at bounding box center [728, 412] width 1456 height 823
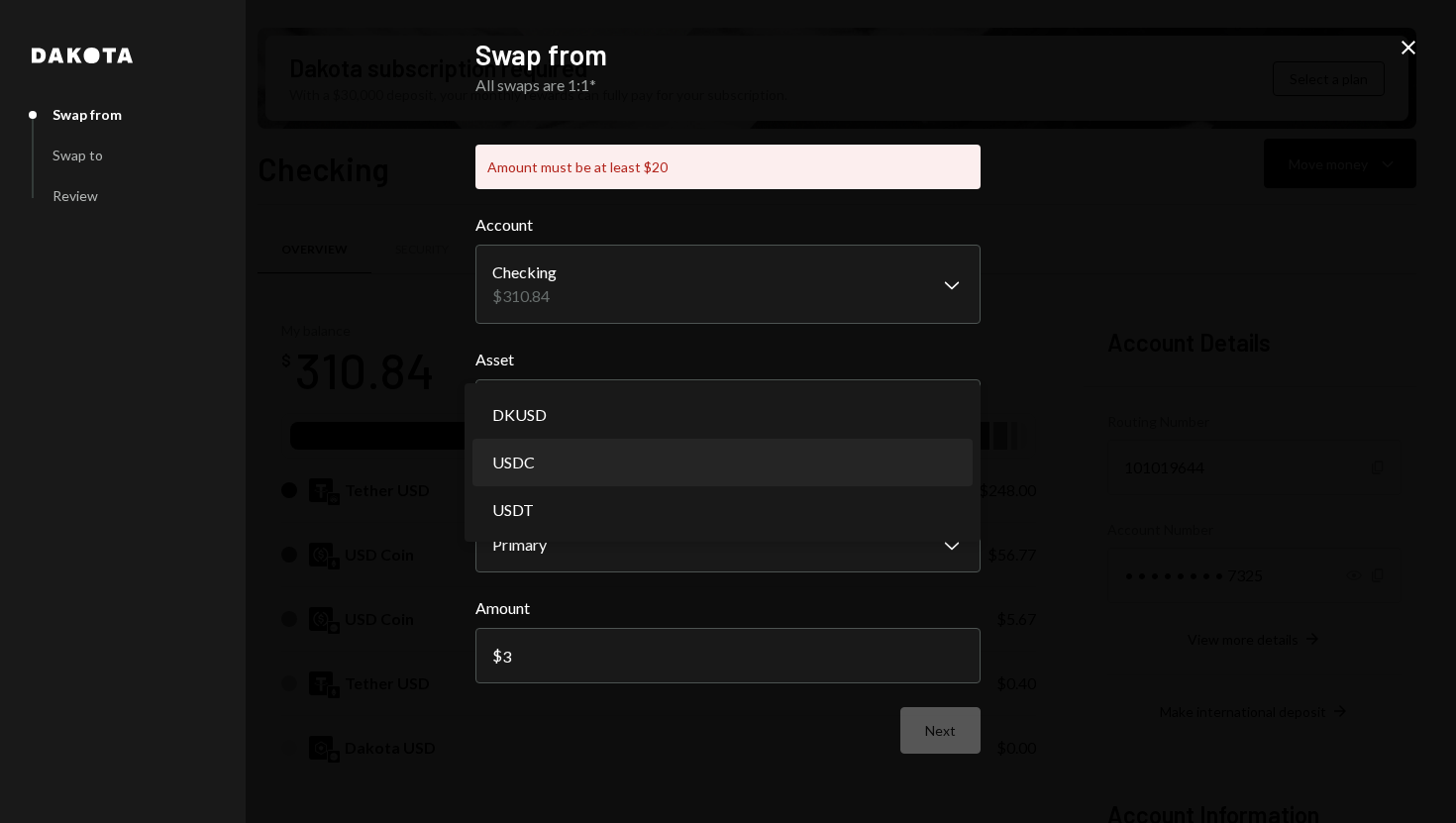
select select "****"
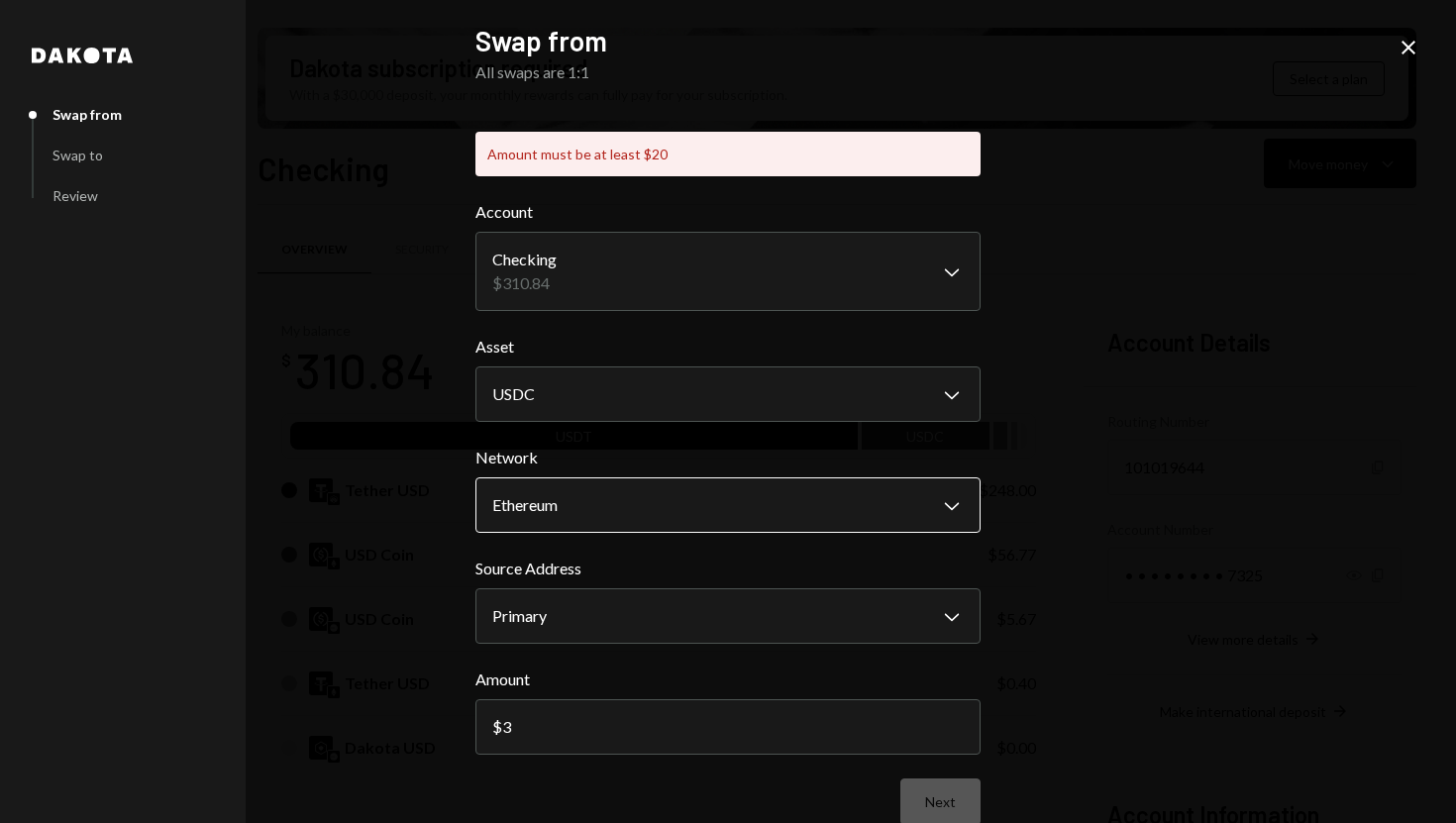
click at [688, 518] on body "S SPARK TECH HUB Caret Down Home Home Inbox Inbox Activities Transactions Accou…" at bounding box center [728, 412] width 1456 height 823
click at [654, 617] on body "S SPARK TECH HUB Caret Down Home Home Inbox Inbox Activities Transactions Accou…" at bounding box center [728, 412] width 1456 height 823
click at [659, 496] on body "S SPARK TECH HUB Caret Down Home Home Inbox Inbox Activities Transactions Accou…" at bounding box center [728, 412] width 1456 height 823
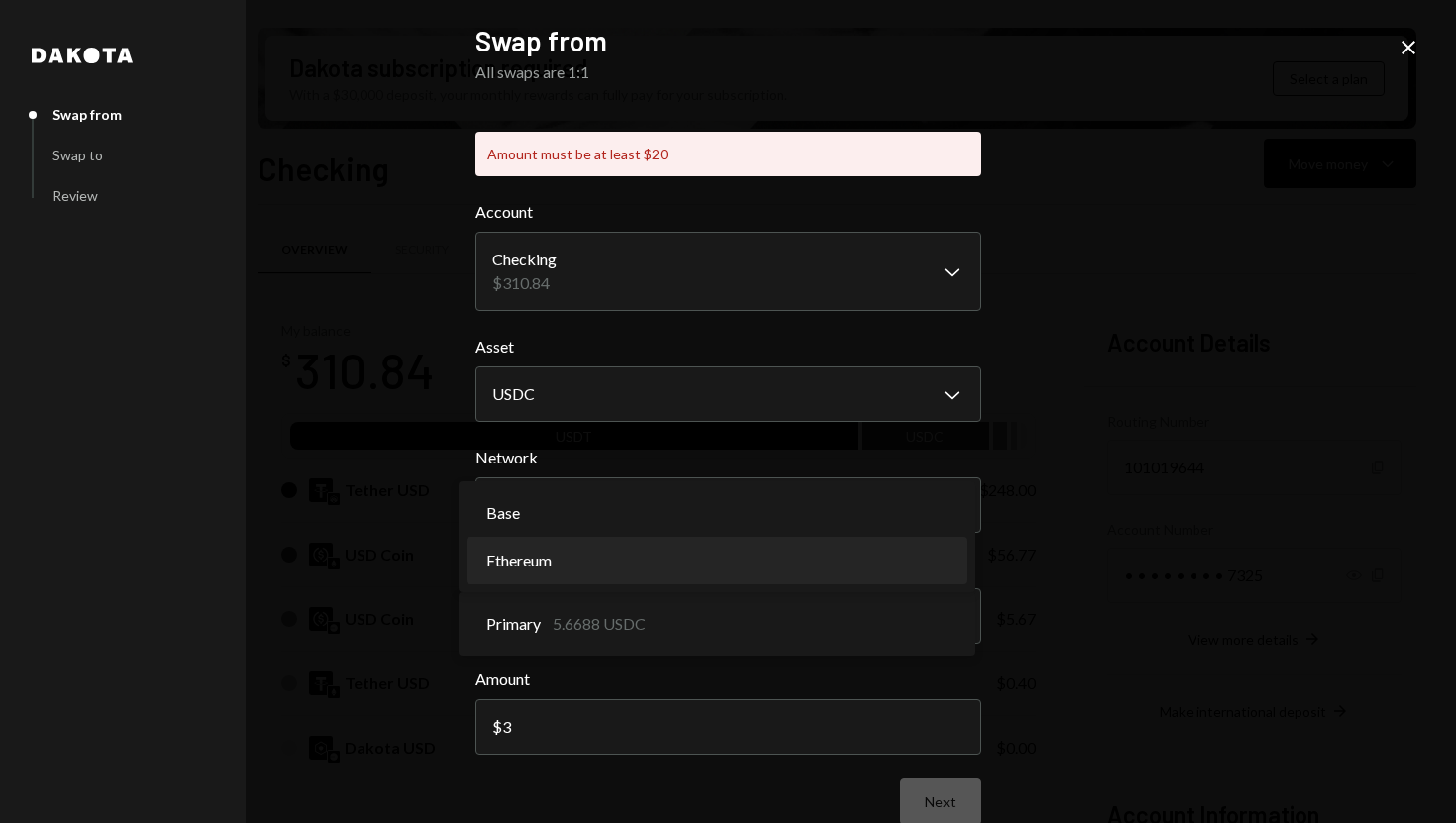
select select "**********"
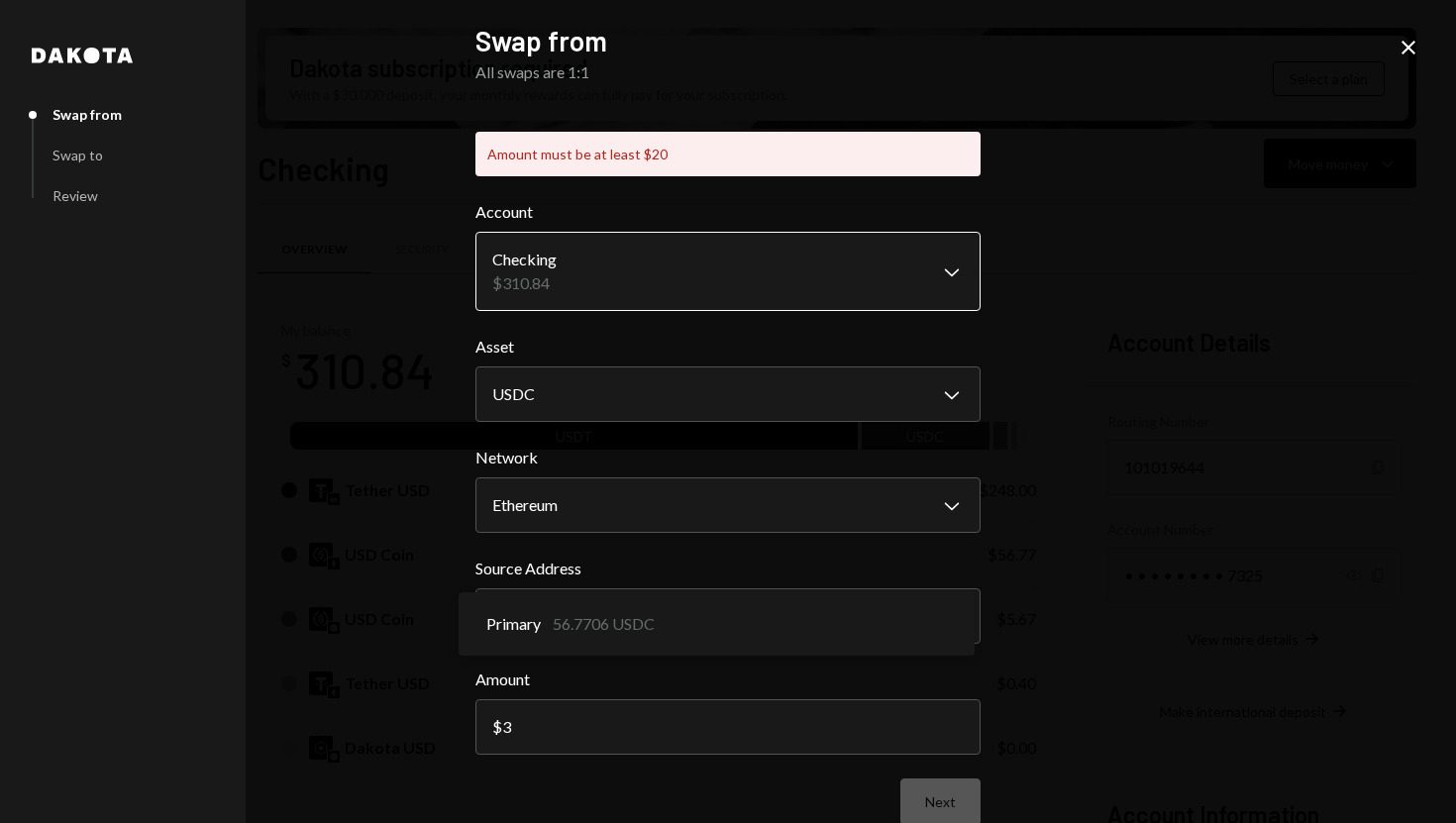
click at [747, 281] on body "S SPARK TECH HUB Caret Down Home Home Inbox Inbox Activities Transactions Accou…" at bounding box center [728, 412] width 1456 height 823
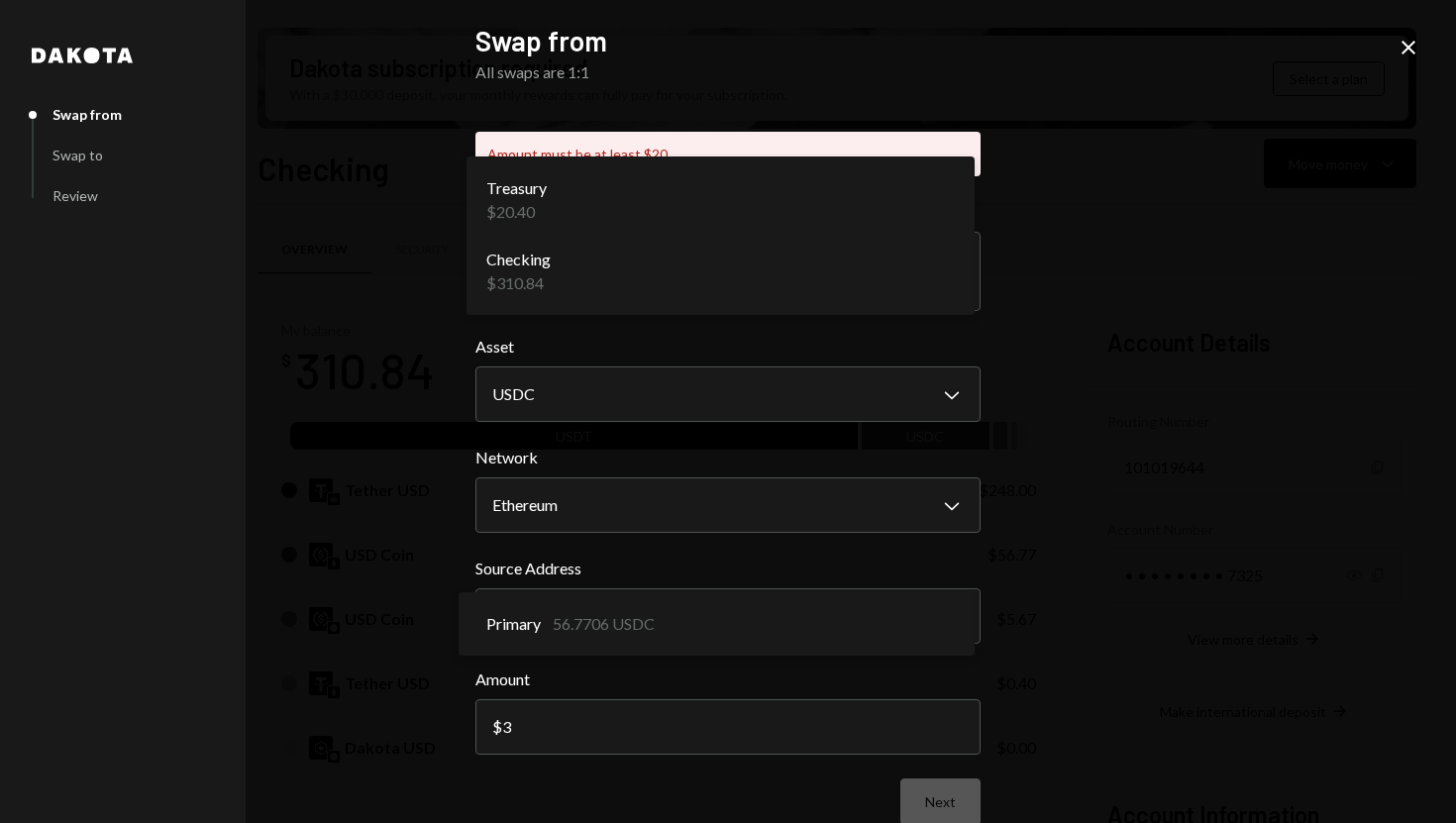
click at [1396, 56] on icon "Close" at bounding box center [1408, 48] width 24 height 24
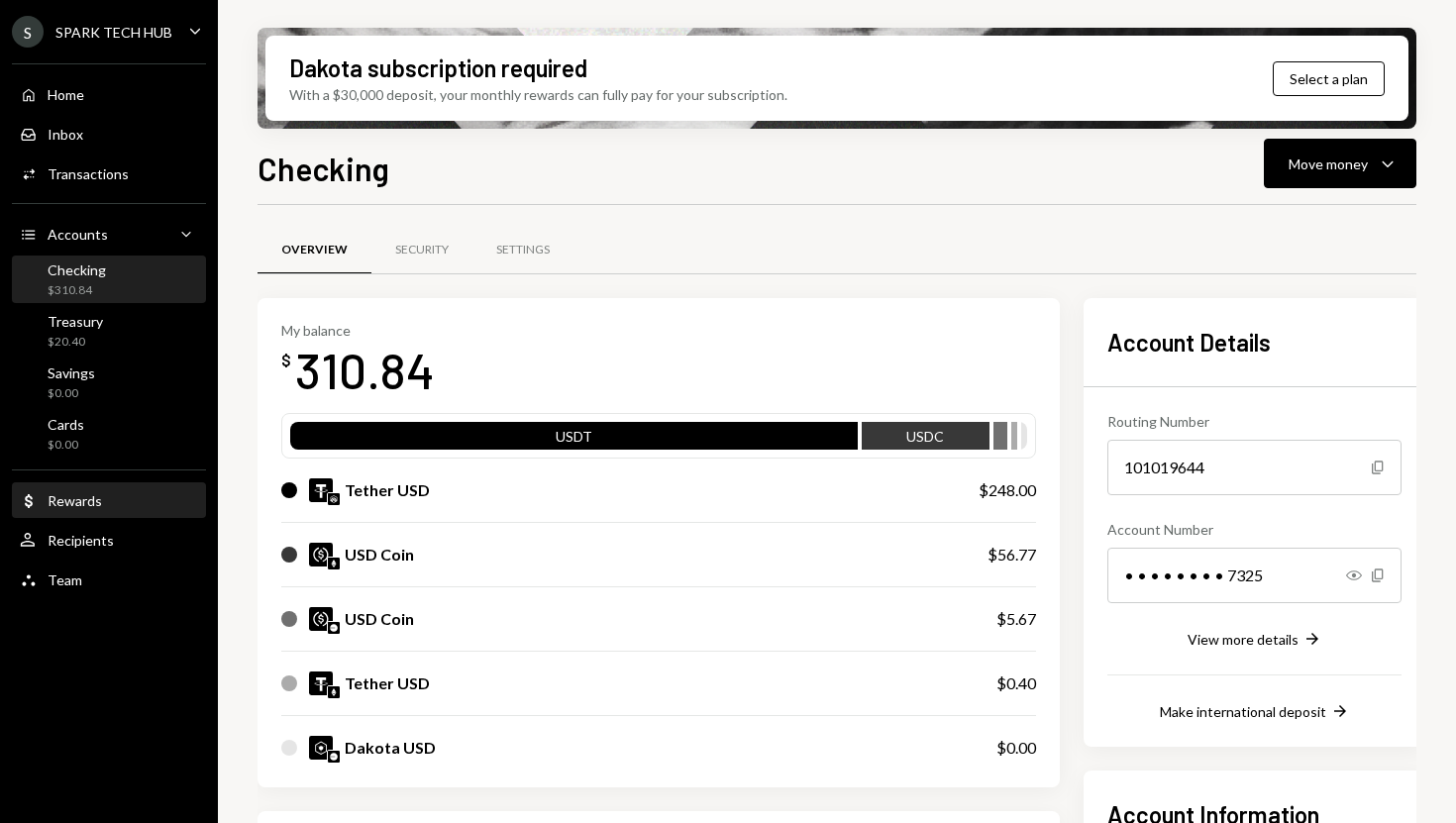
click at [71, 501] on div "Rewards" at bounding box center [75, 500] width 55 height 17
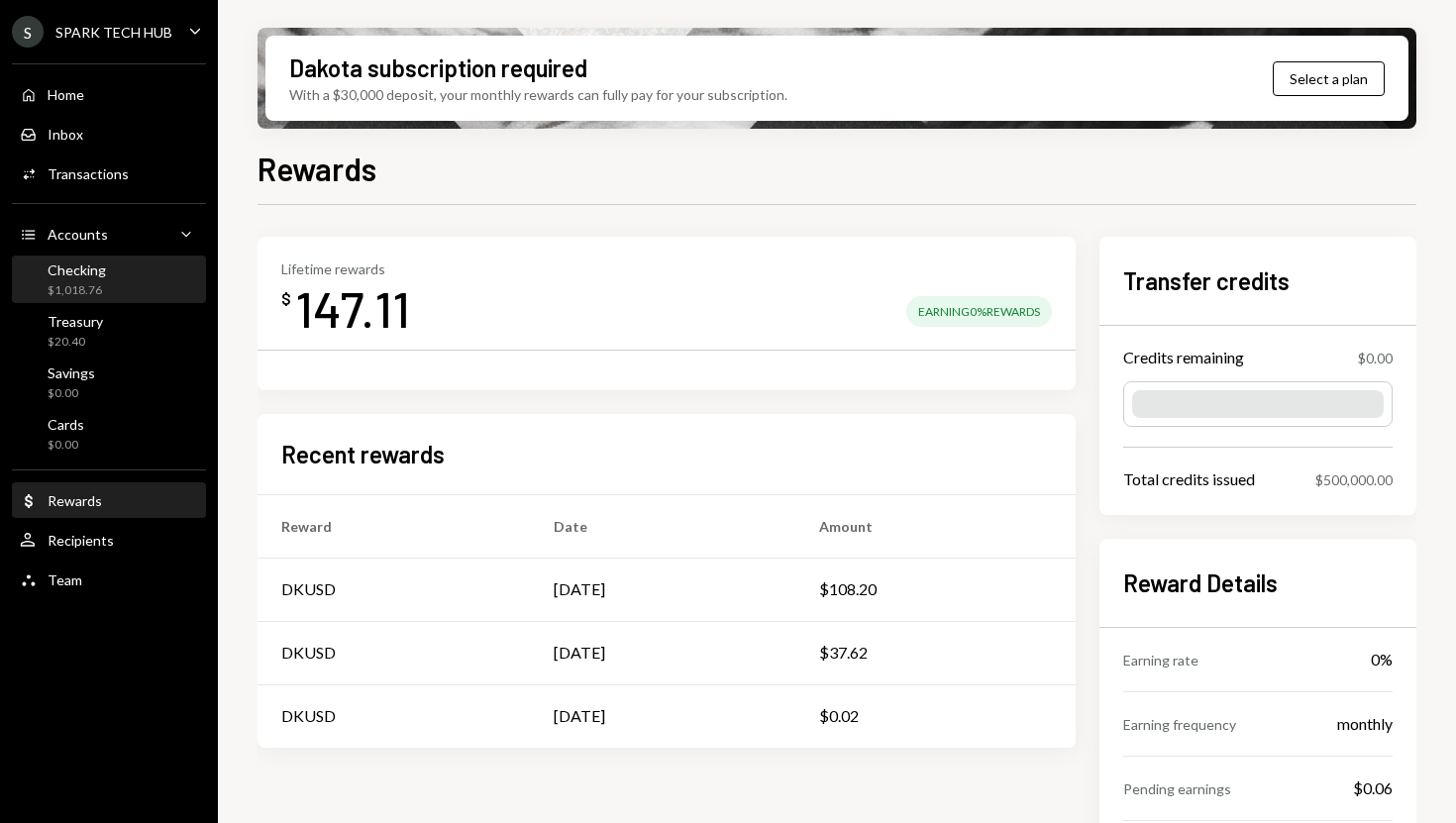
click at [122, 276] on div "Checking $1,018.76" at bounding box center [109, 280] width 178 height 38
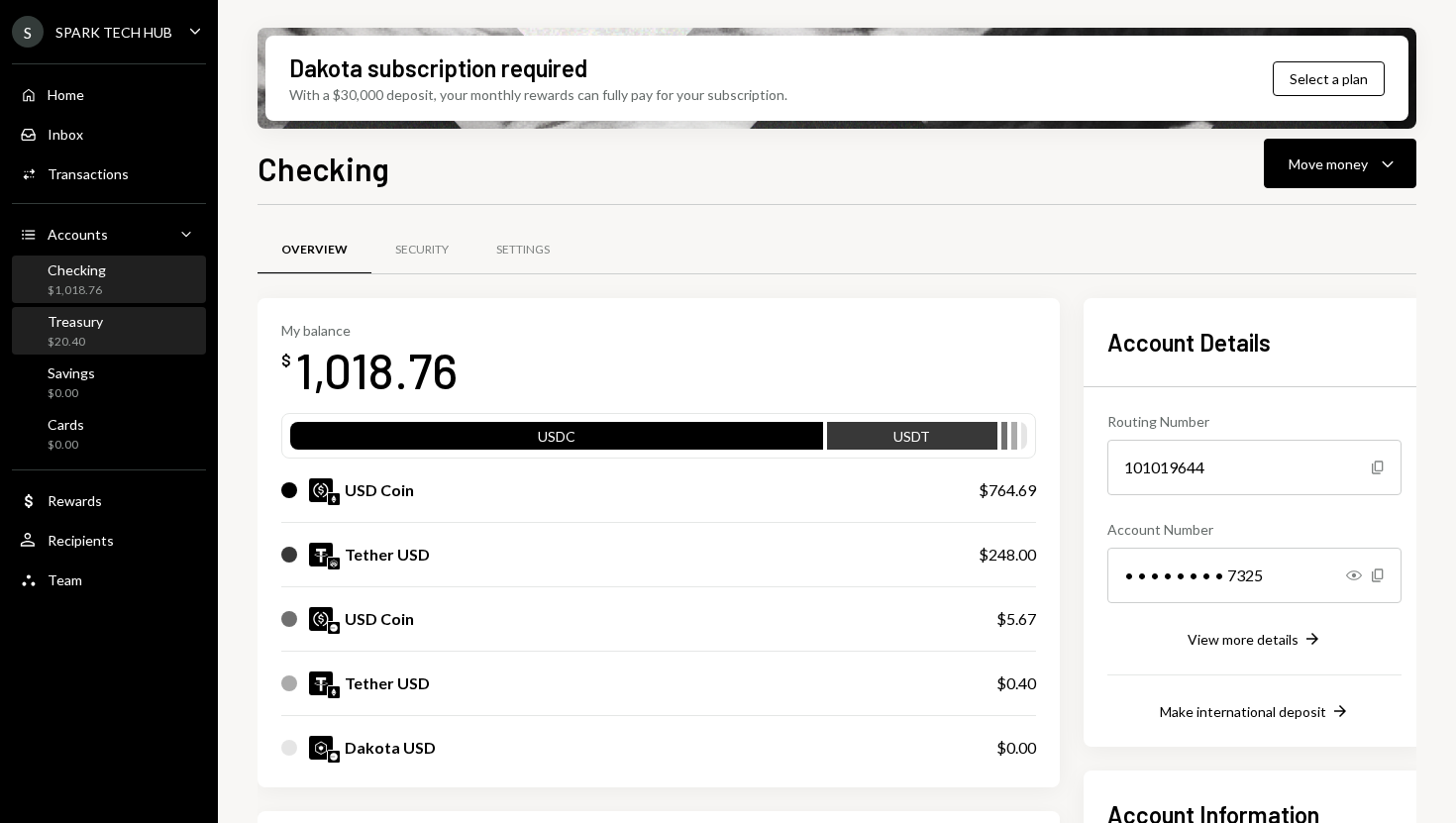
click at [123, 323] on div "Treasury $20.40" at bounding box center [109, 332] width 178 height 38
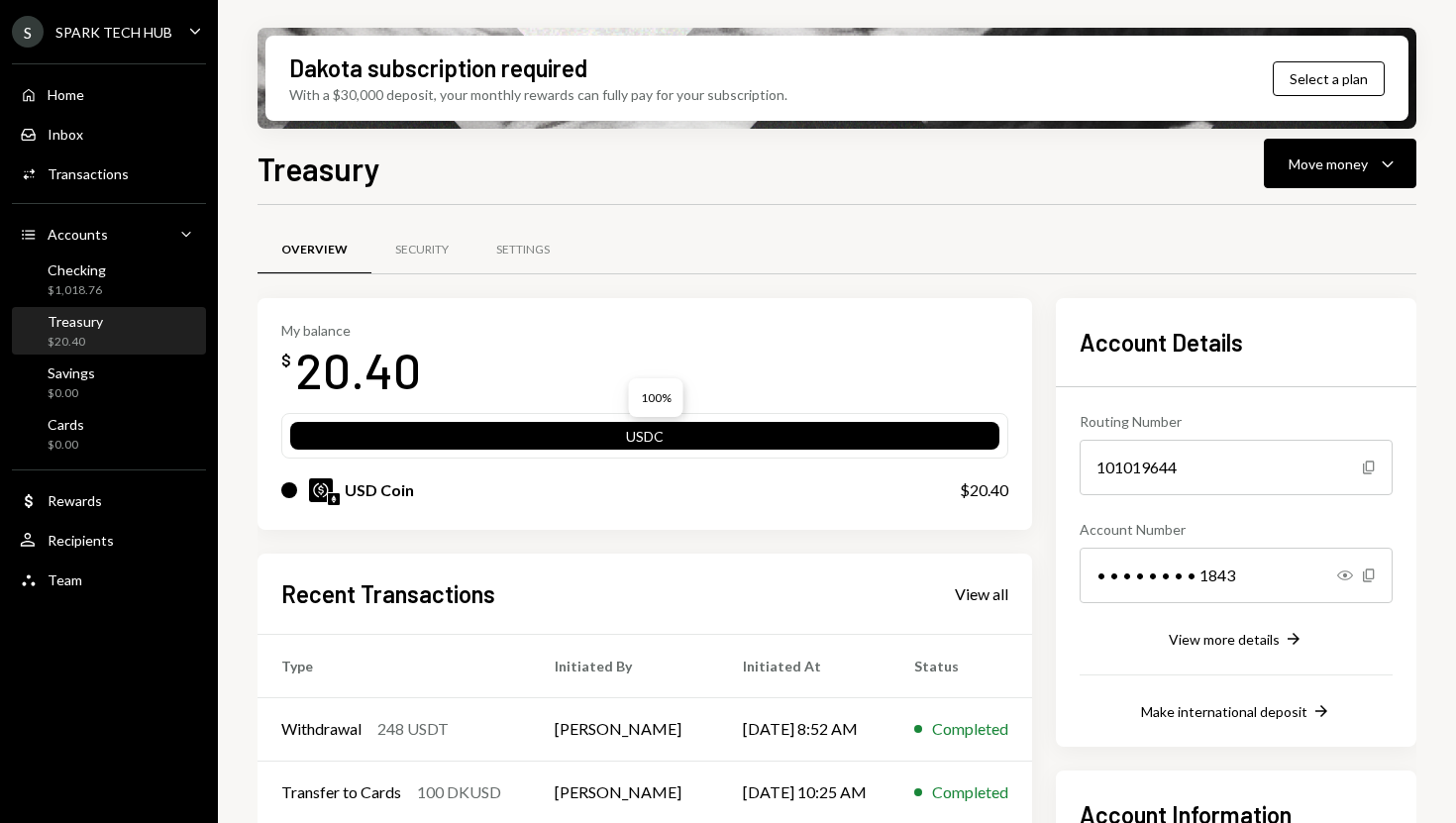
click at [940, 436] on div "USDC" at bounding box center [644, 440] width 709 height 28
click at [1386, 152] on icon "Caret Down" at bounding box center [1387, 163] width 24 height 24
click at [1280, 278] on div "Convert Transfer" at bounding box center [1309, 268] width 198 height 45
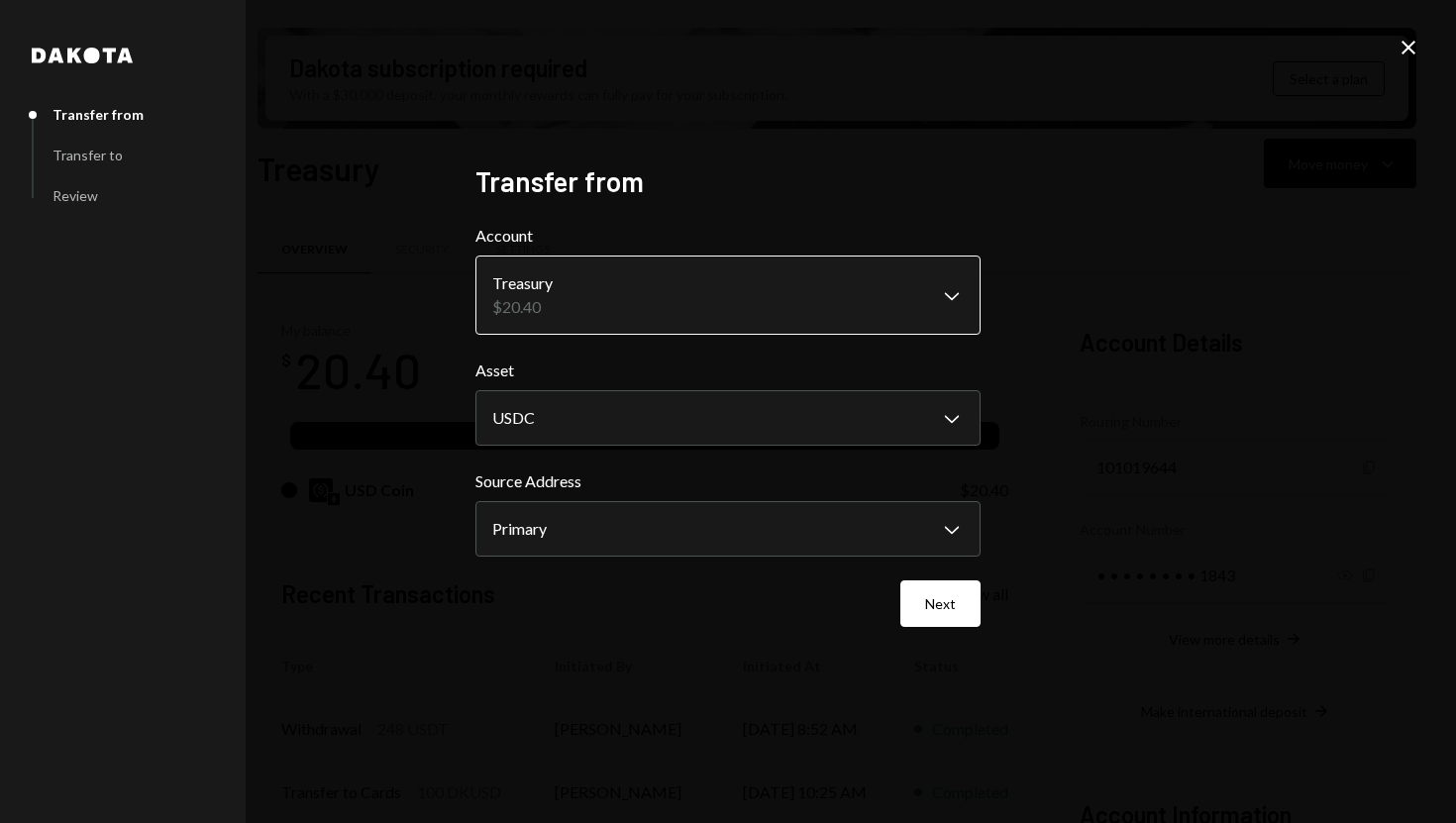
click at [877, 308] on body "S SPARK TECH HUB Caret Down Home Home Inbox Inbox Activities Transactions Accou…" at bounding box center [728, 412] width 1456 height 823
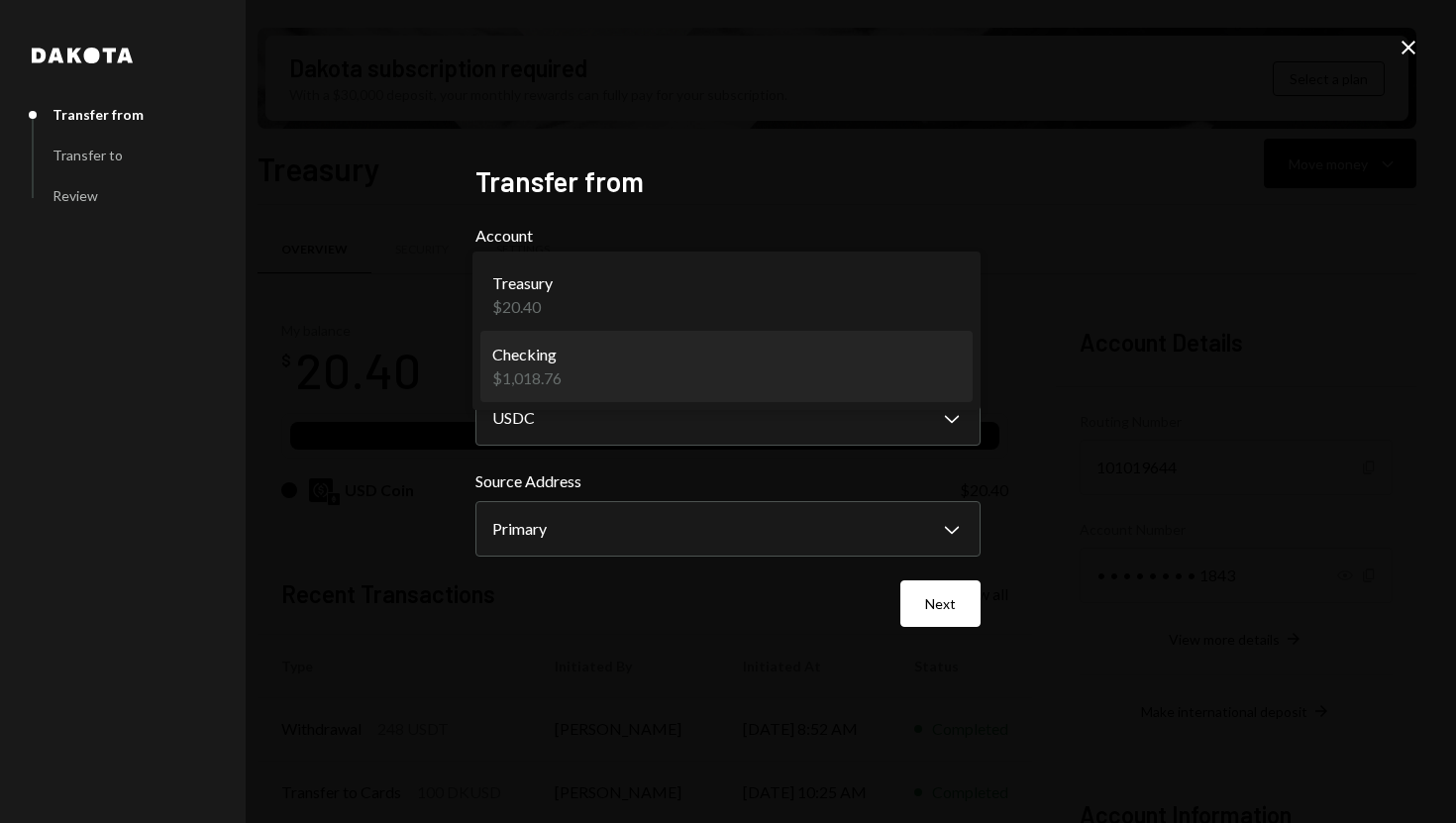
select select "**********"
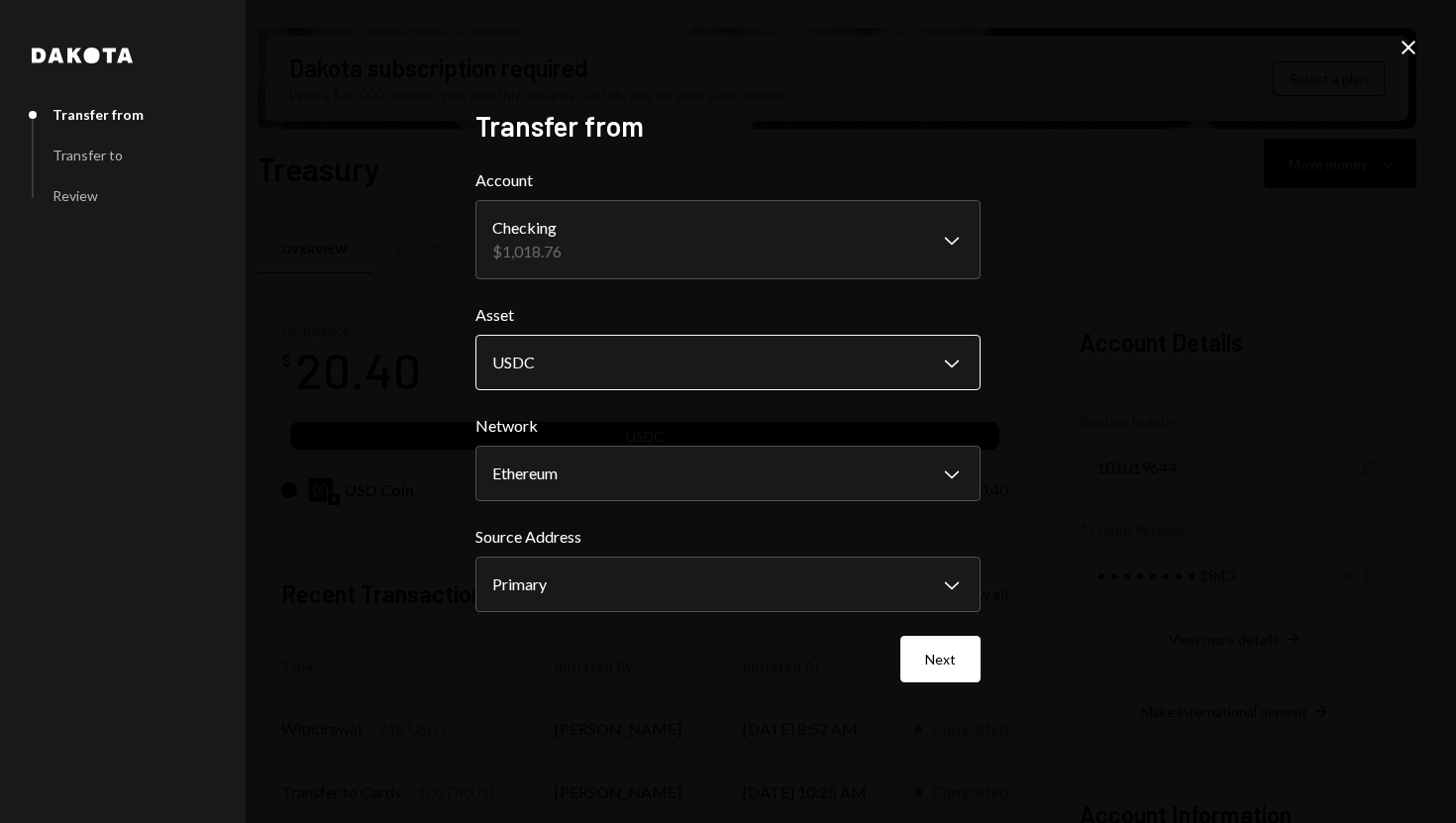
click at [812, 367] on body "S SPARK TECH HUB Caret Down Home Home Inbox Inbox Activities Transactions Accou…" at bounding box center [728, 412] width 1456 height 823
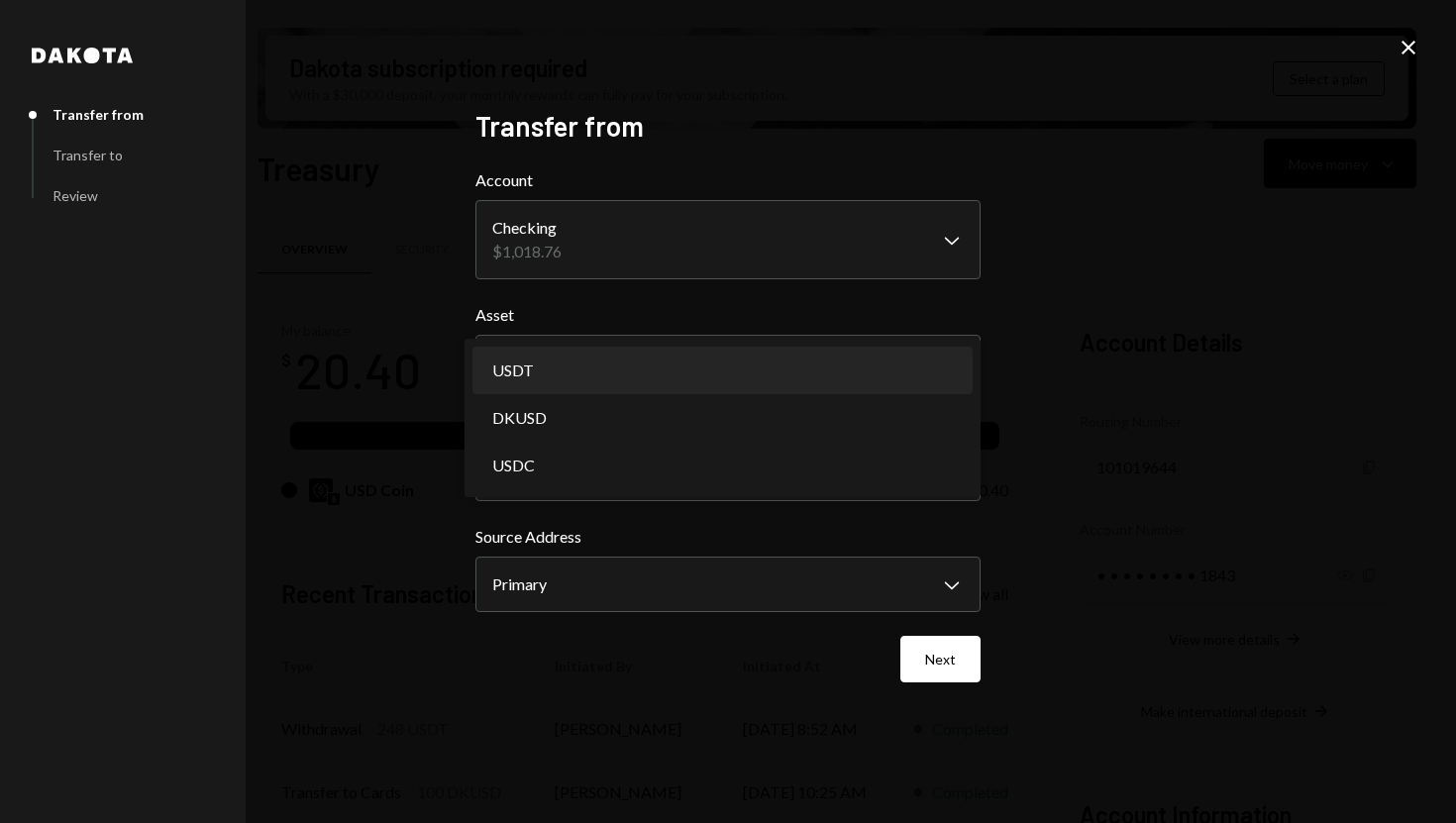
select select "****"
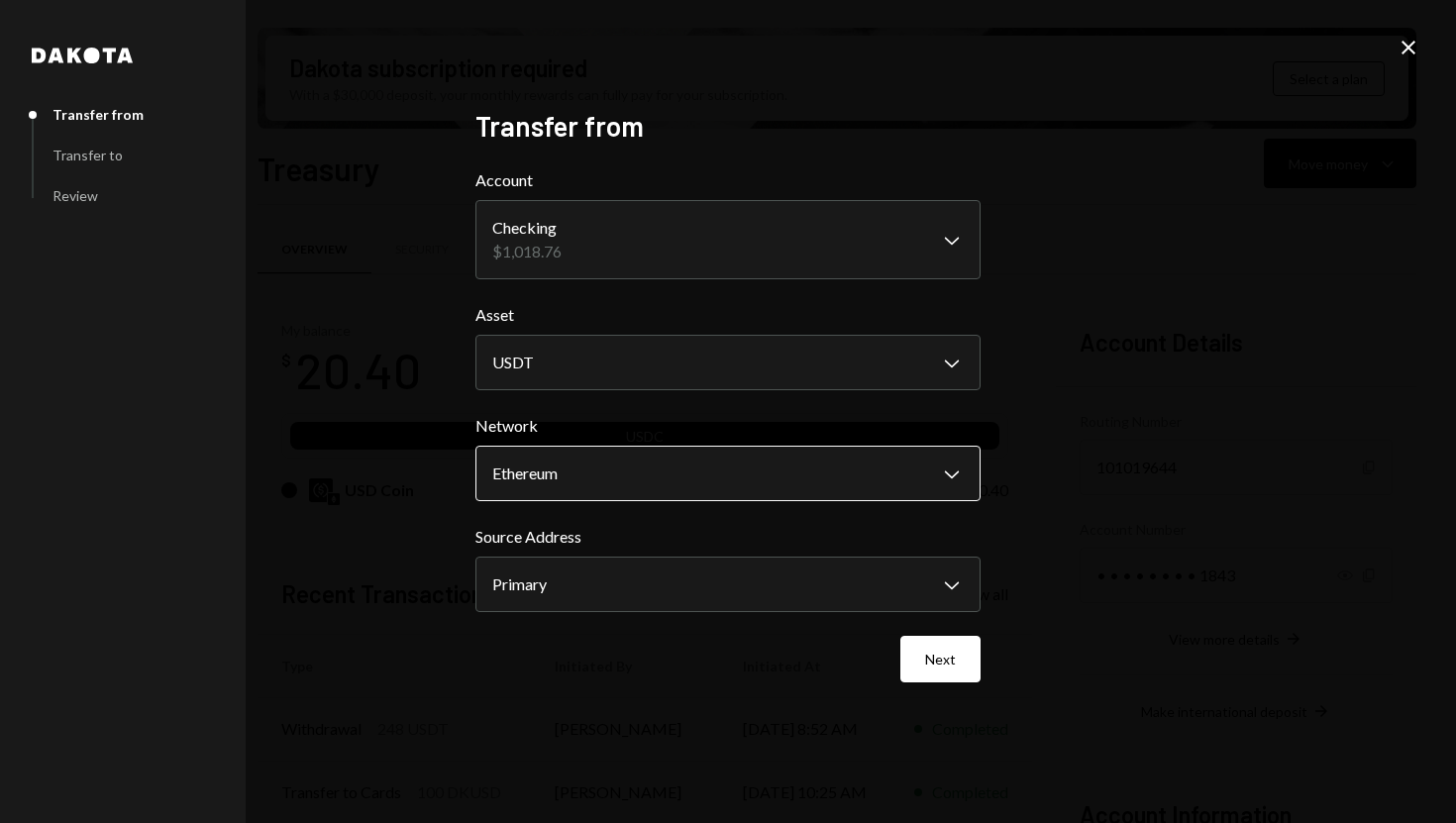
click at [735, 480] on body "S SPARK TECH HUB Caret Down Home Home Inbox Inbox Activities Transactions Accou…" at bounding box center [728, 412] width 1456 height 823
select select "**********"
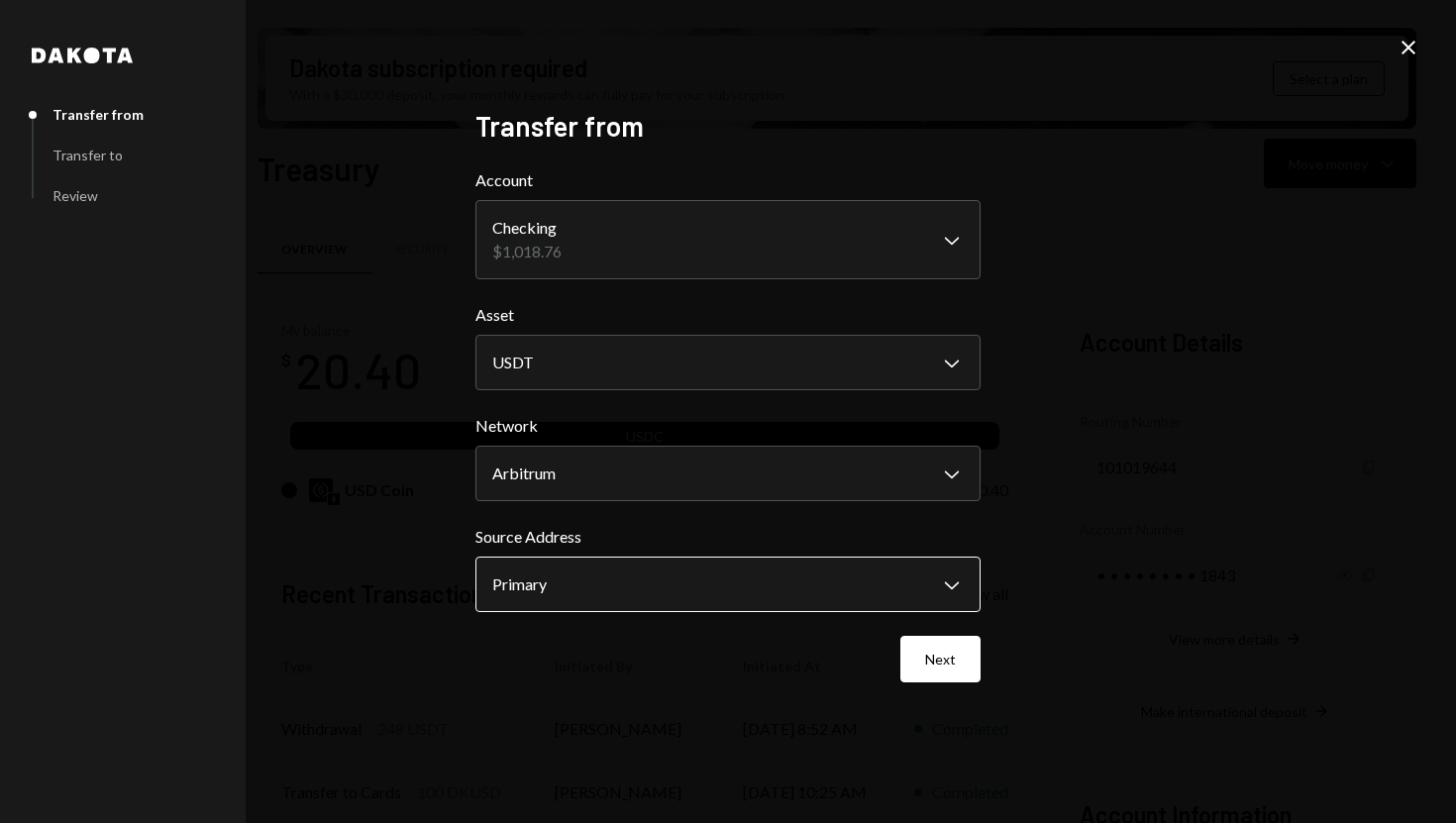
click at [679, 561] on body "S SPARK TECH HUB Caret Down Home Home Inbox Inbox Activities Transactions Accou…" at bounding box center [728, 412] width 1456 height 823
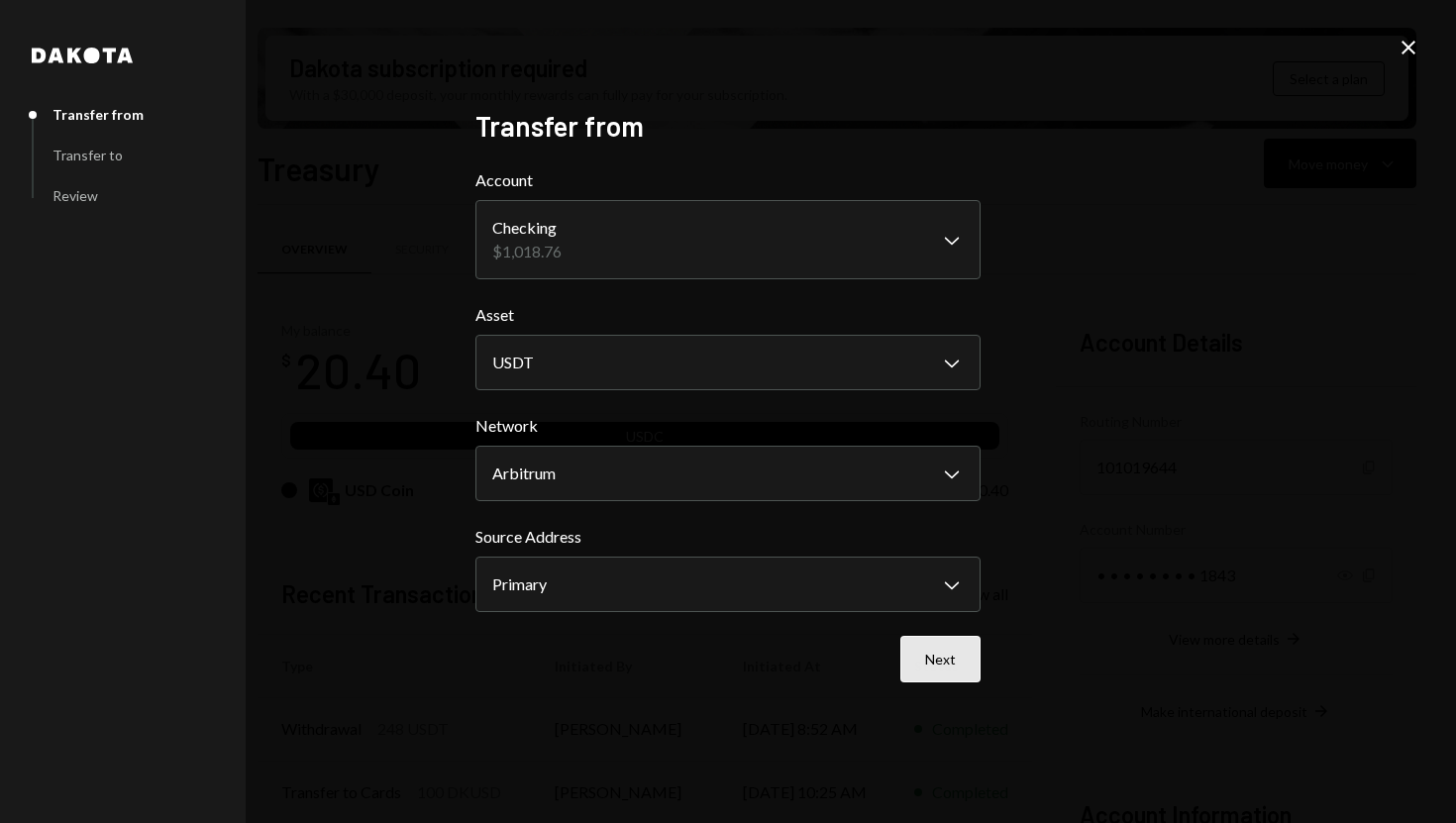
click at [943, 663] on button "Next" at bounding box center [940, 659] width 81 height 47
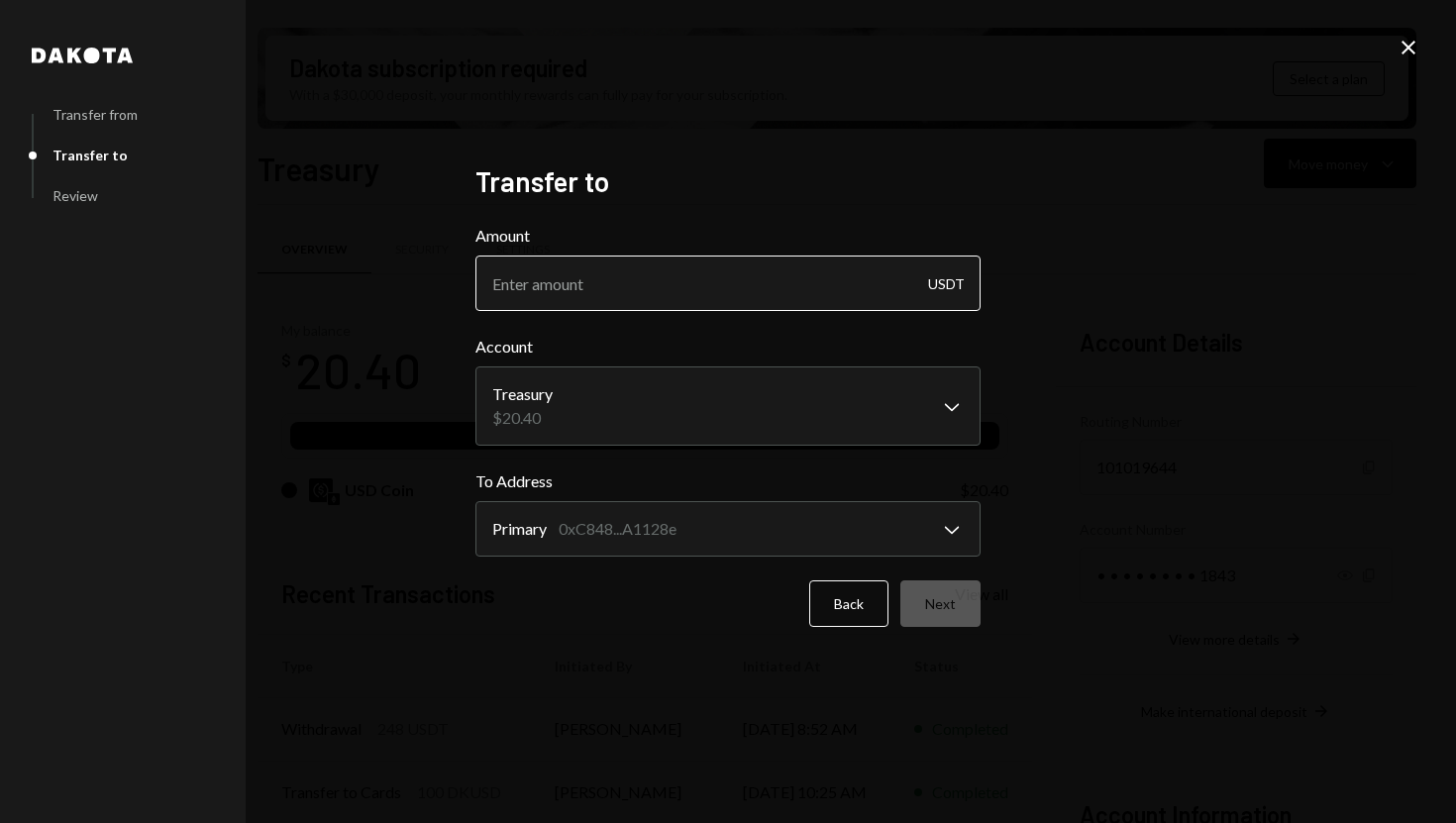
click at [762, 286] on input "Amount" at bounding box center [727, 284] width 505 height 56
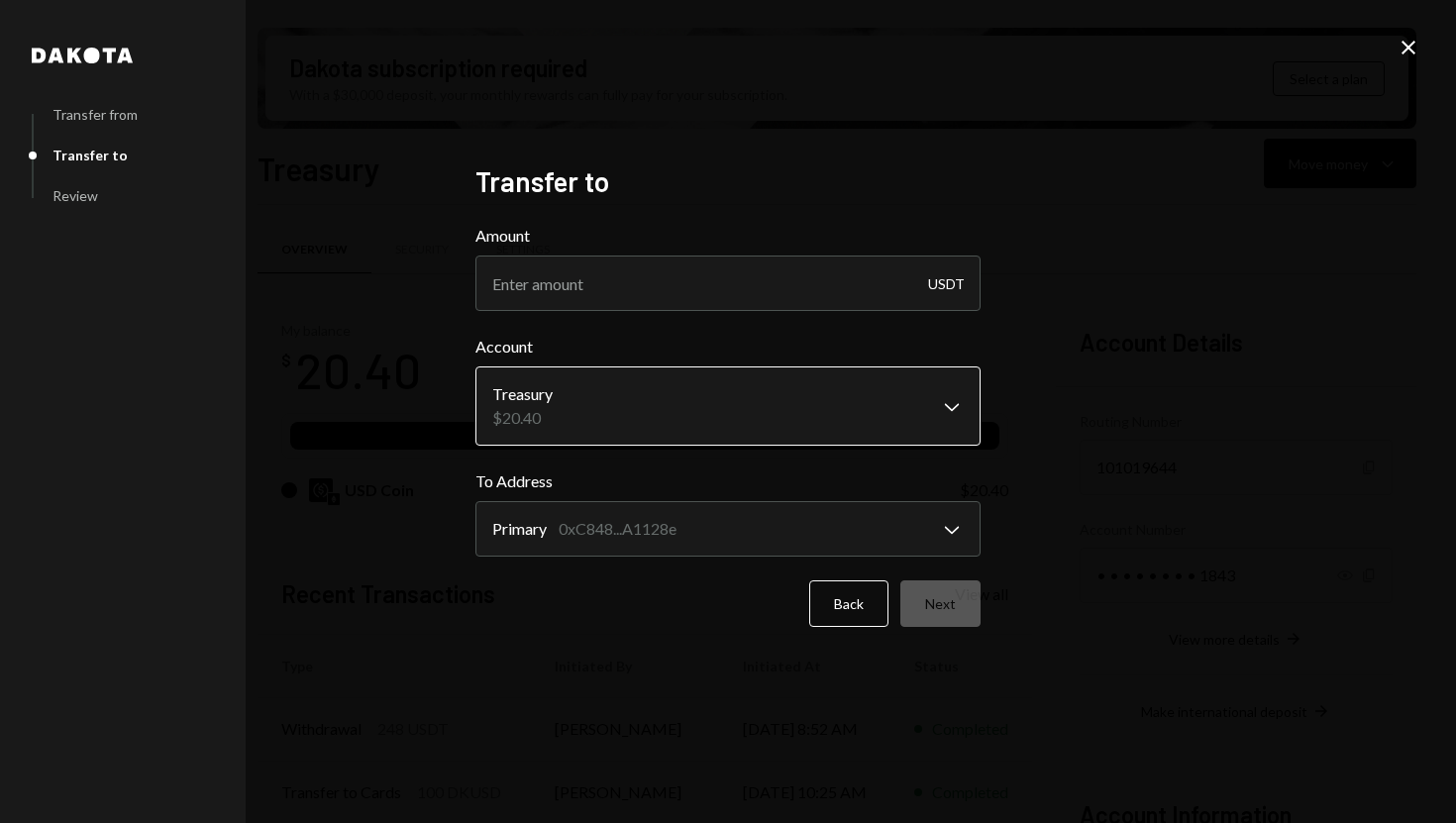
click at [544, 402] on body "S SPARK TECH HUB Caret Down Home Home Inbox Inbox Activities Transactions Accou…" at bounding box center [728, 412] width 1456 height 823
click at [601, 411] on body "S SPARK TECH HUB Caret Down Home Home Inbox Inbox Activities Transactions Accou…" at bounding box center [728, 412] width 1456 height 823
click at [412, 411] on div "**********" at bounding box center [728, 412] width 1456 height 823
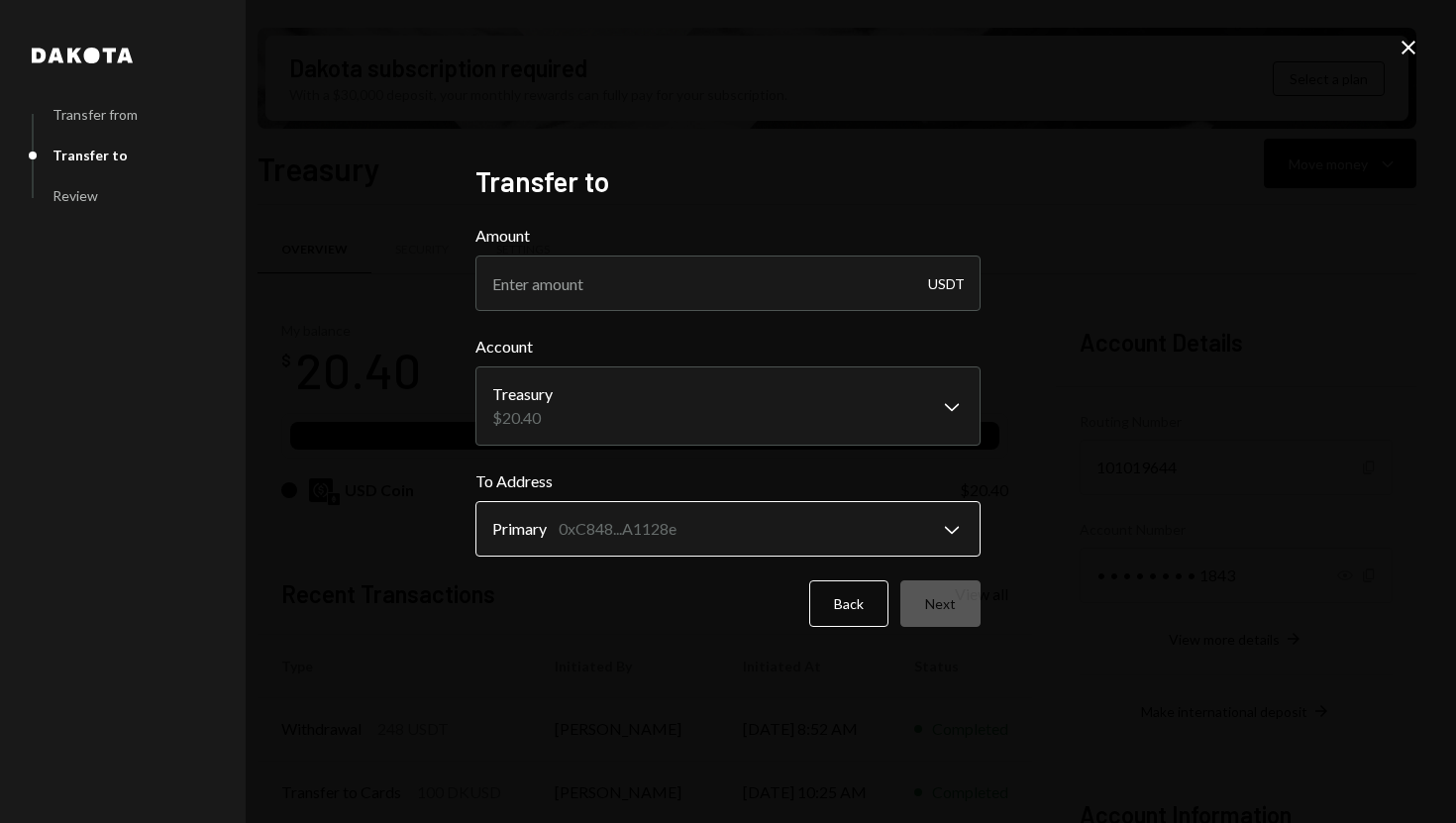
click at [592, 536] on body "S SPARK TECH HUB Caret Down Home Home Inbox Inbox Activities Transactions Accou…" at bounding box center [728, 412] width 1456 height 823
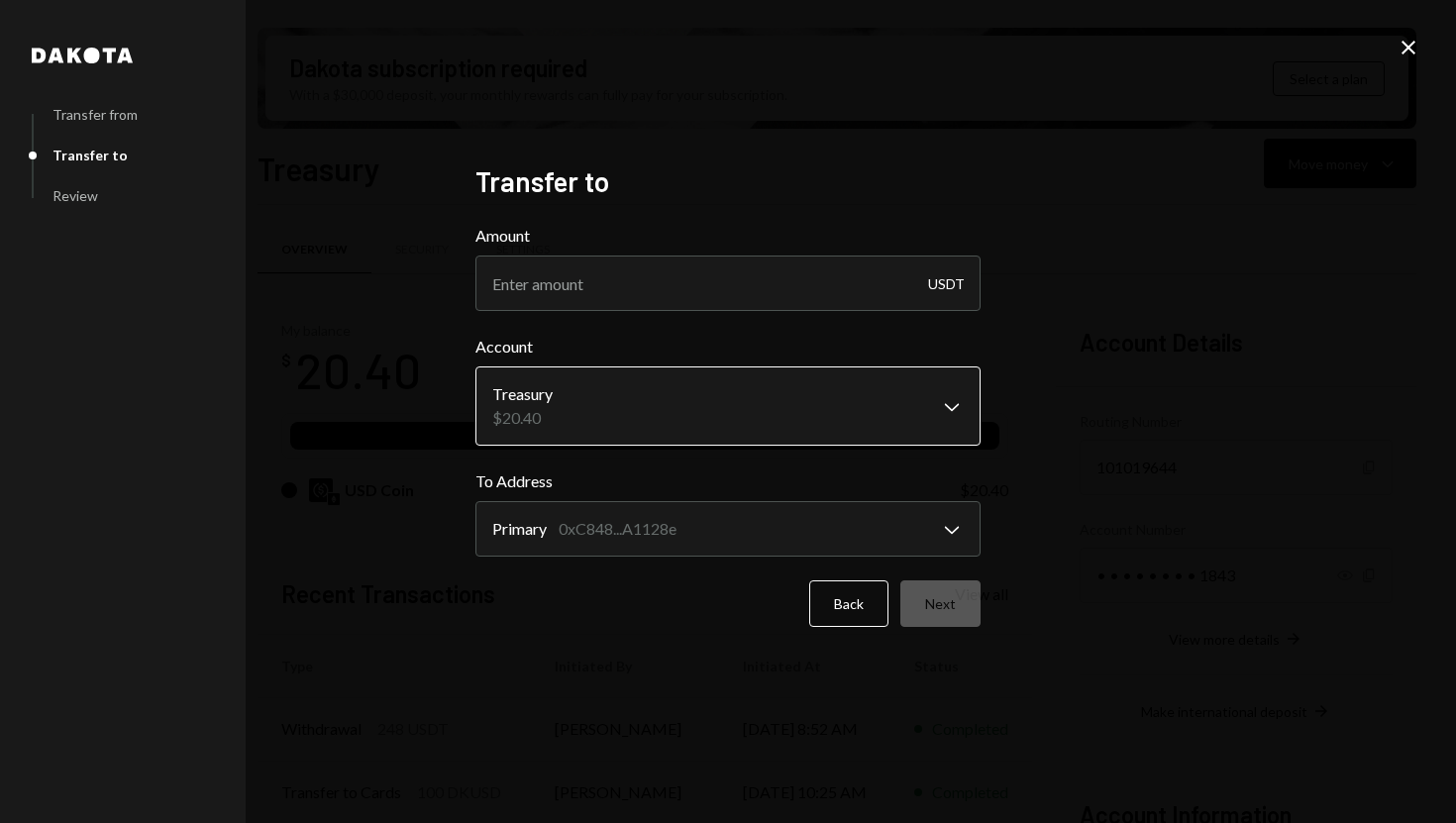
click at [748, 411] on body "S SPARK TECH HUB Caret Down Home Home Inbox Inbox Activities Transactions Accou…" at bounding box center [728, 412] width 1456 height 823
click at [850, 595] on button "Back" at bounding box center [849, 604] width 80 height 47
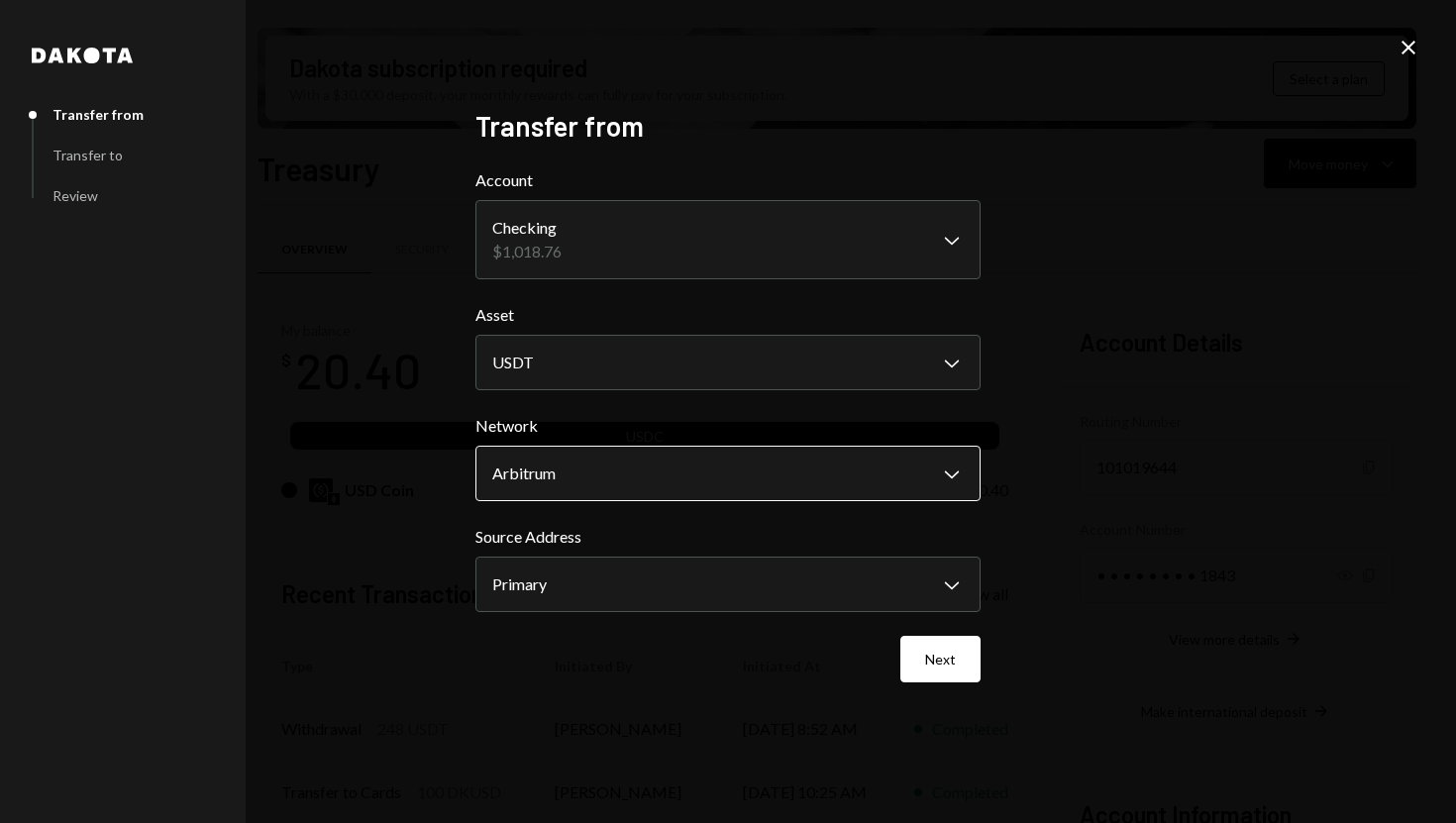
click at [723, 464] on body "S SPARK TECH HUB Caret Down Home Home Inbox Inbox Activities Transactions Accou…" at bounding box center [728, 412] width 1456 height 823
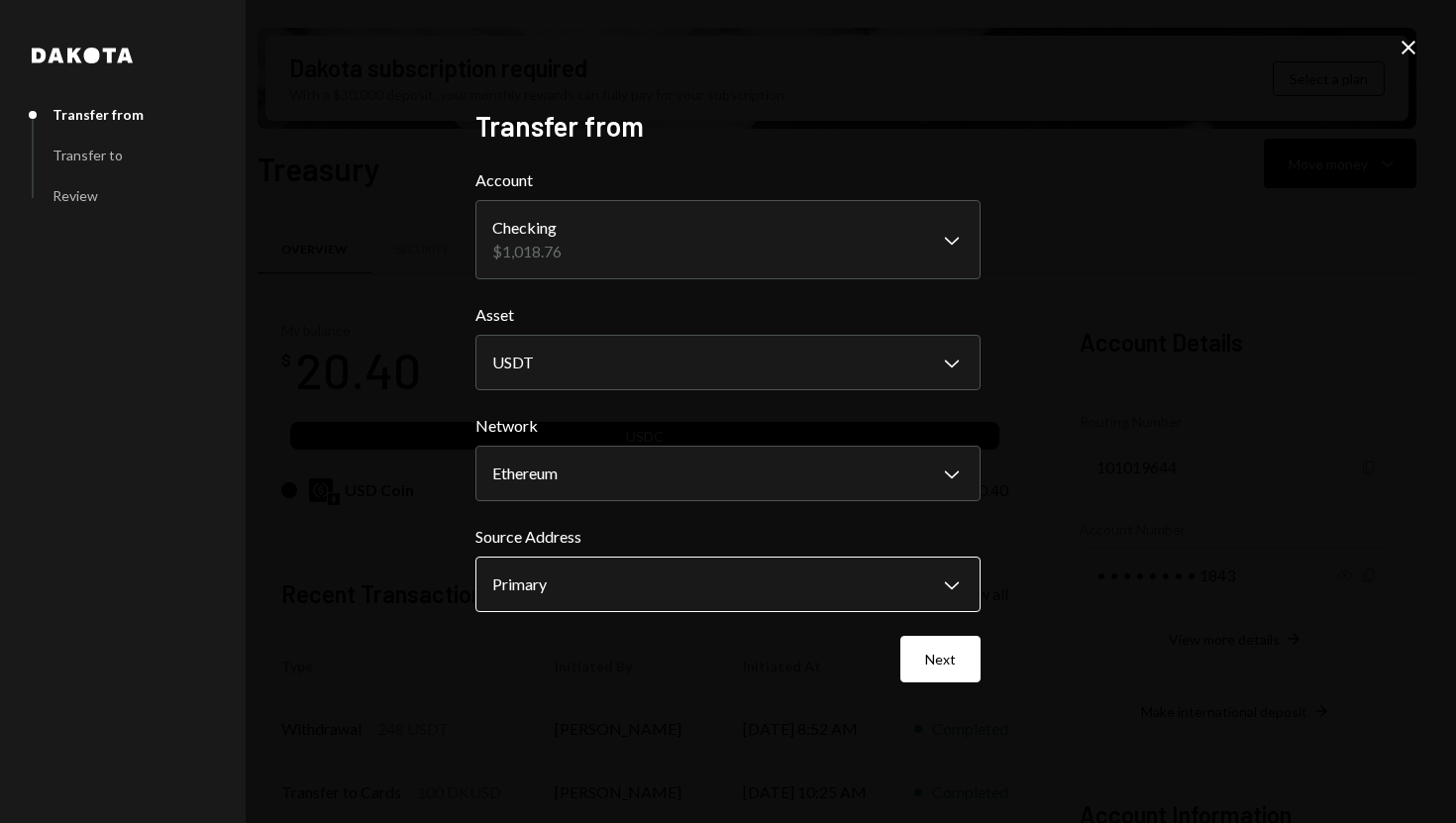
click at [633, 575] on body "S SPARK TECH HUB Caret Down Home Home Inbox Inbox Activities Transactions Accou…" at bounding box center [728, 412] width 1456 height 823
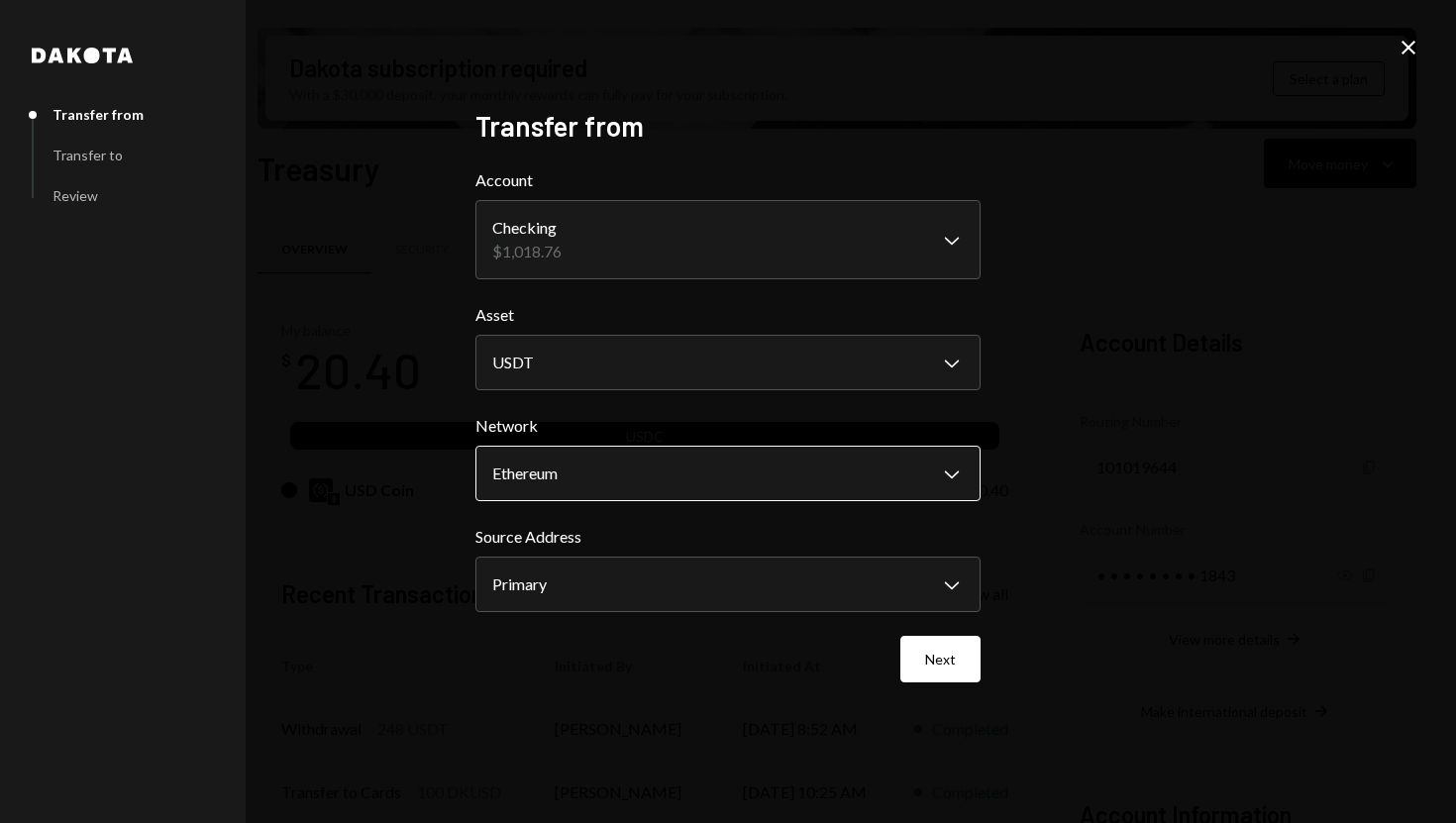
click at [665, 470] on body "S SPARK TECH HUB Caret Down Home Home Inbox Inbox Activities Transactions Accou…" at bounding box center [728, 412] width 1456 height 823
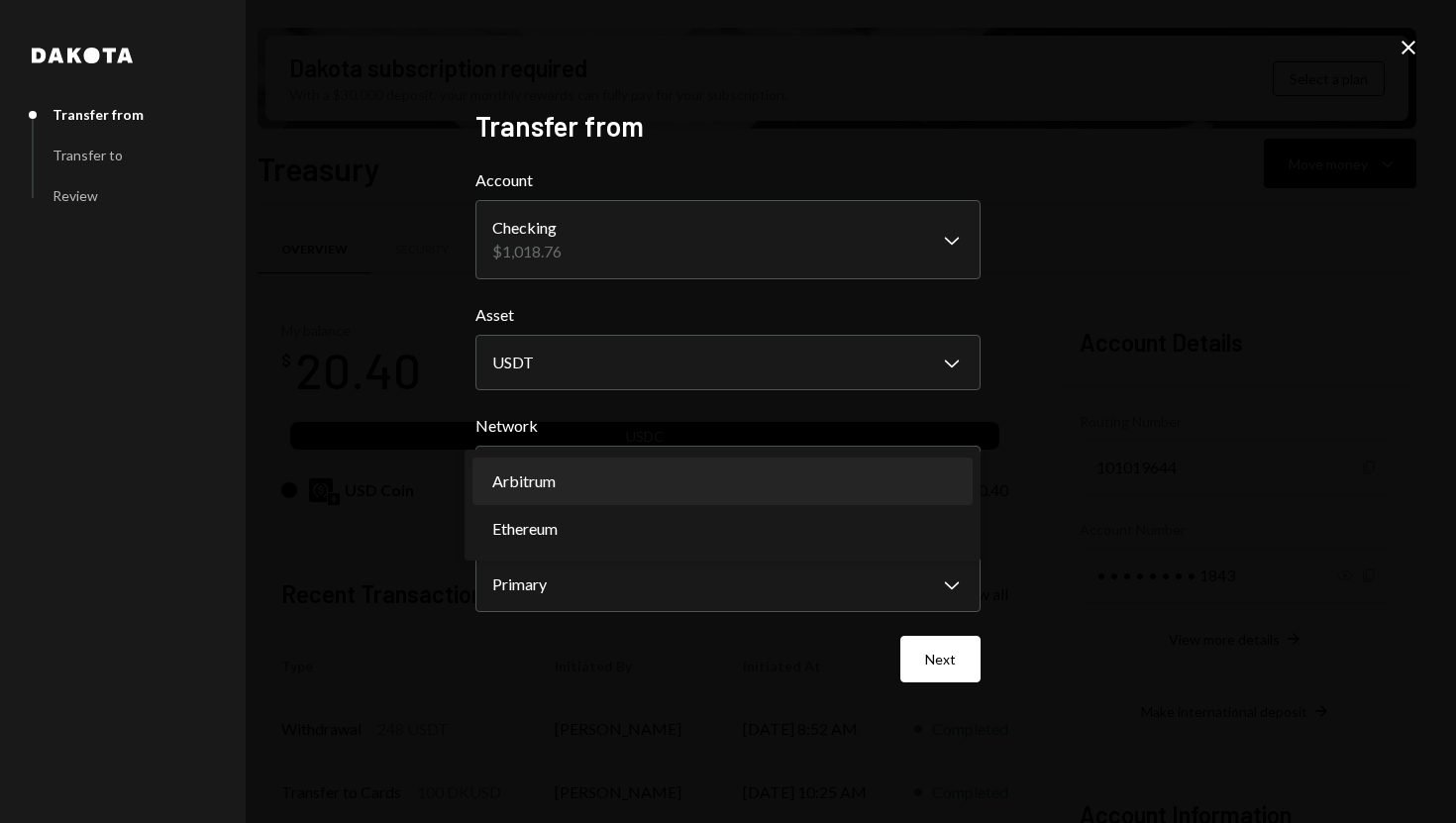
select select "**********"
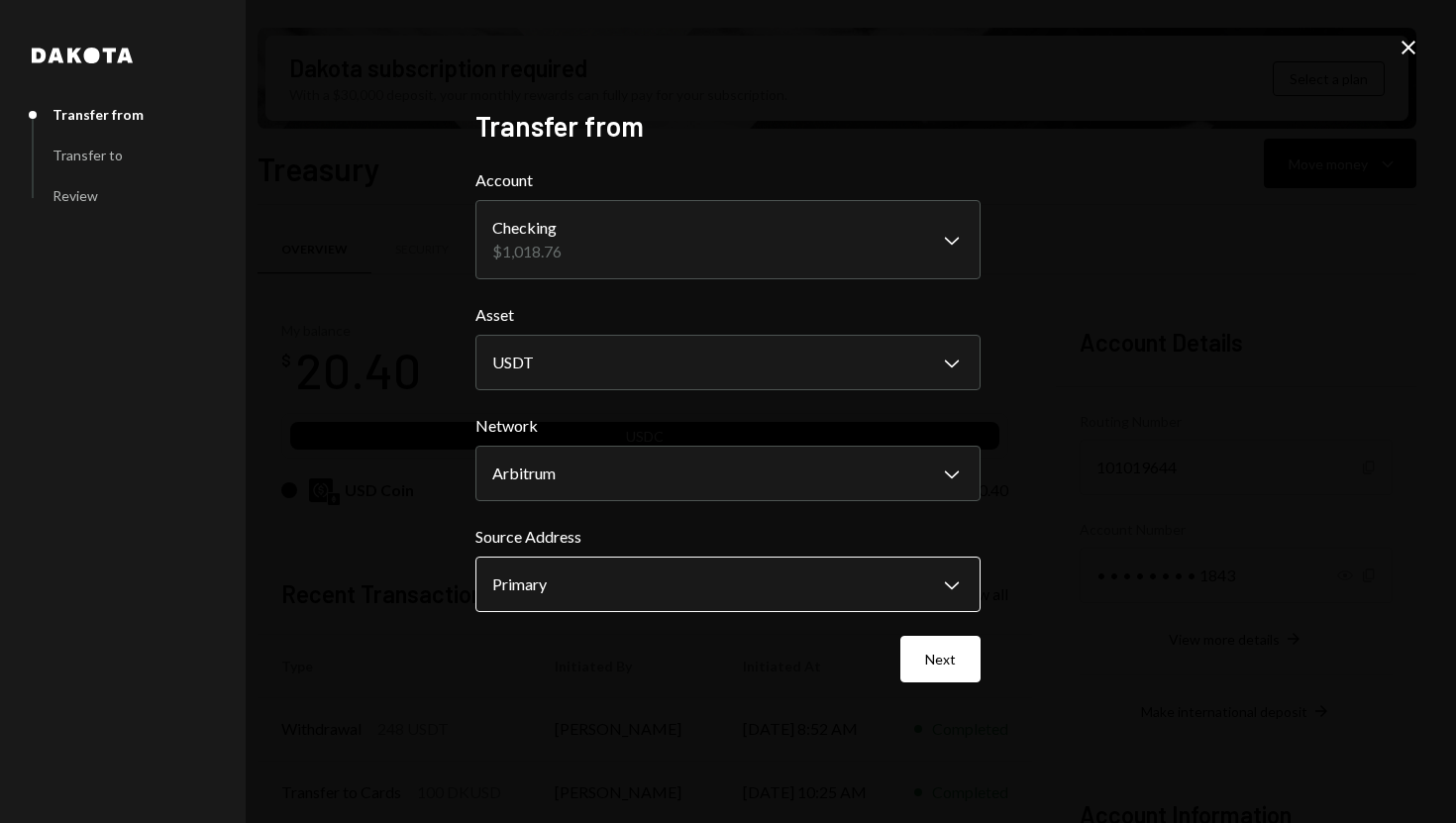
click at [624, 578] on body "S SPARK TECH HUB Caret Down Home Home Inbox Inbox Activities Transactions Accou…" at bounding box center [728, 412] width 1456 height 823
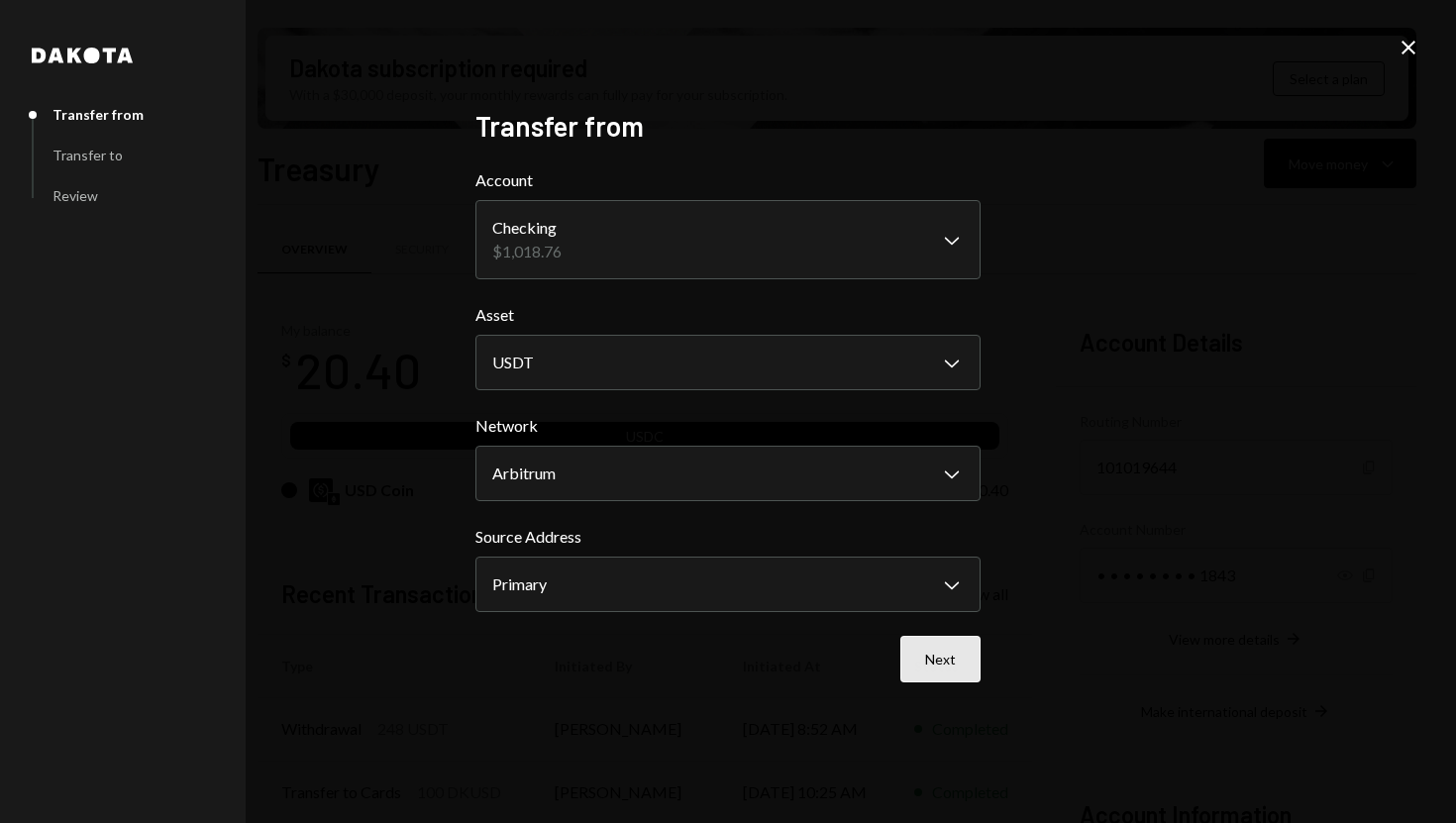
click at [936, 651] on button "Next" at bounding box center [940, 659] width 81 height 47
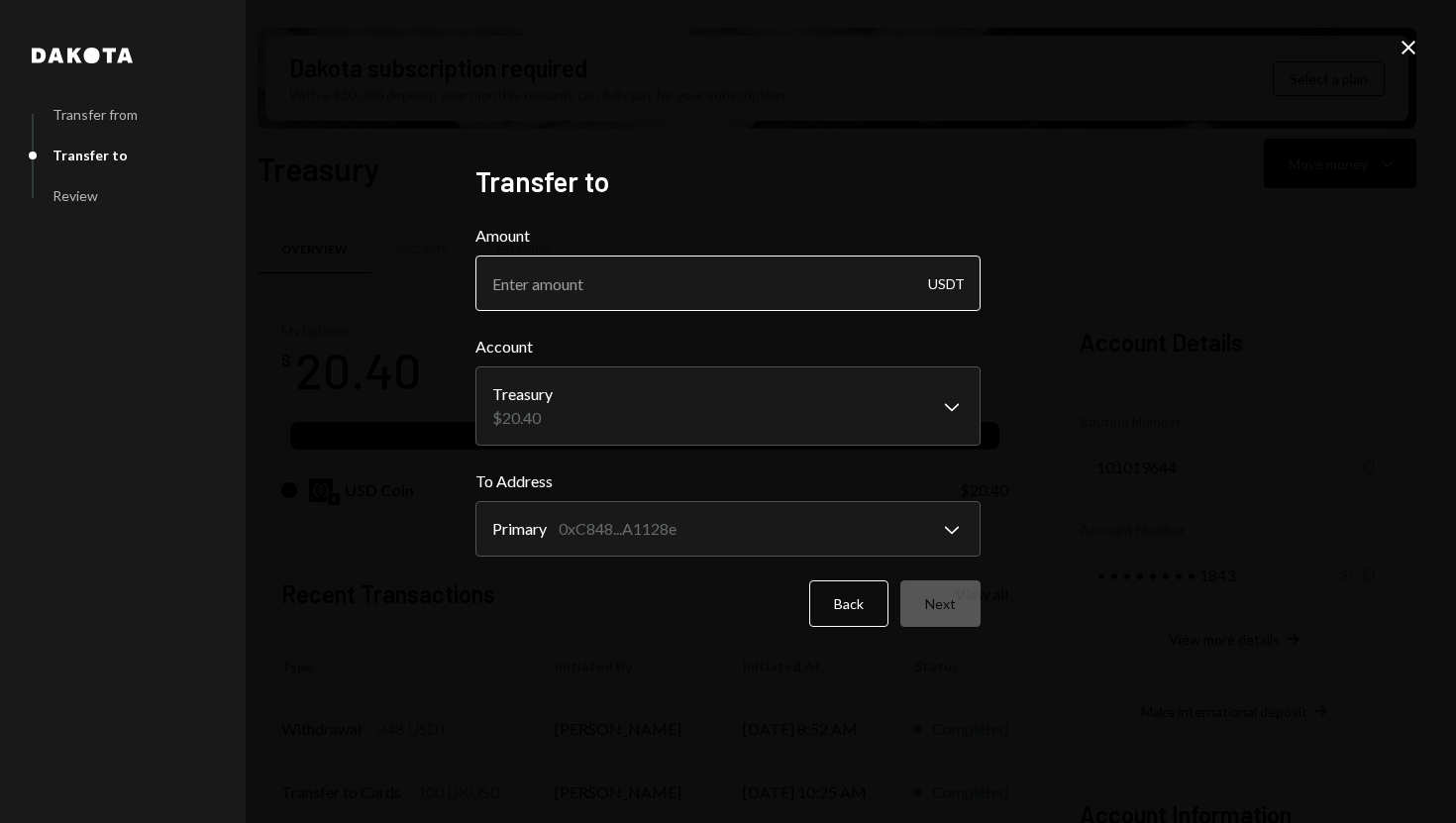
click at [666, 287] on input "Amount" at bounding box center [727, 284] width 505 height 56
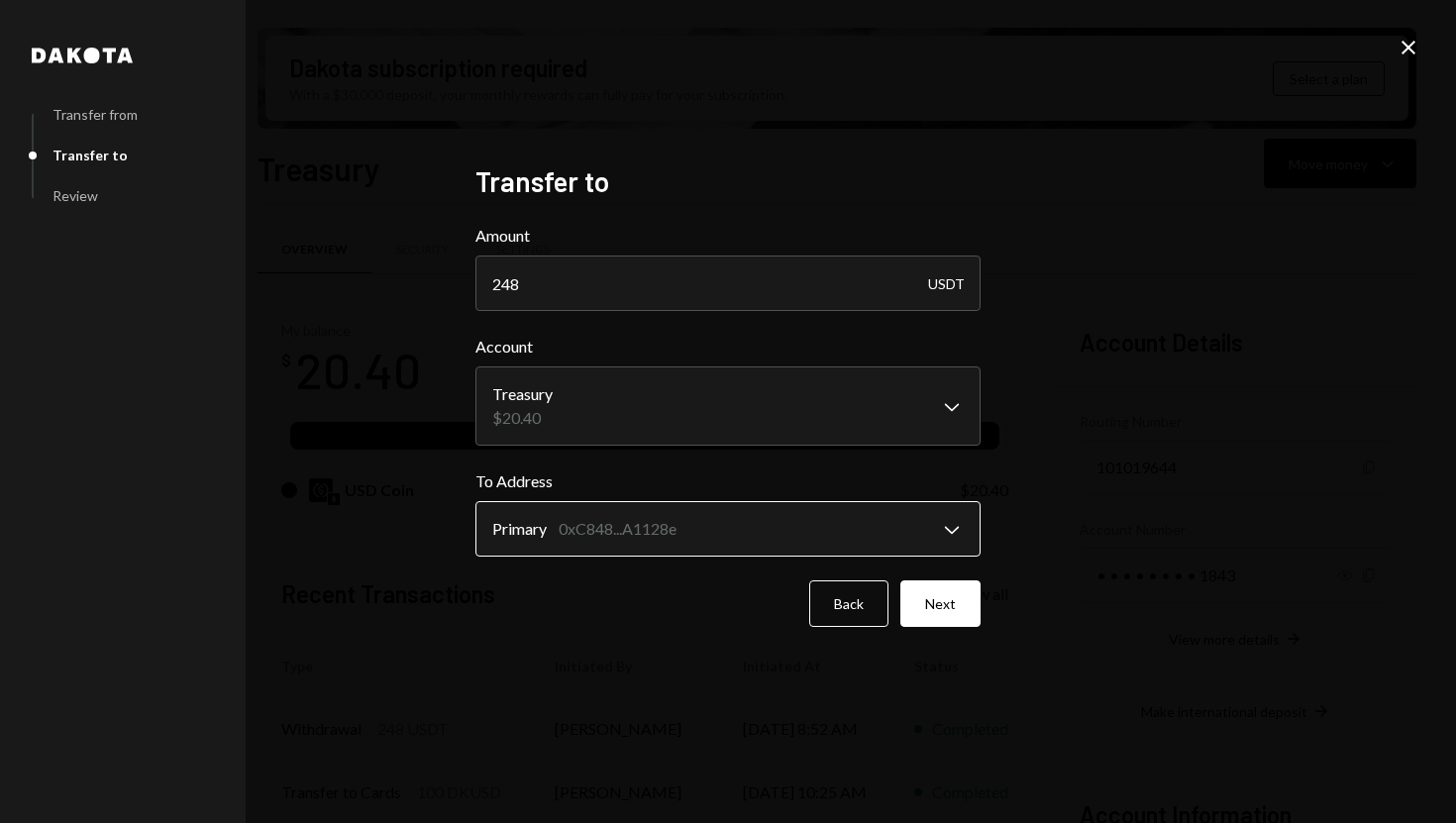
type input "248"
click at [771, 529] on body "S SPARK TECH HUB Caret Down Home Home Inbox Inbox Activities Transactions Accou…" at bounding box center [728, 412] width 1456 height 823
click at [949, 601] on button "Next" at bounding box center [940, 604] width 81 height 47
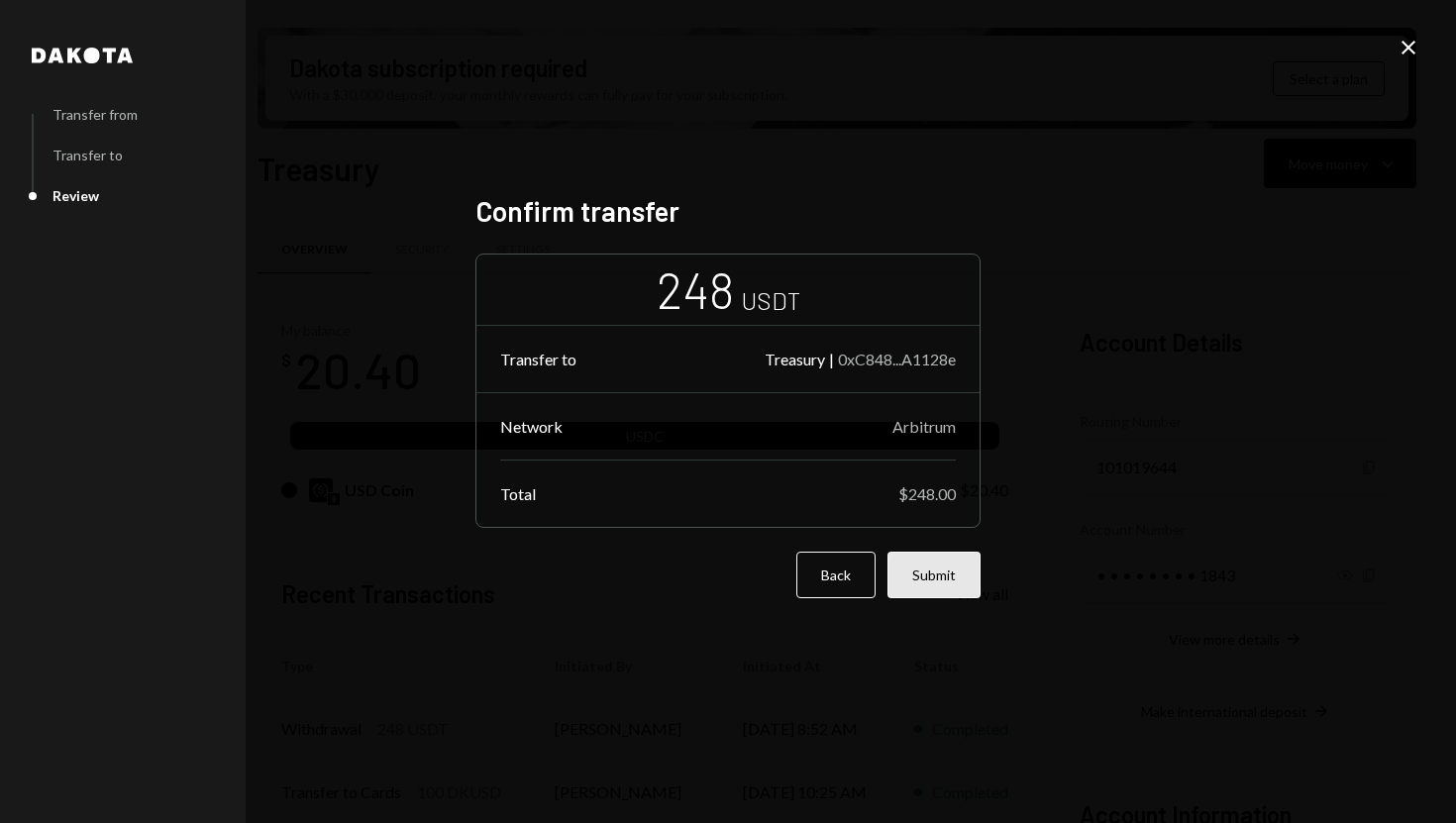
click at [938, 568] on button "Submit" at bounding box center [933, 575] width 93 height 47
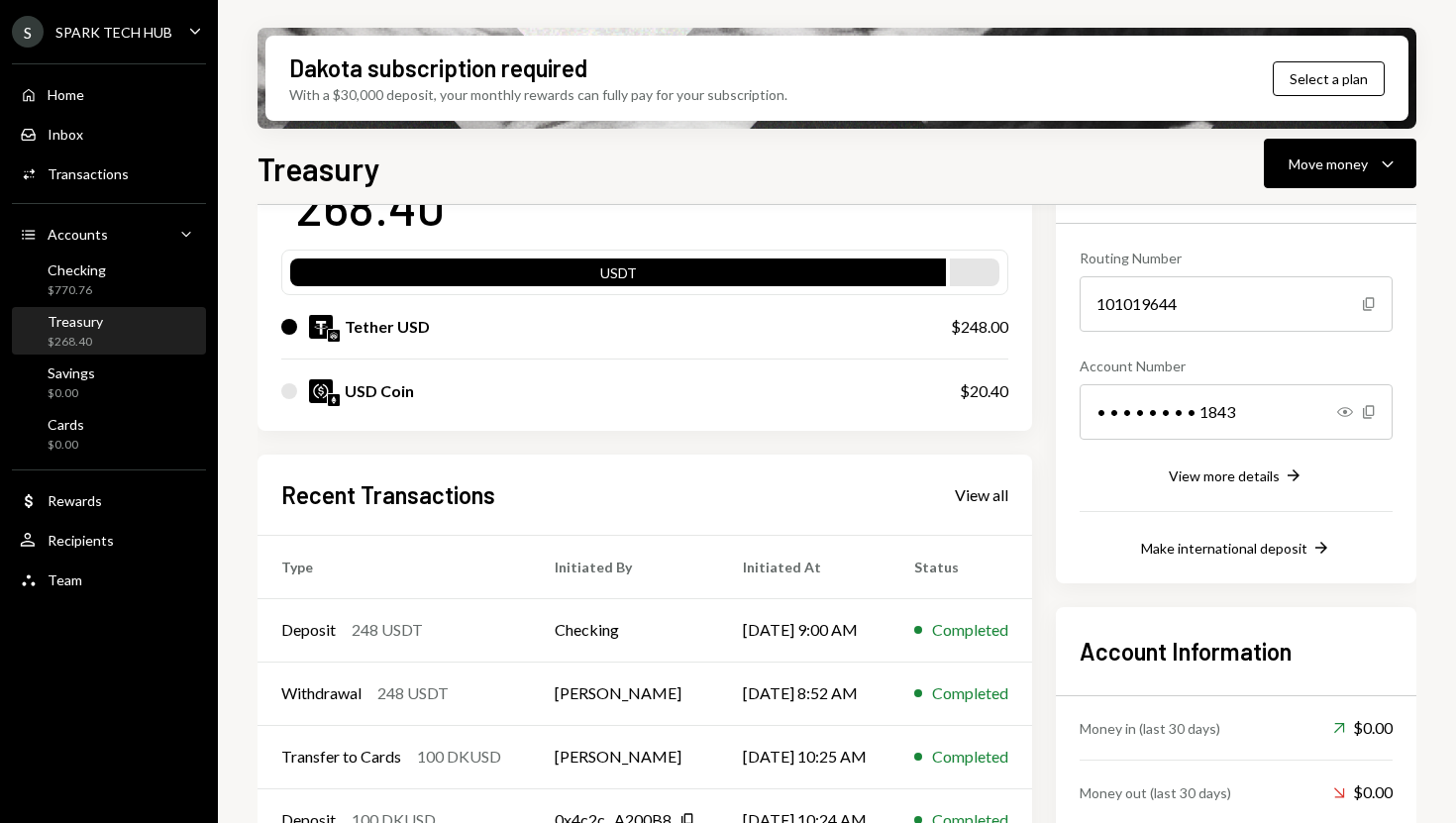
scroll to position [155, 0]
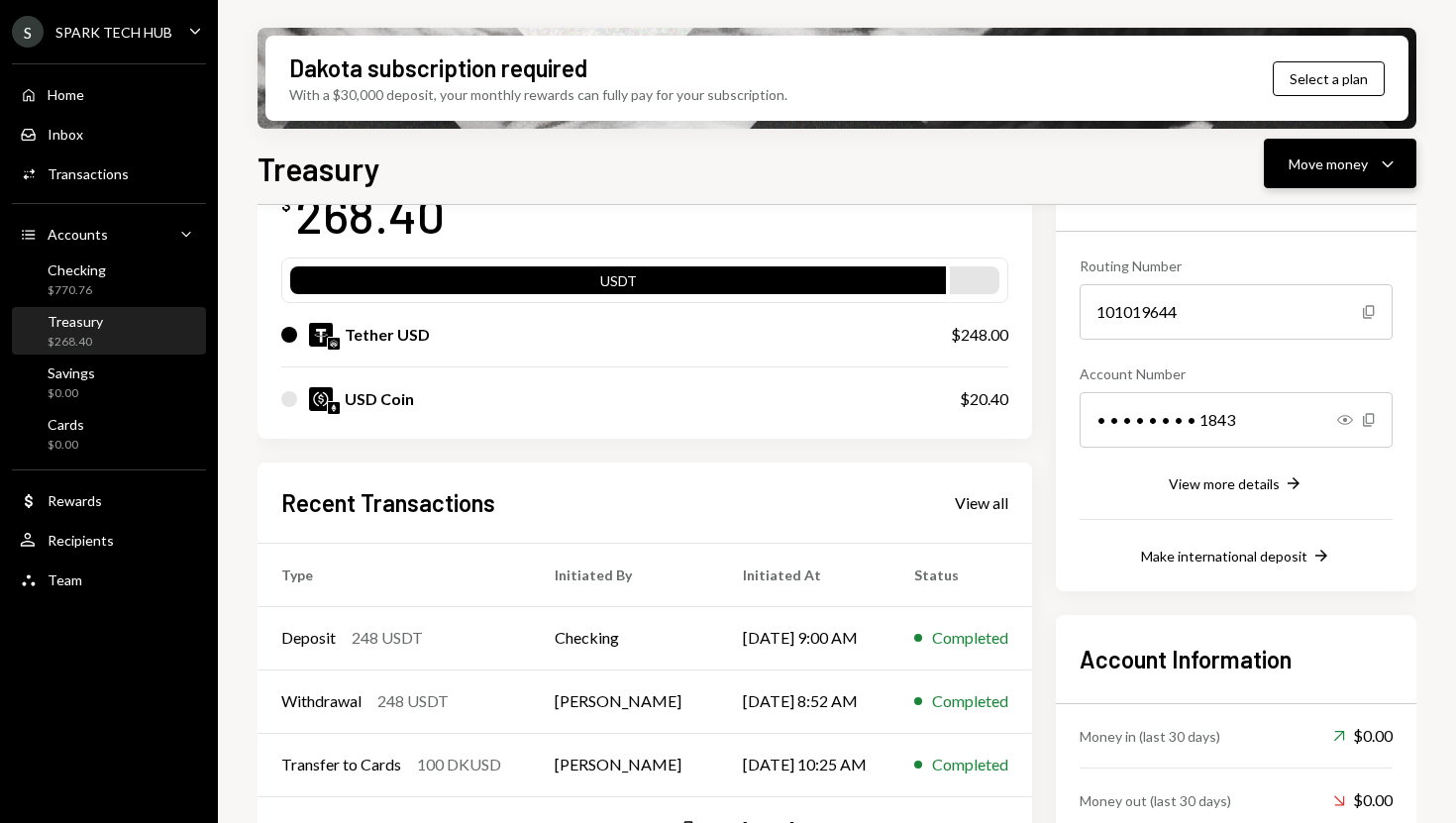
click at [1377, 157] on icon "Caret Down" at bounding box center [1387, 163] width 24 height 24
click at [1308, 360] on div "Swap Swap stablecoins" at bounding box center [1309, 374] width 198 height 45
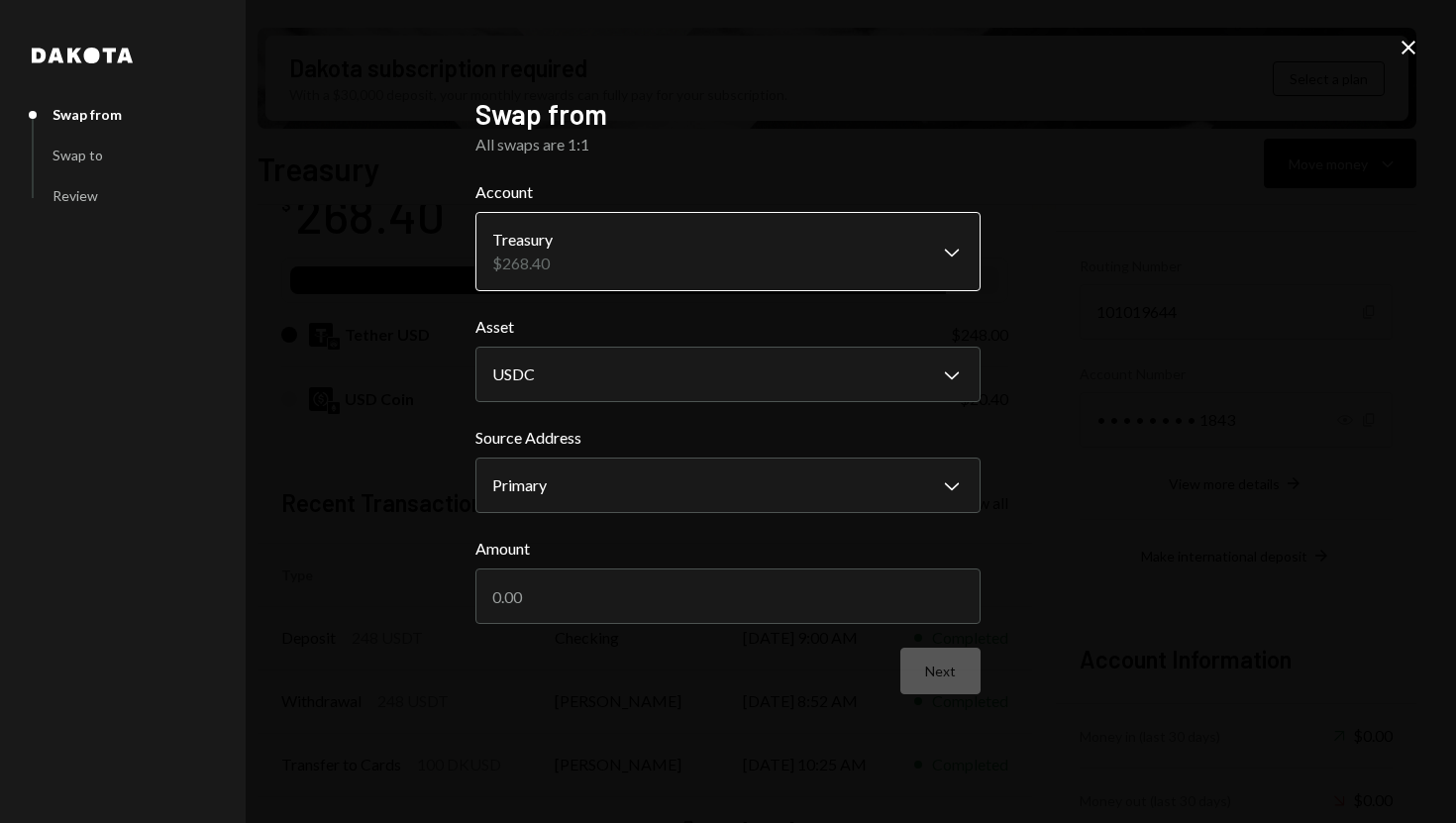
click at [856, 265] on body "S SPARK TECH HUB Caret Down Home Home Inbox Inbox Activities Transactions Accou…" at bounding box center [728, 412] width 1456 height 823
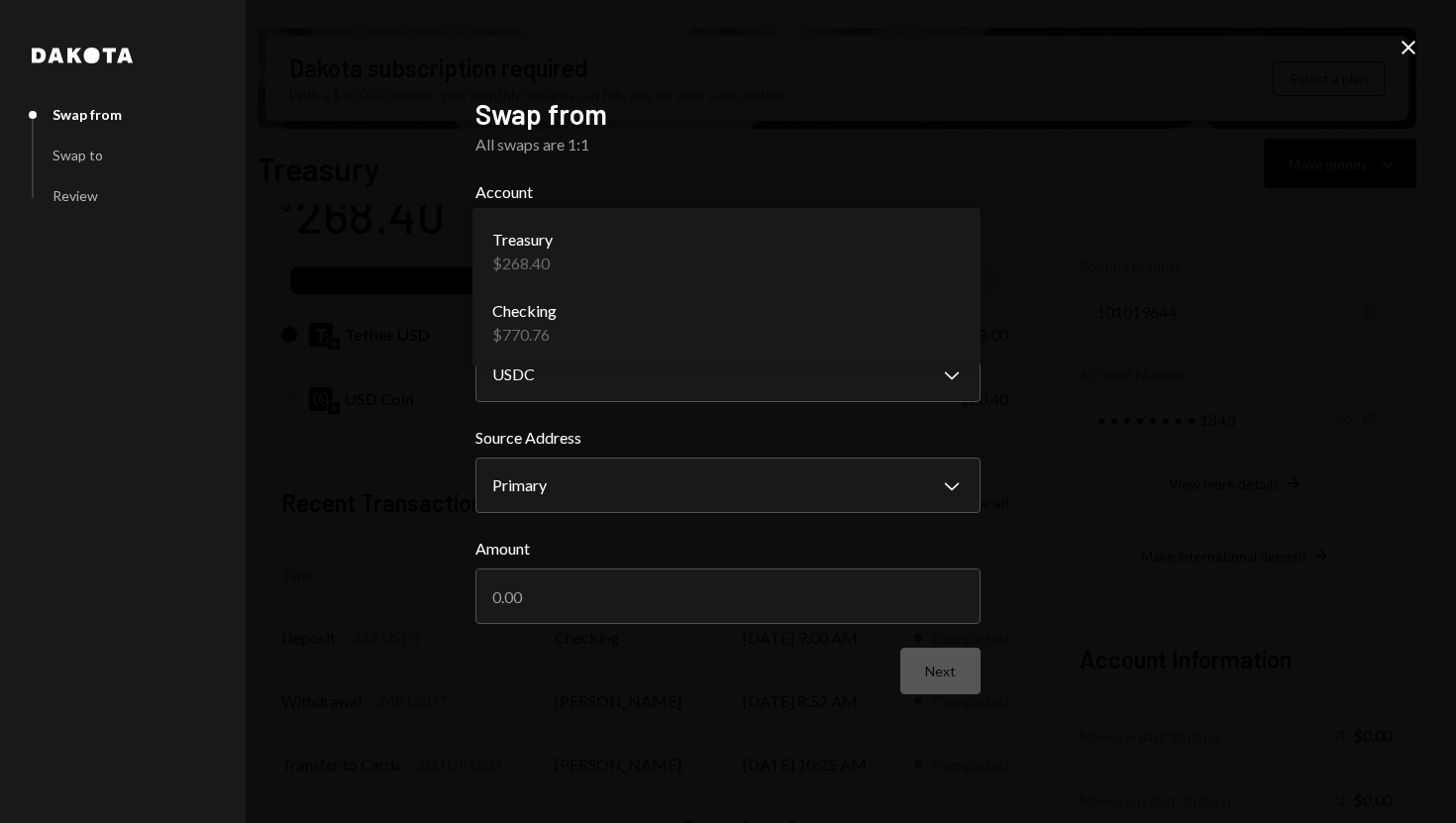
click at [1094, 299] on div "**********" at bounding box center [728, 412] width 1456 height 823
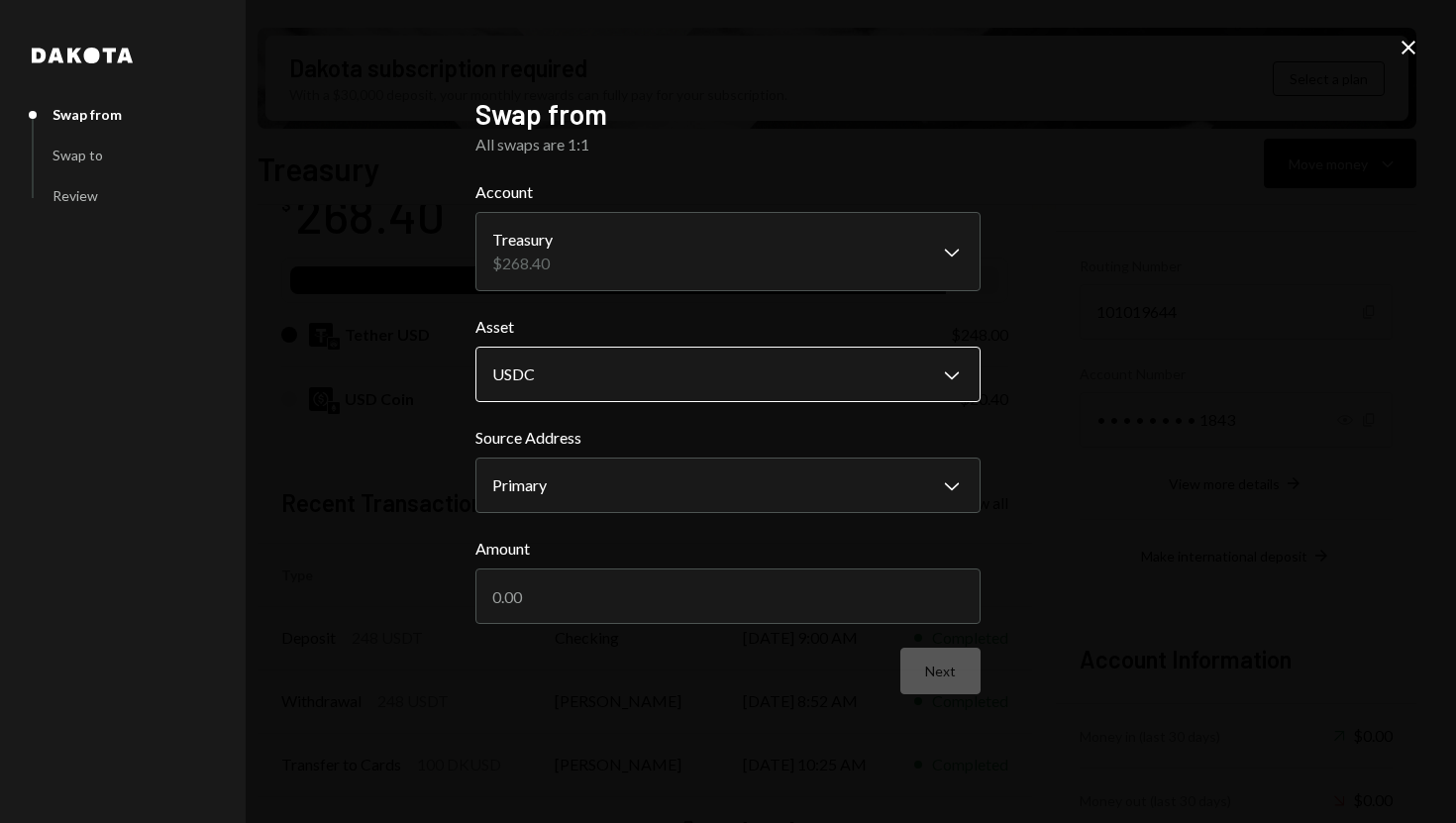
click at [933, 379] on body "S SPARK TECH HUB Caret Down Home Home Inbox Inbox Activities Transactions Accou…" at bounding box center [728, 412] width 1456 height 823
click at [1026, 402] on div "**********" at bounding box center [728, 412] width 1456 height 823
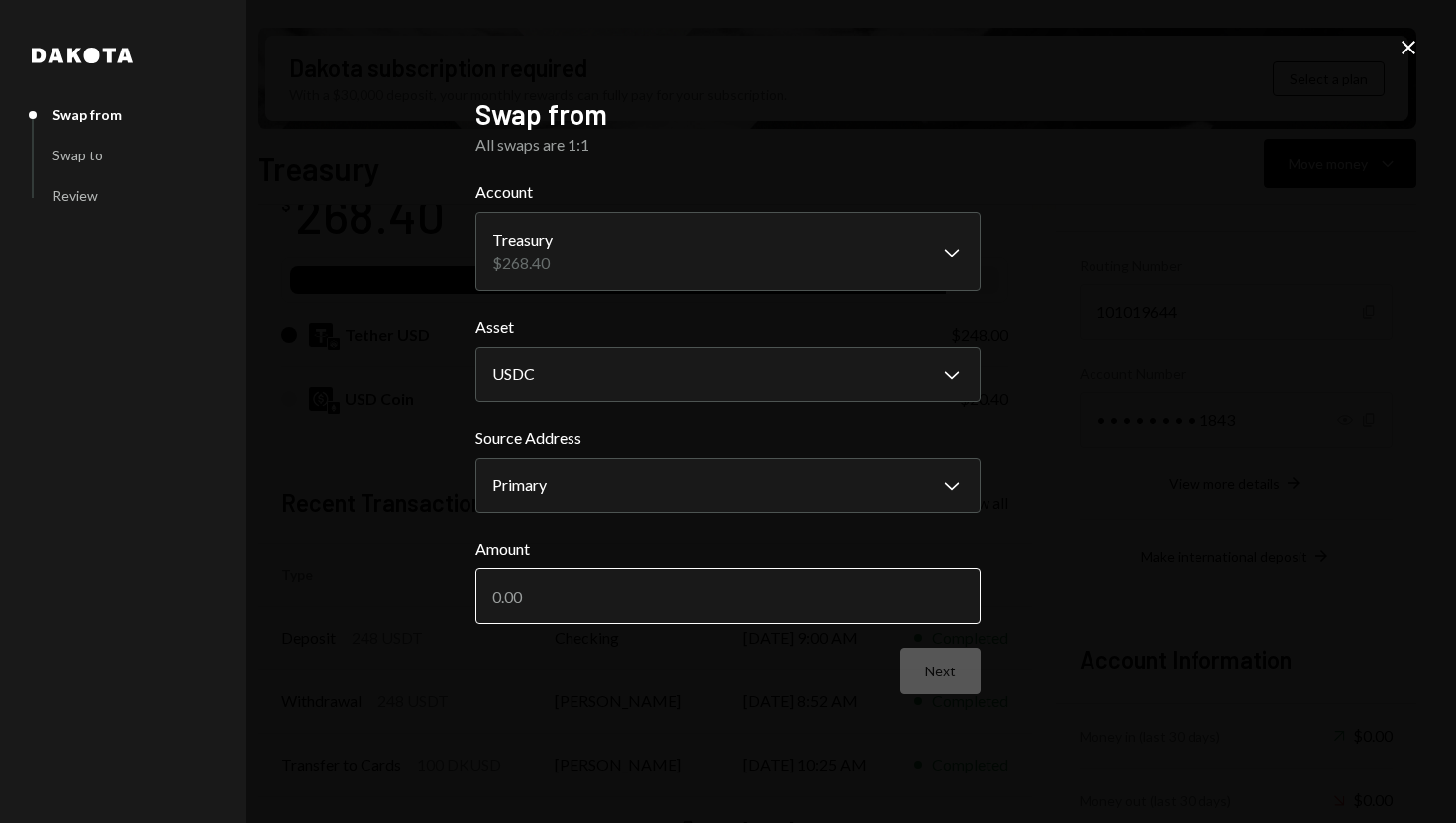
click at [750, 612] on input "Amount" at bounding box center [727, 597] width 505 height 56
click at [1067, 497] on div "**********" at bounding box center [728, 412] width 1456 height 823
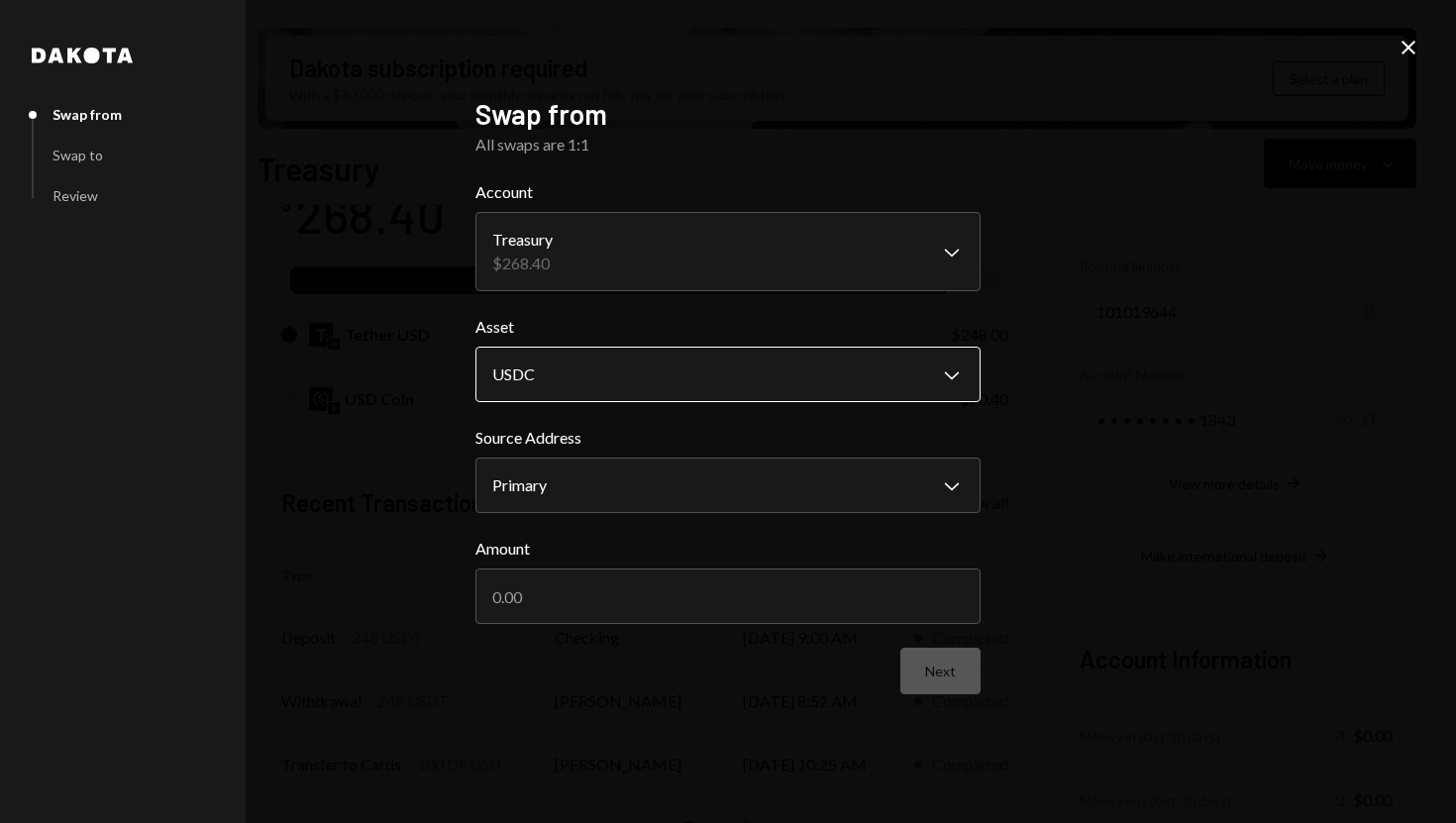
click at [852, 364] on body "S SPARK TECH HUB Caret Down Home Home Inbox Inbox Activities Transactions Accou…" at bounding box center [728, 412] width 1456 height 823
click at [1028, 399] on div "**********" at bounding box center [728, 412] width 1456 height 823
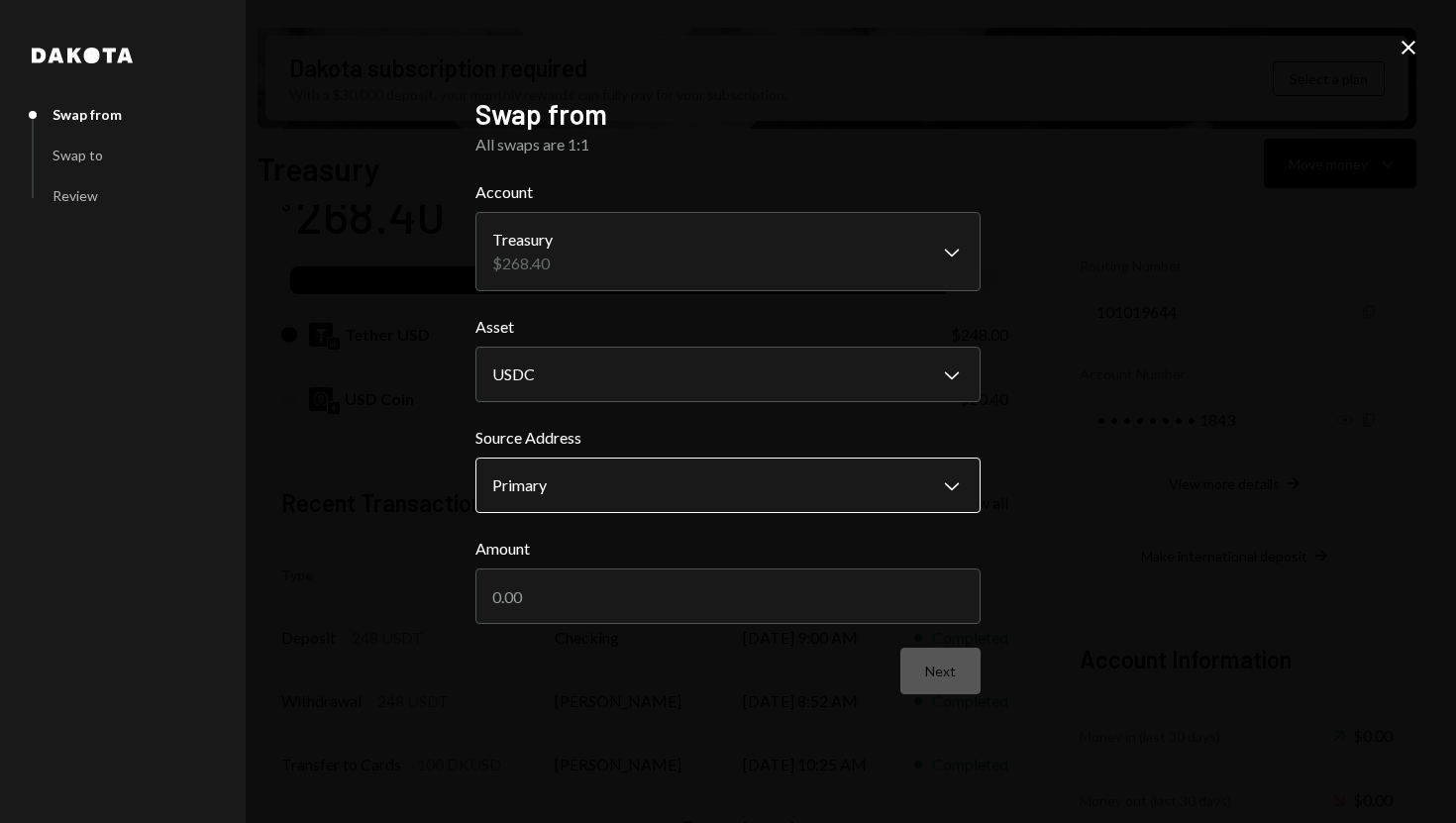
click at [922, 481] on body "S SPARK TECH HUB Caret Down Home Home Inbox Inbox Activities Transactions Accou…" at bounding box center [728, 412] width 1456 height 823
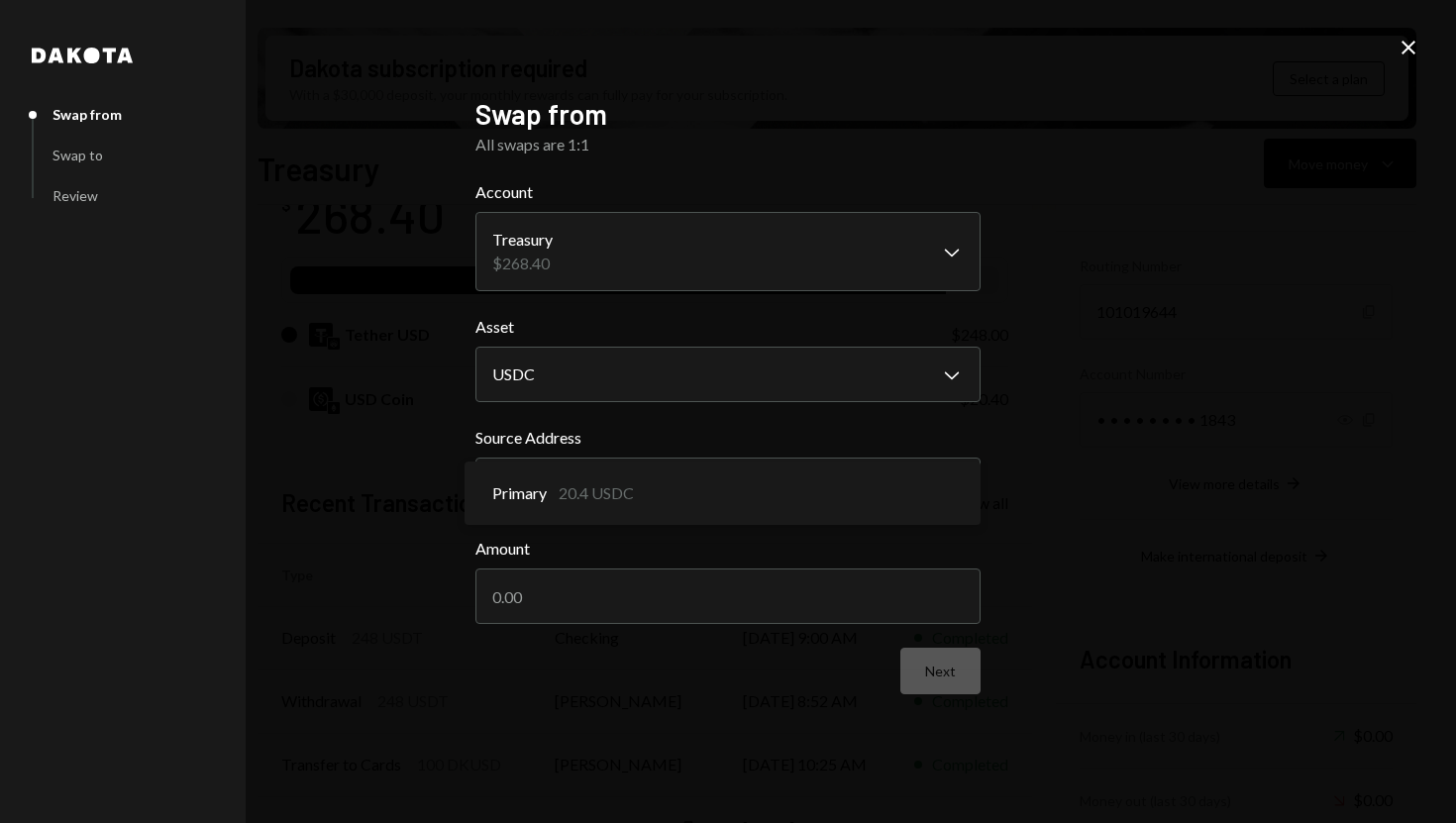
click at [1070, 480] on div "**********" at bounding box center [728, 412] width 1456 height 823
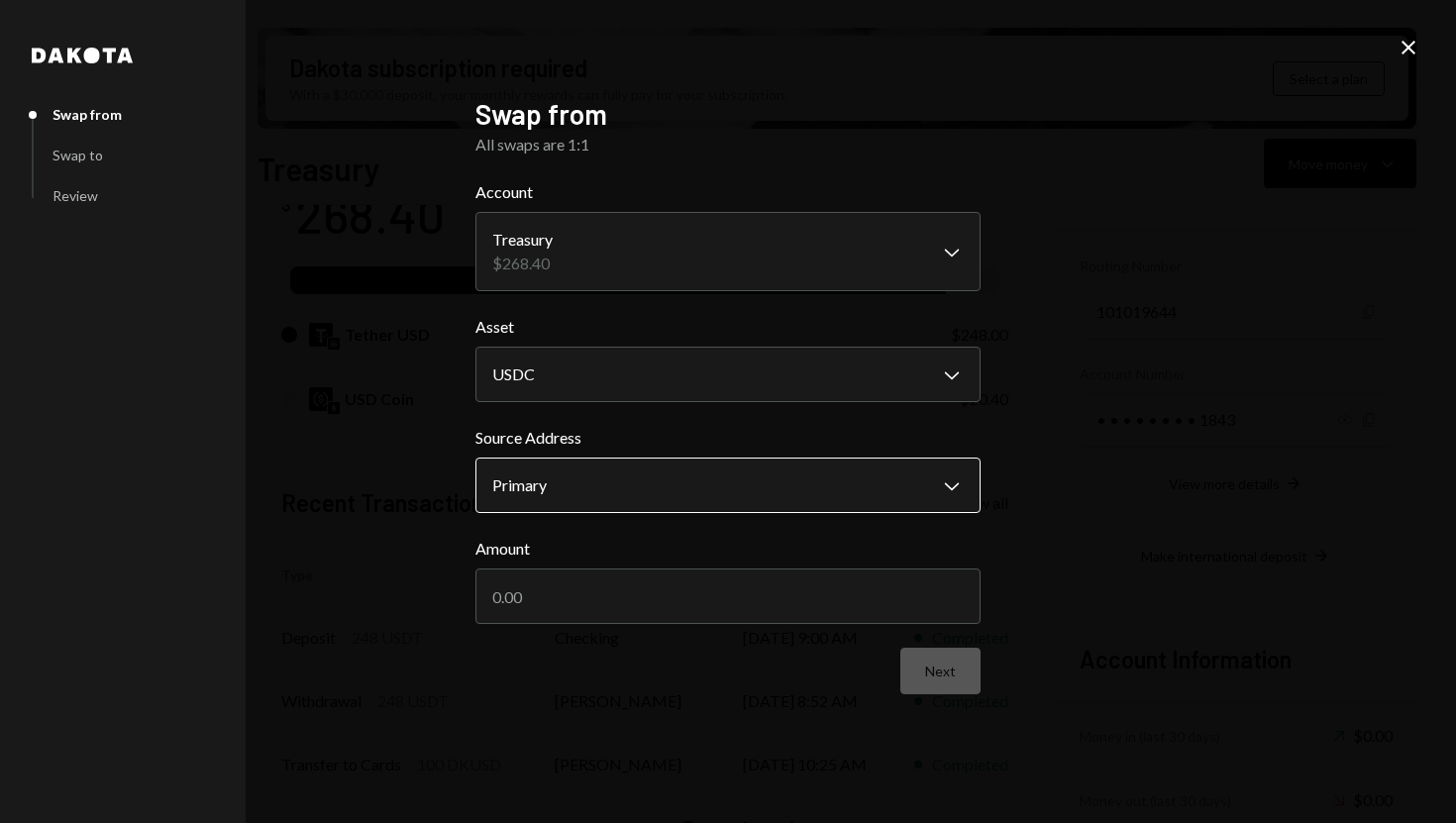
click at [947, 479] on body "S SPARK TECH HUB Caret Down Home Home Inbox Inbox Activities Transactions Accou…" at bounding box center [728, 412] width 1456 height 823
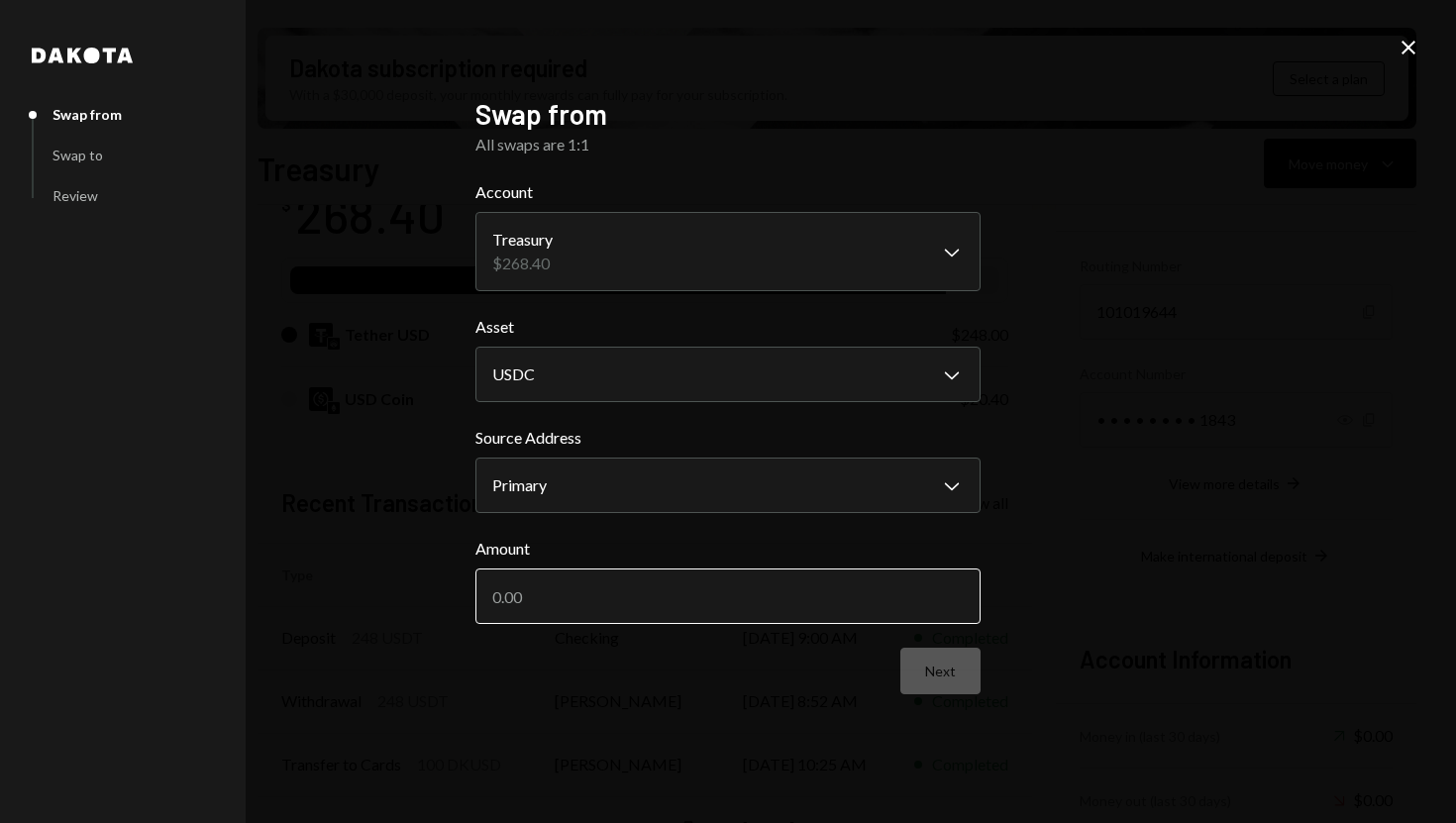
click at [785, 594] on input "Amount" at bounding box center [727, 597] width 505 height 56
click at [1023, 425] on div "**********" at bounding box center [728, 412] width 1456 height 823
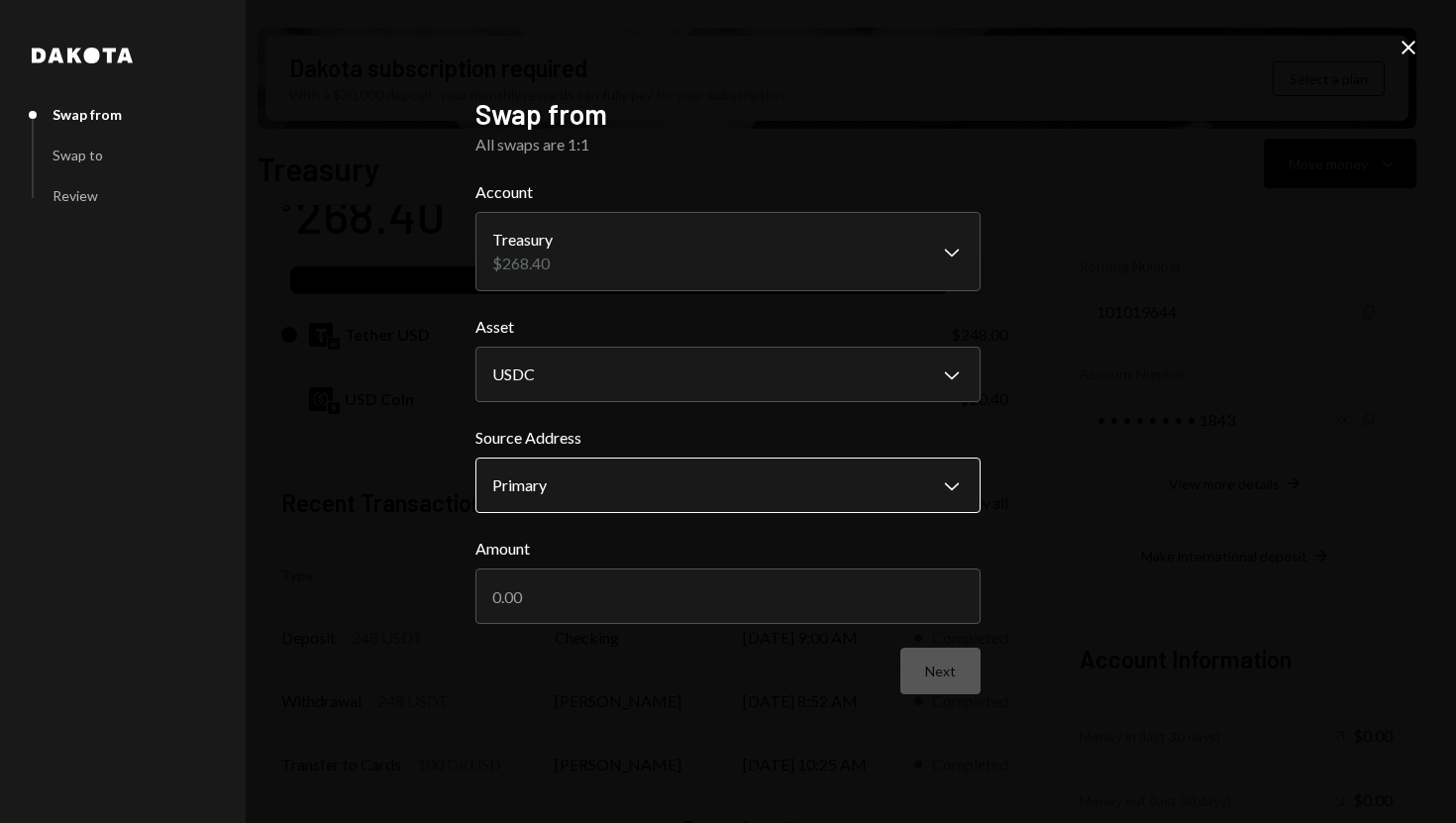
click at [874, 480] on body "S SPARK TECH HUB Caret Down Home Home Inbox Inbox Activities Transactions Accou…" at bounding box center [728, 412] width 1456 height 823
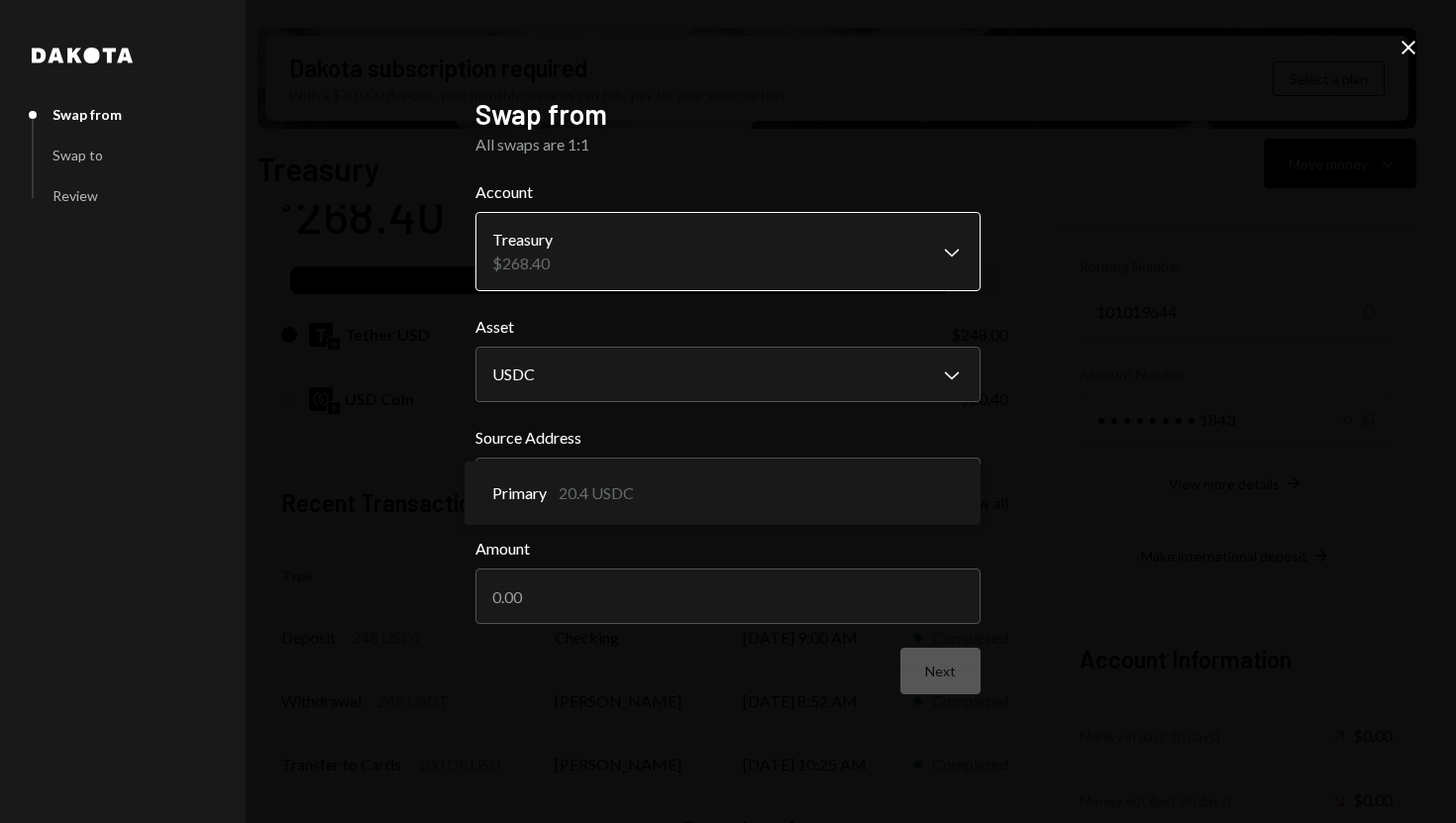
click at [878, 266] on body "S SPARK TECH HUB Caret Down Home Home Inbox Inbox Activities Transactions Accou…" at bounding box center [728, 412] width 1456 height 823
click at [1412, 43] on icon at bounding box center [1408, 48] width 14 height 14
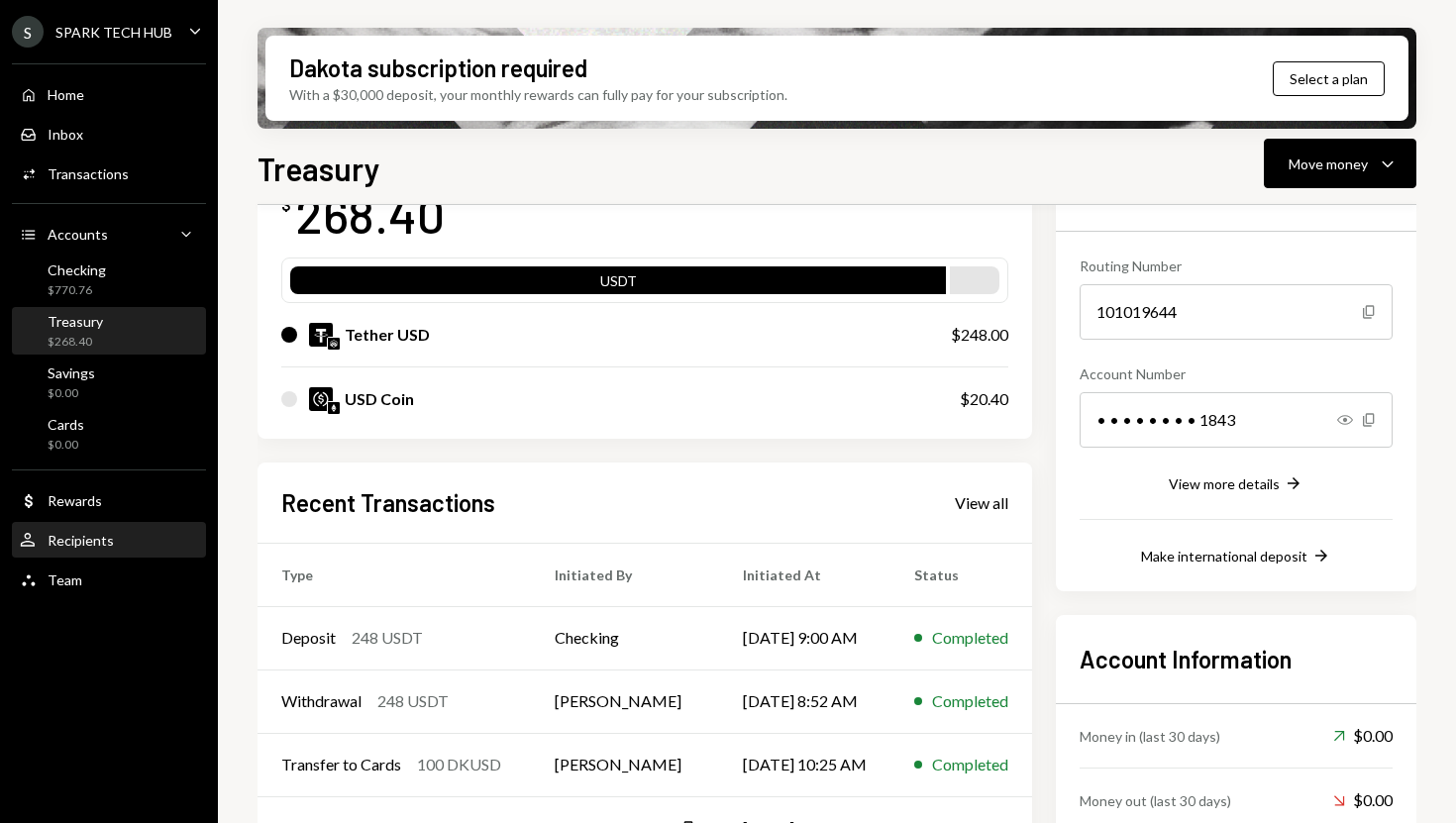
click at [118, 543] on div "User Recipients" at bounding box center [109, 541] width 178 height 18
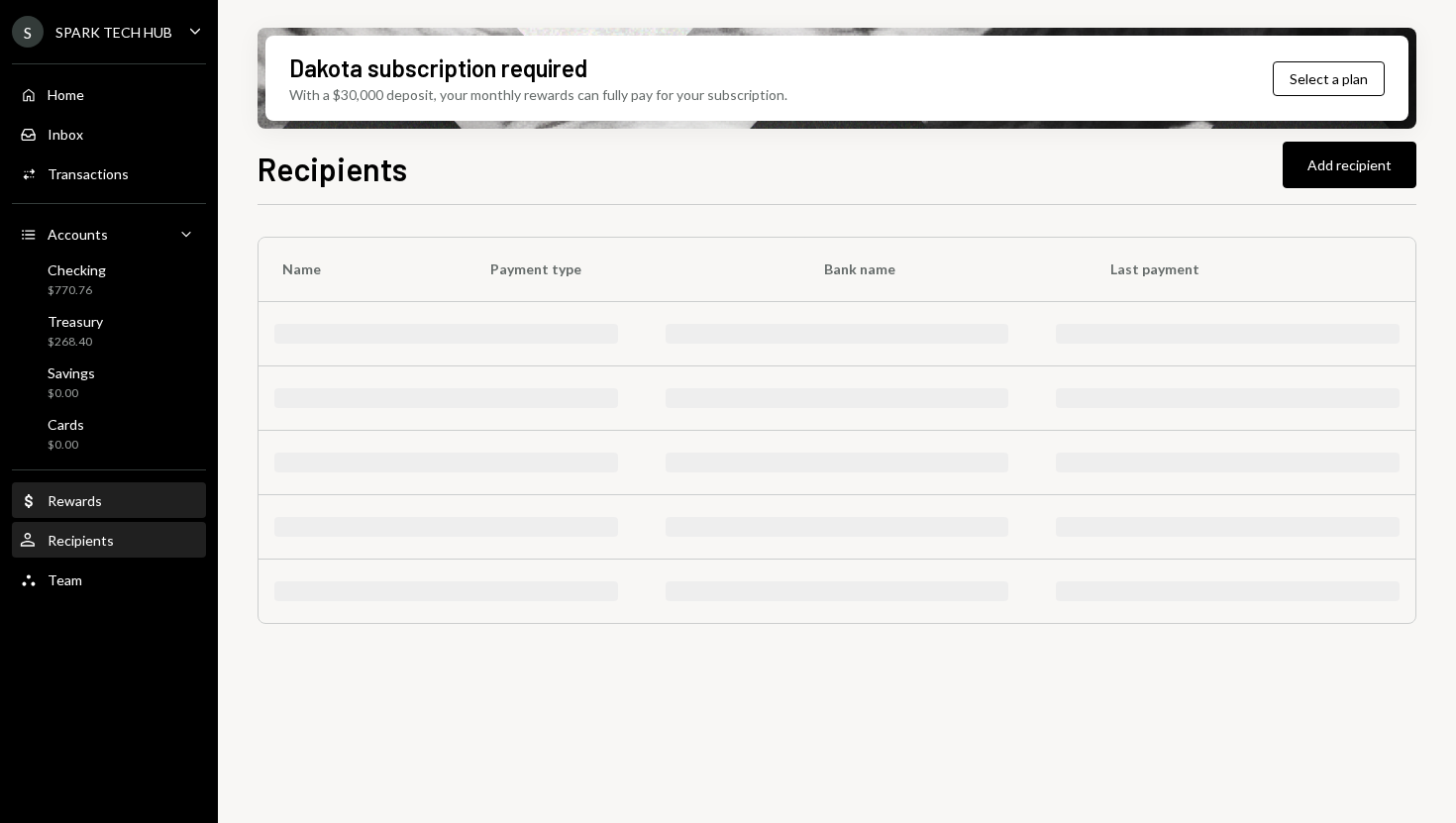
click at [124, 505] on div "Dollar Rewards" at bounding box center [109, 501] width 178 height 18
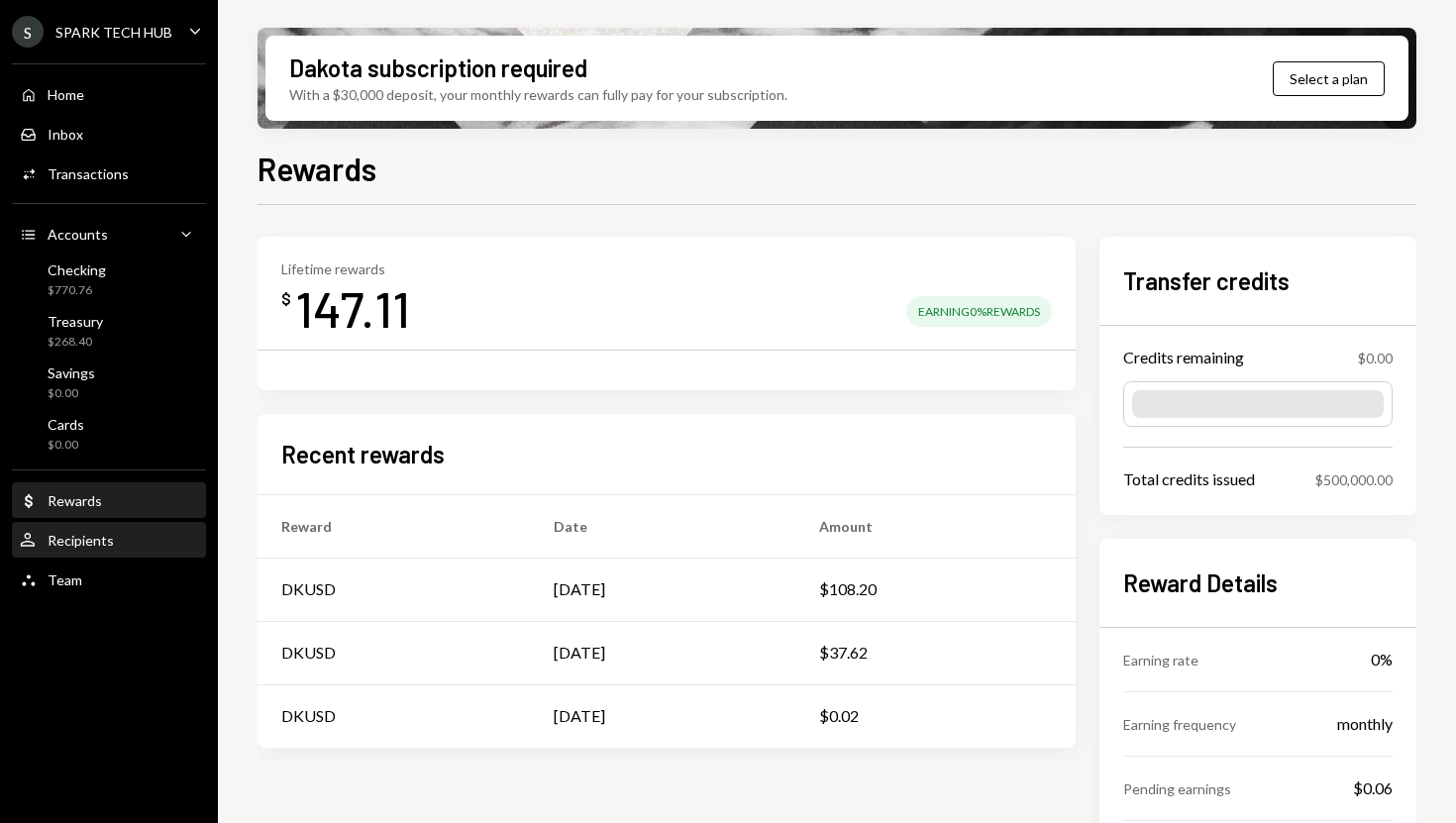
click at [93, 552] on div "User Recipients" at bounding box center [109, 541] width 178 height 34
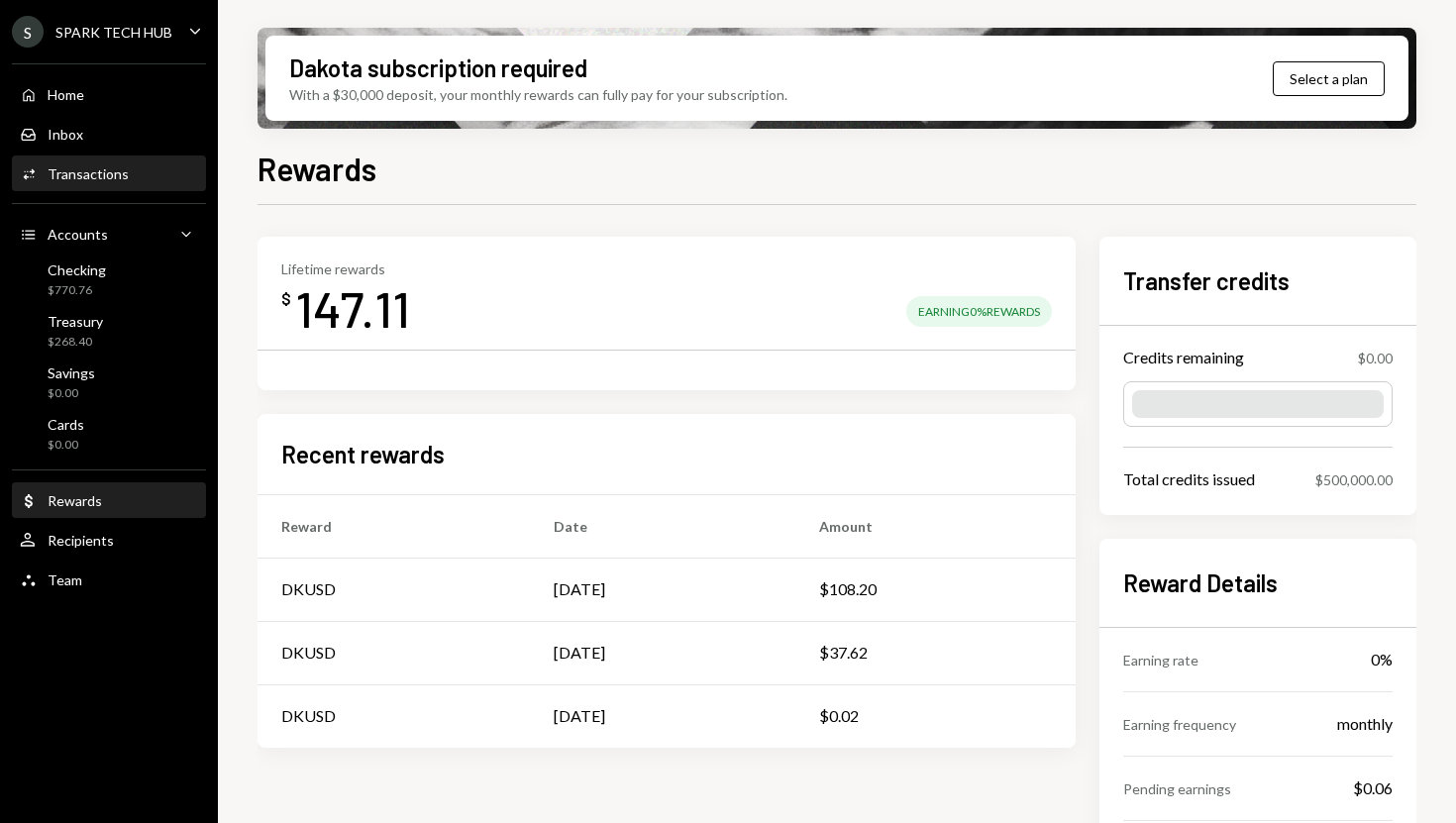
click at [154, 183] on div "Activities Transactions" at bounding box center [109, 174] width 178 height 34
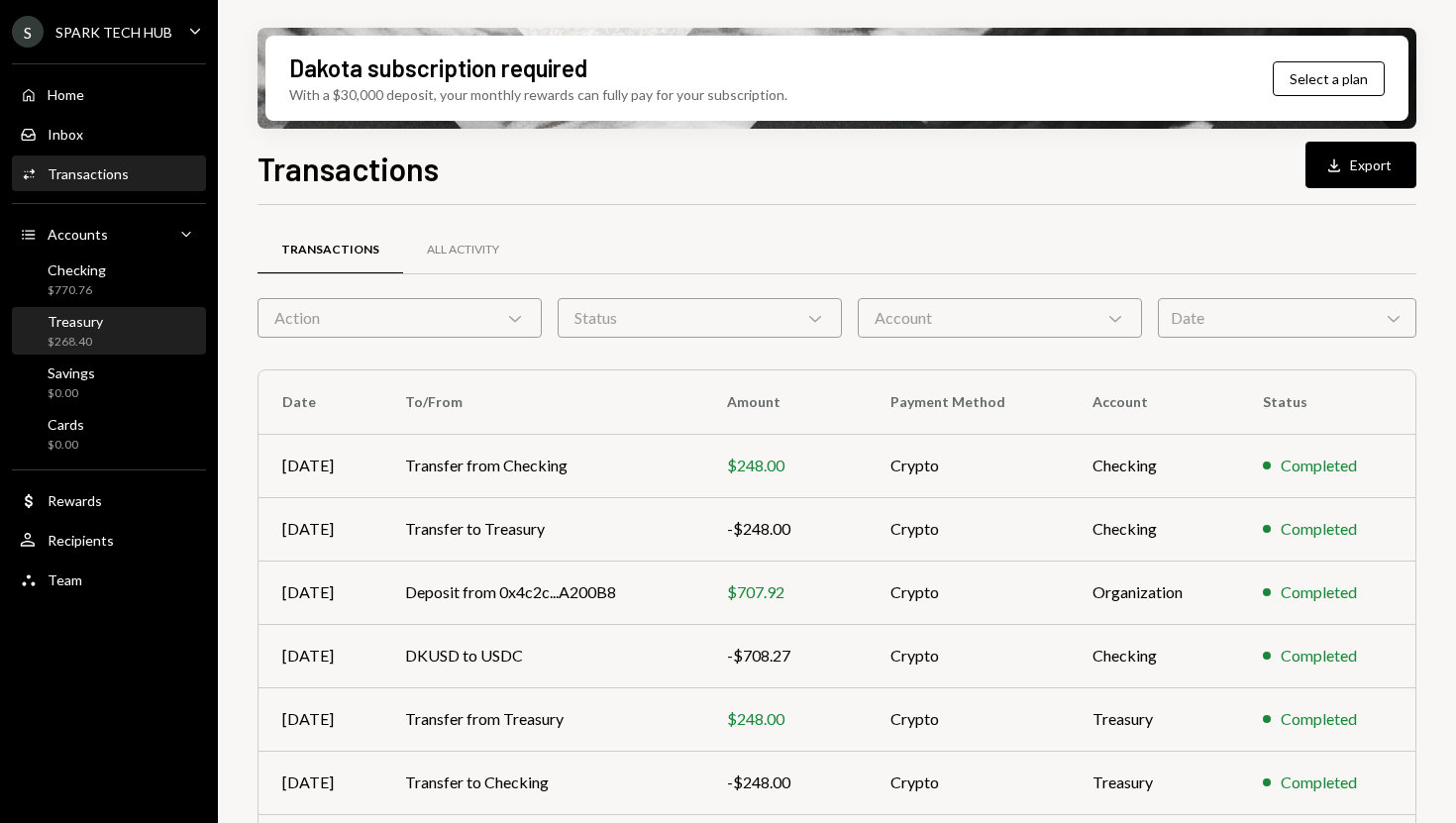
click at [120, 343] on div "Treasury $268.40" at bounding box center [109, 332] width 178 height 38
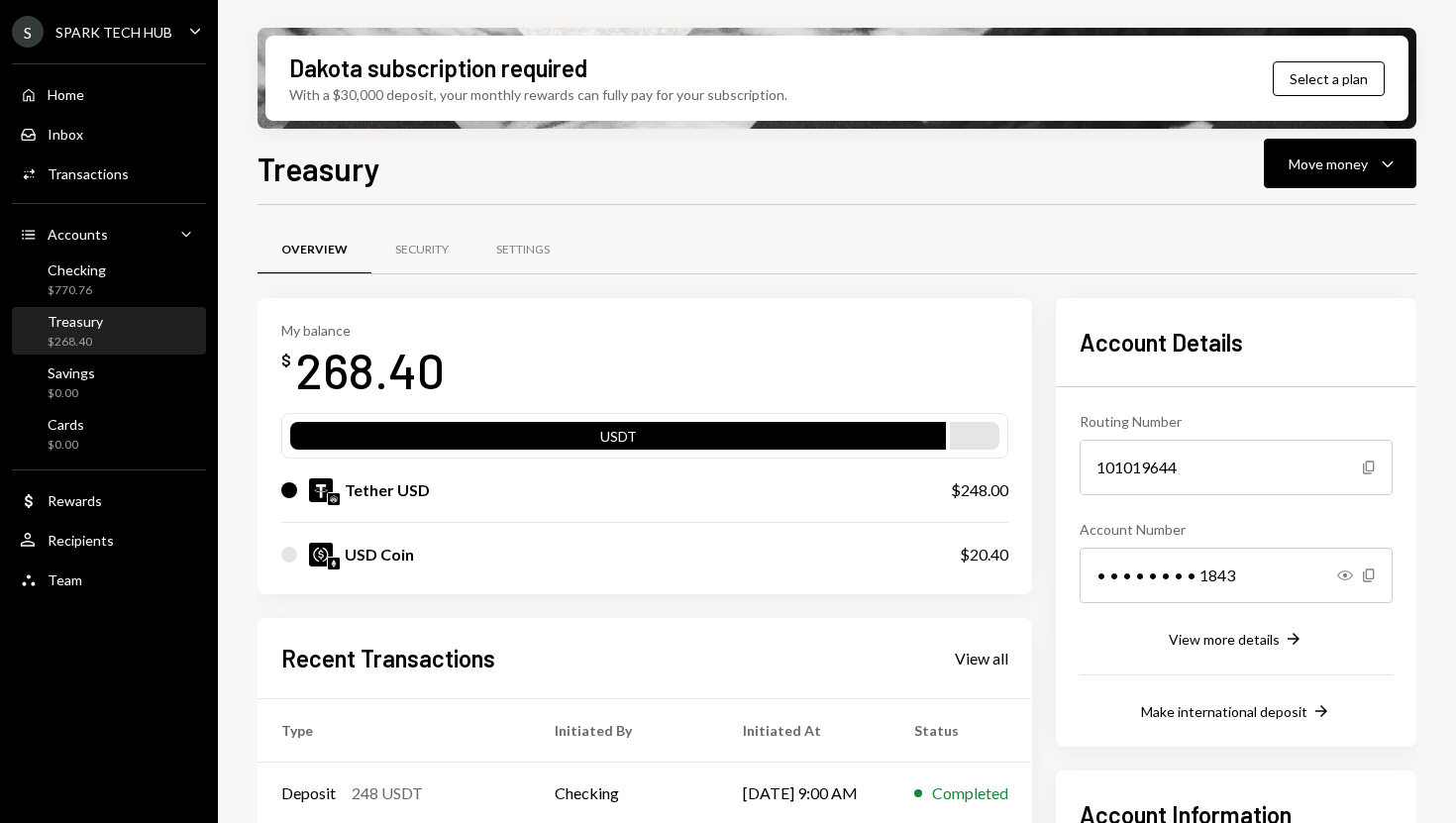
click at [729, 484] on div "Tether USD" at bounding box center [596, 490] width 629 height 24
click at [734, 446] on div "USDT" at bounding box center [617, 440] width 655 height 28
click at [703, 441] on div "USDT" at bounding box center [617, 440] width 655 height 28
click at [383, 545] on div "USD Coin" at bounding box center [379, 555] width 70 height 24
click at [296, 555] on div at bounding box center [289, 555] width 16 height 16
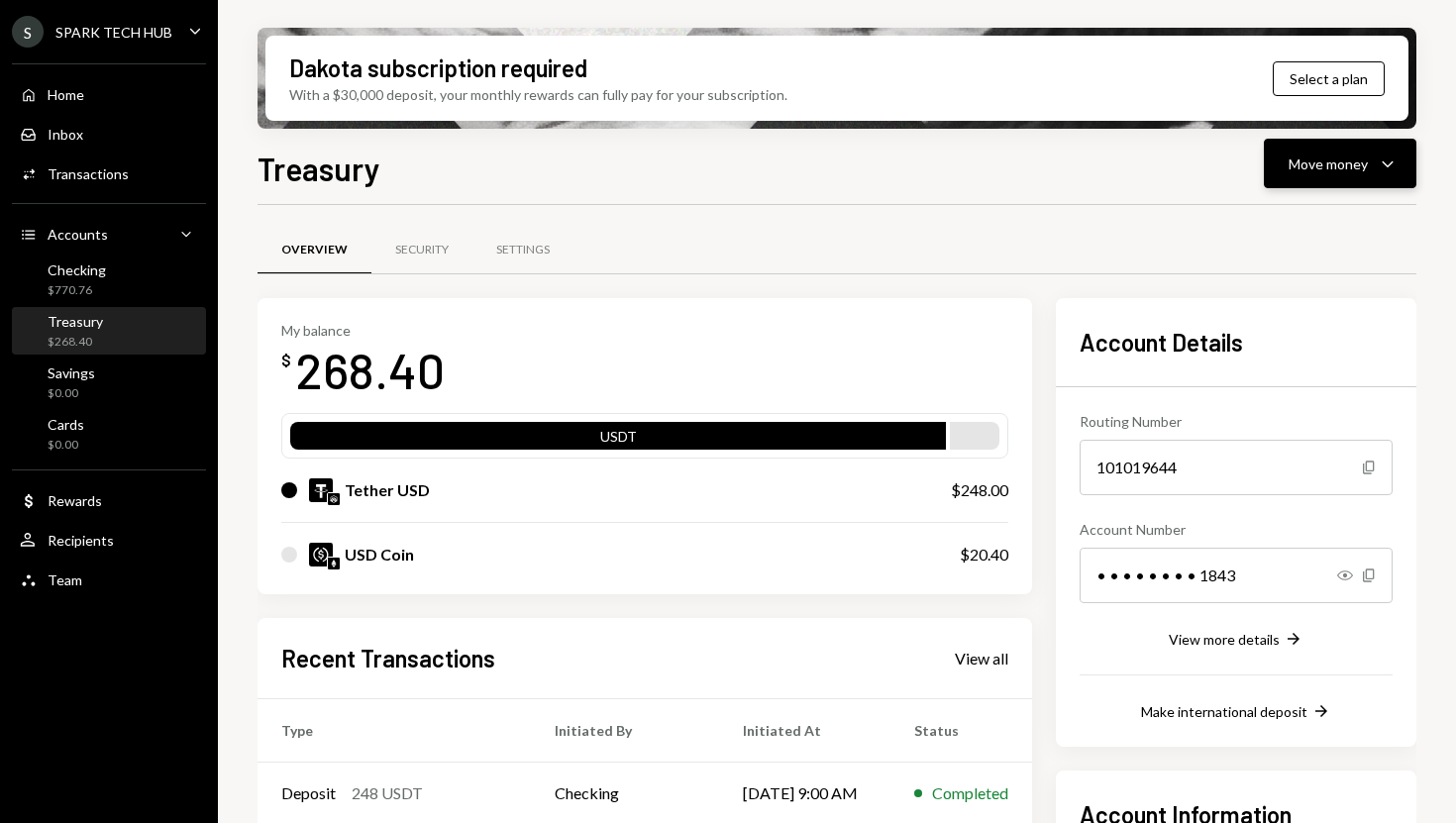
click at [1321, 181] on button "Move money Caret Down" at bounding box center [1339, 163] width 152 height 50
click at [1288, 216] on div "Send" at bounding box center [1324, 223] width 144 height 21
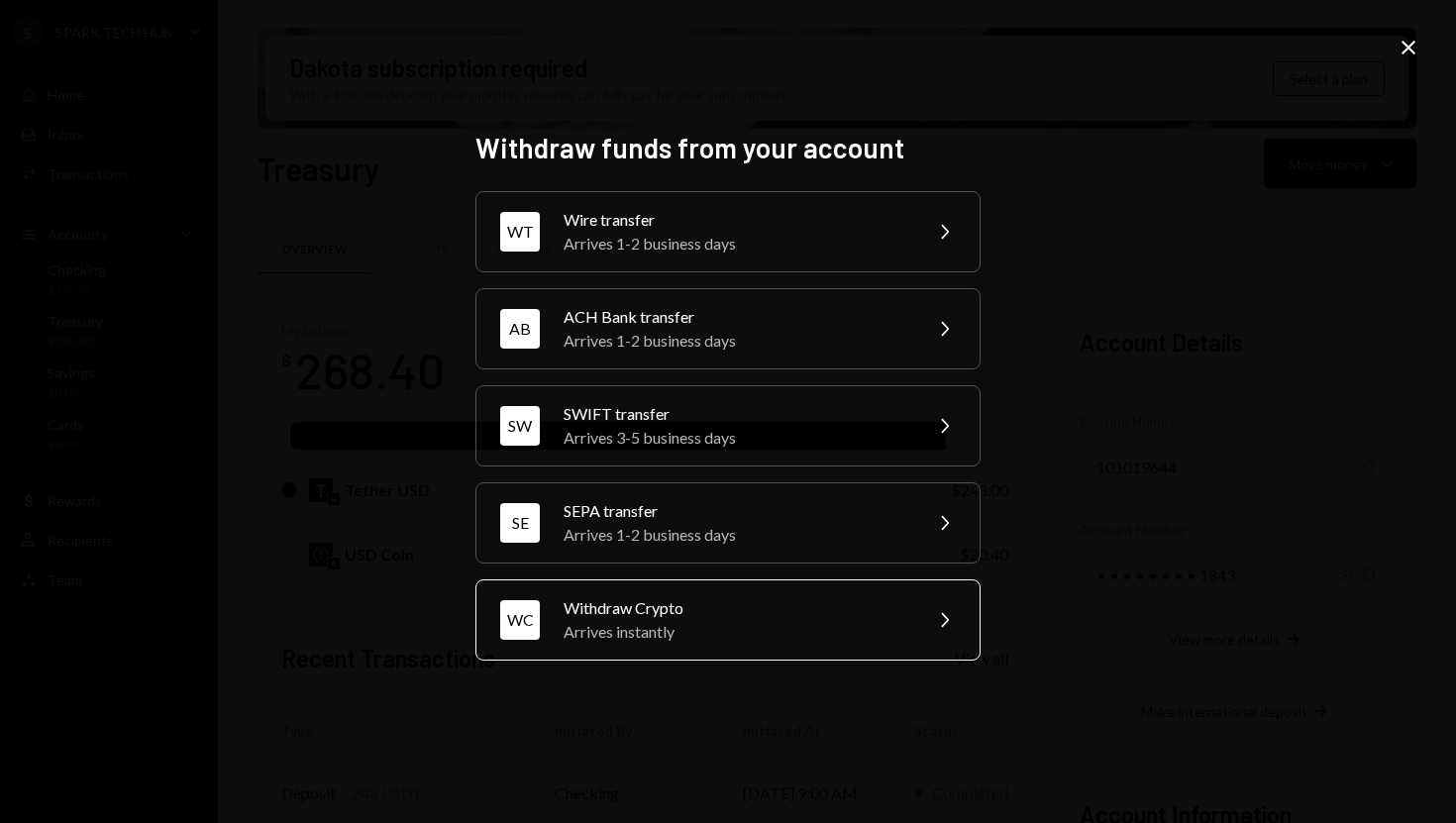
click at [887, 635] on div "Arrives instantly" at bounding box center [736, 632] width 345 height 24
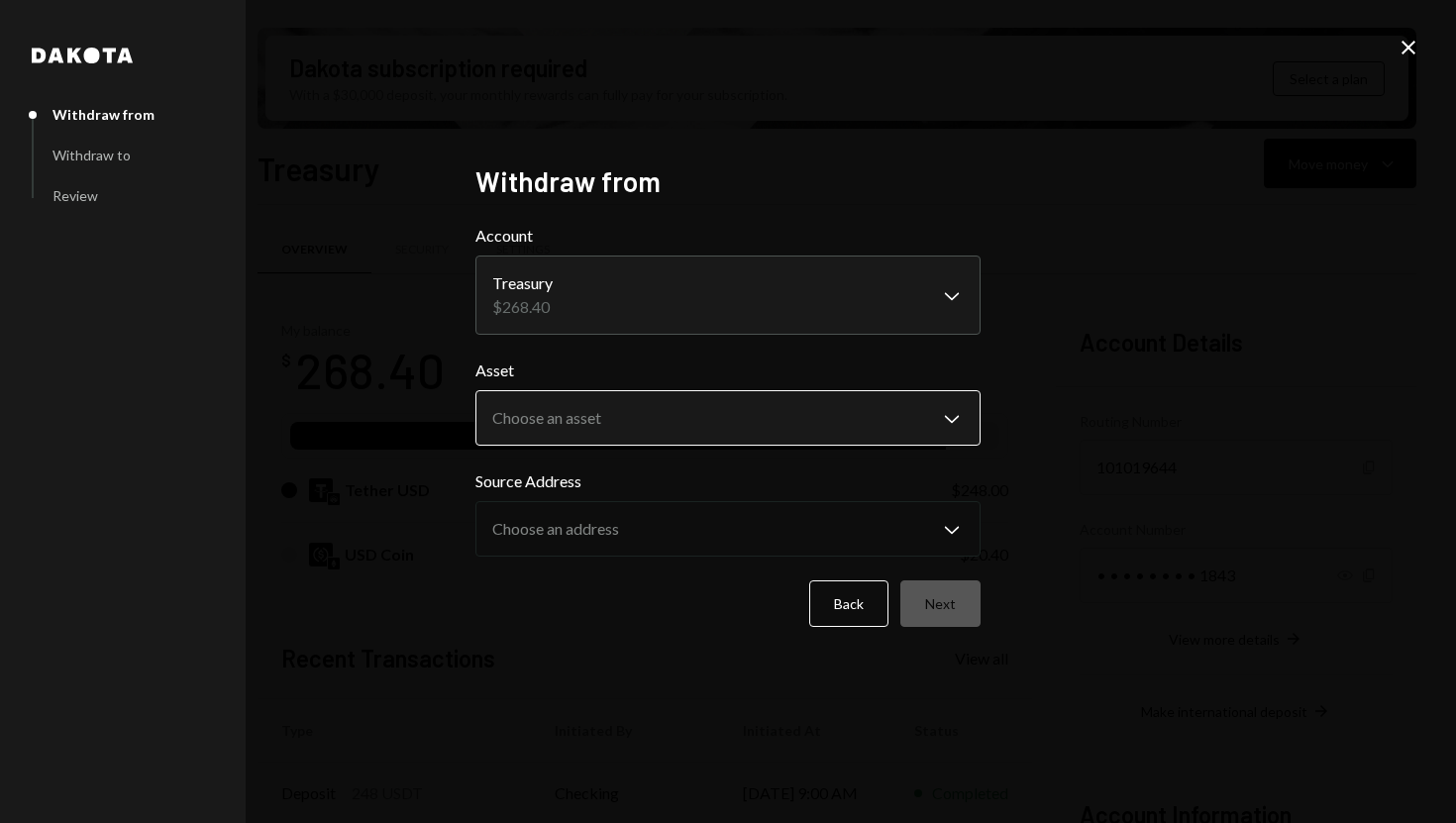
click at [869, 426] on body "S SPARK TECH HUB Caret Down Home Home Inbox Inbox Activities Transactions Accou…" at bounding box center [728, 412] width 1456 height 823
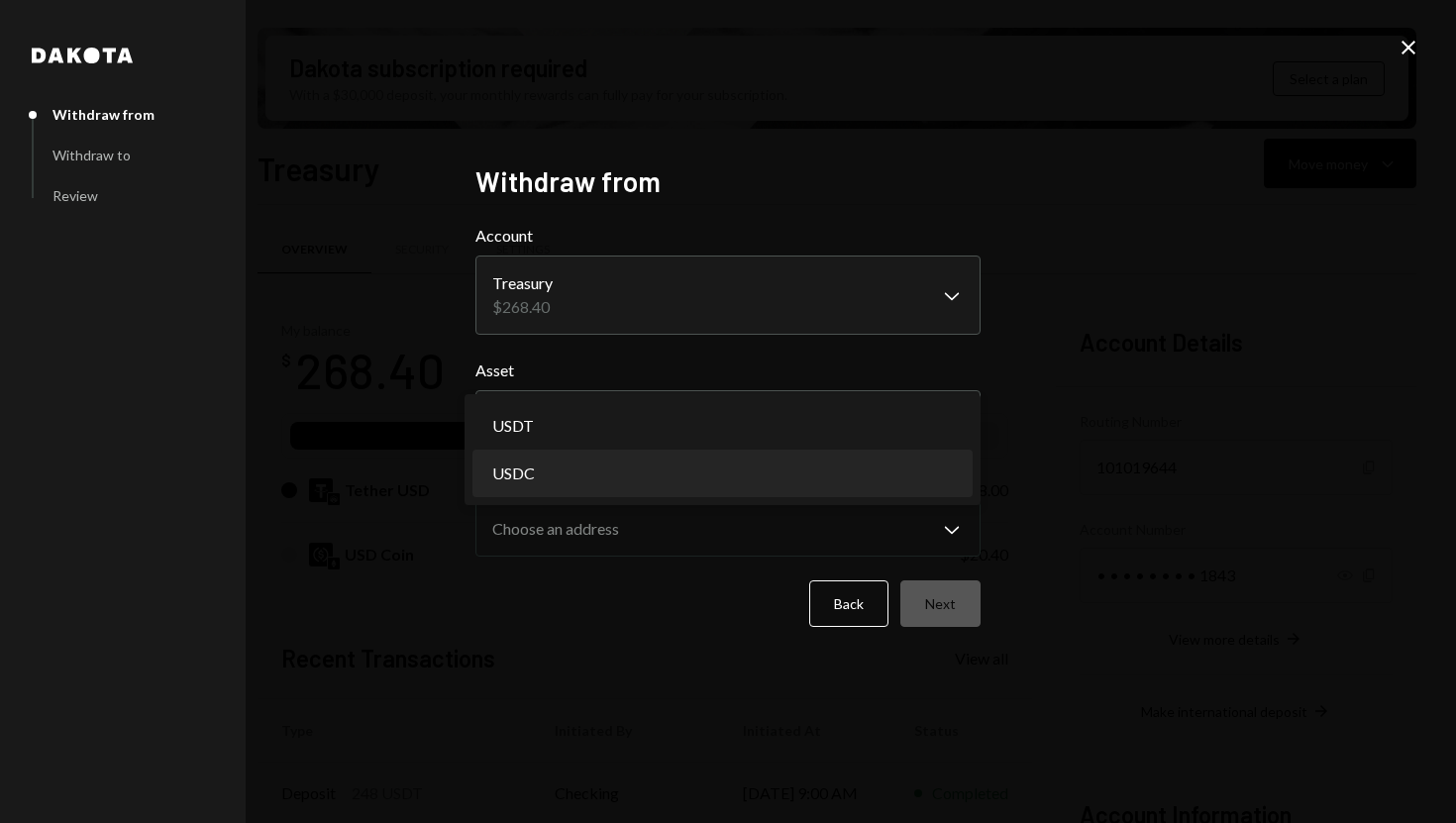
select select "****"
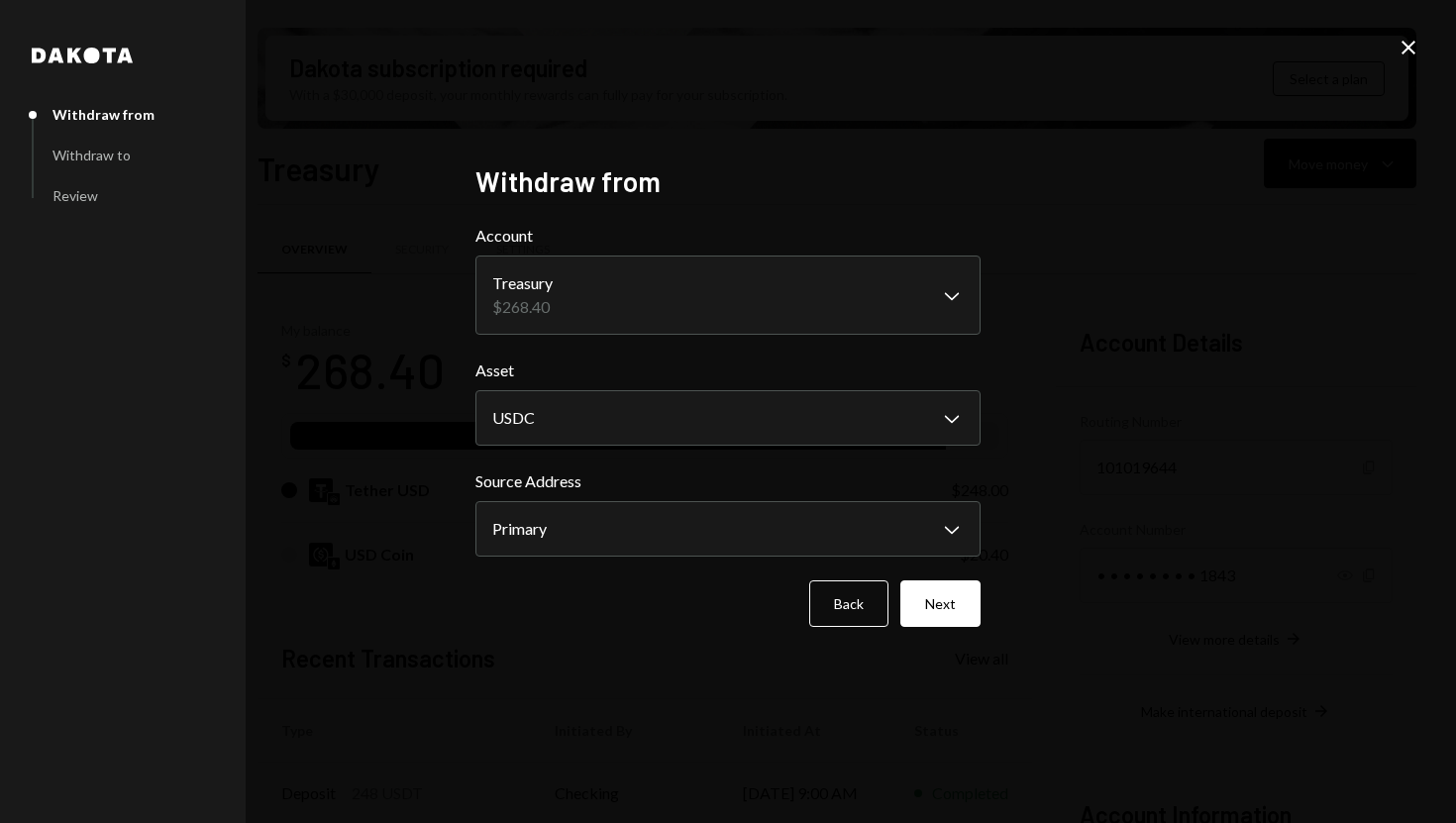
click at [1408, 54] on icon "Close" at bounding box center [1408, 48] width 24 height 24
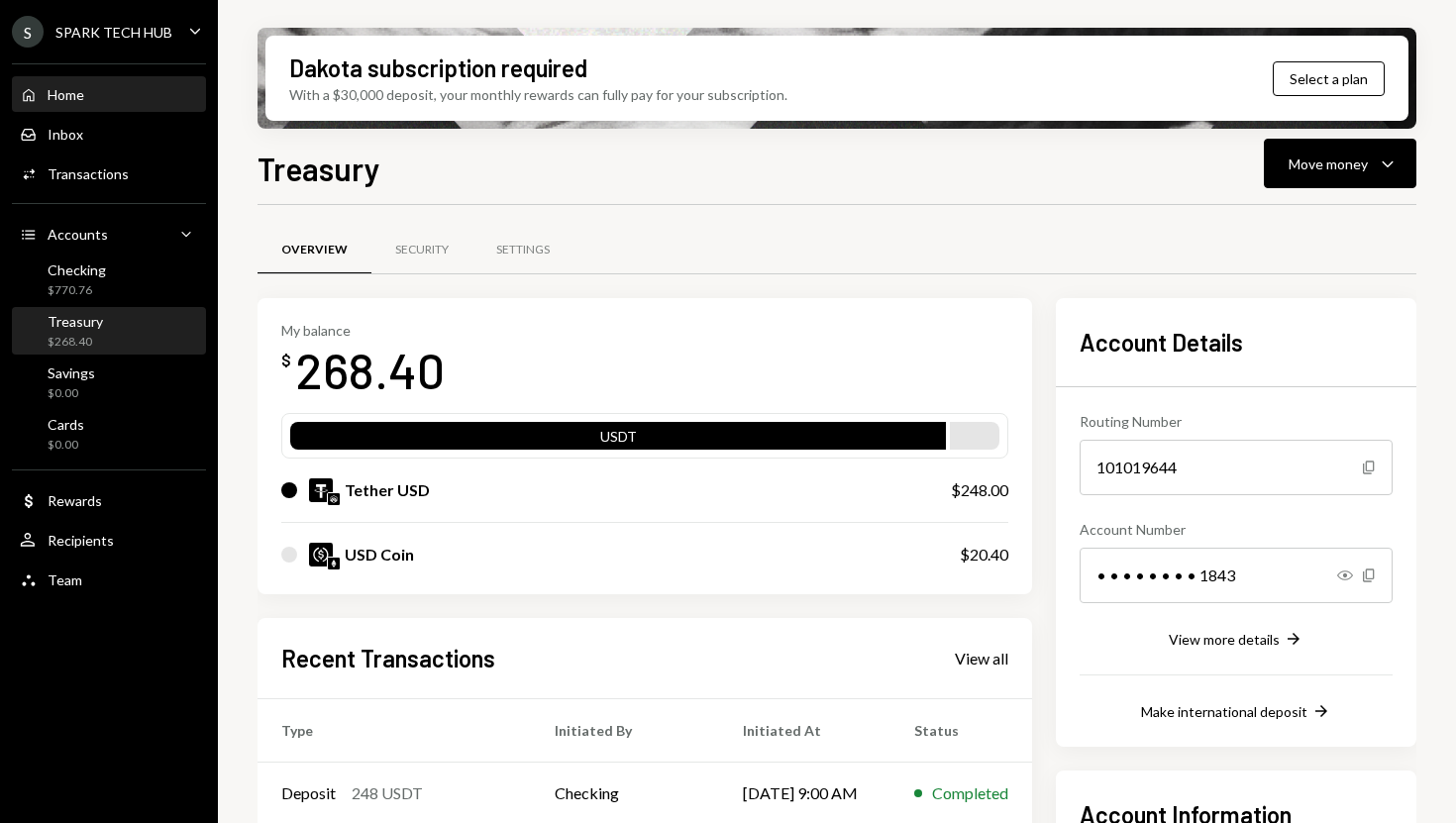
click at [117, 99] on div "Home Home" at bounding box center [109, 95] width 178 height 18
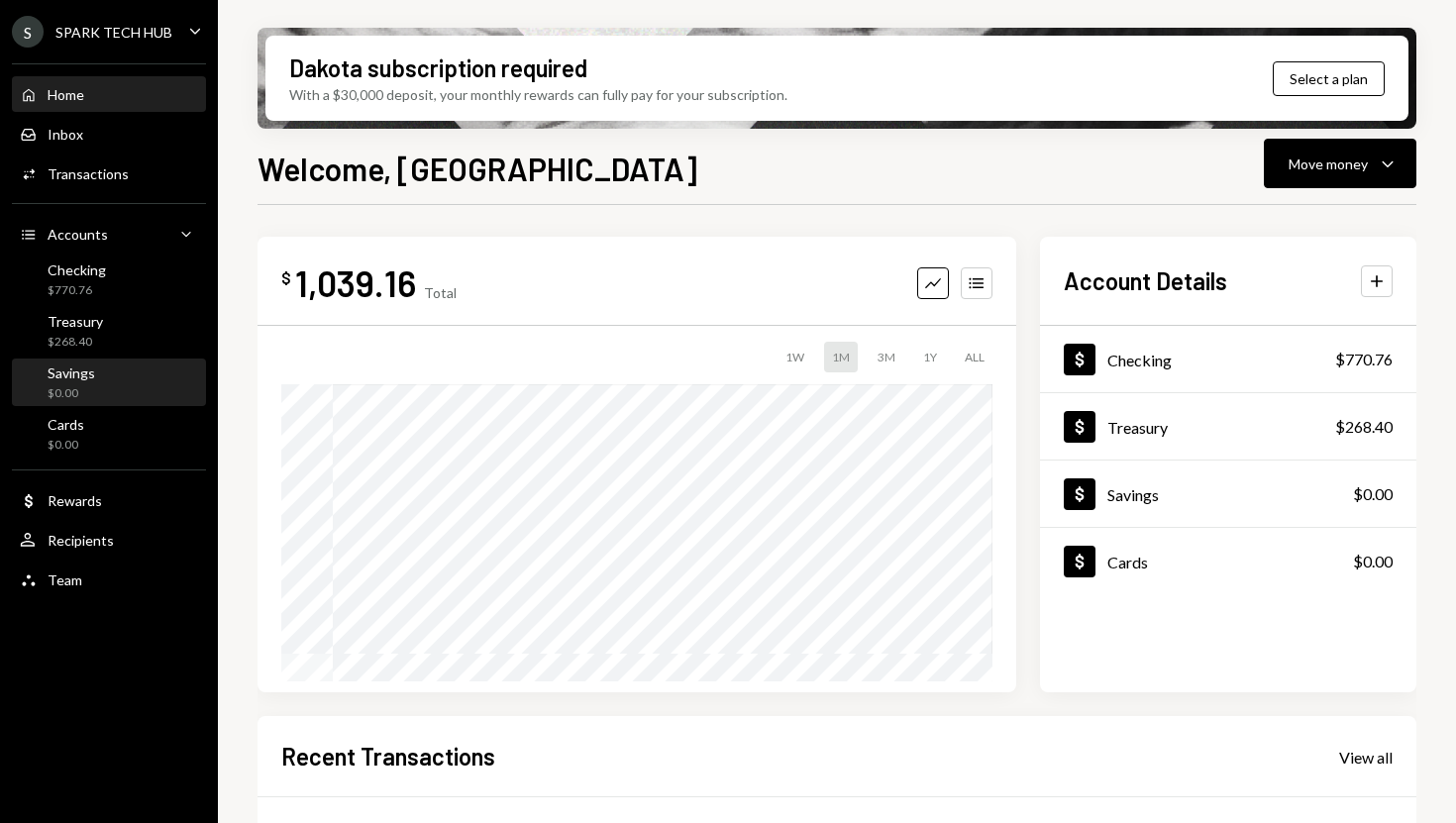
click at [98, 378] on div "Savings $0.00" at bounding box center [109, 384] width 178 height 38
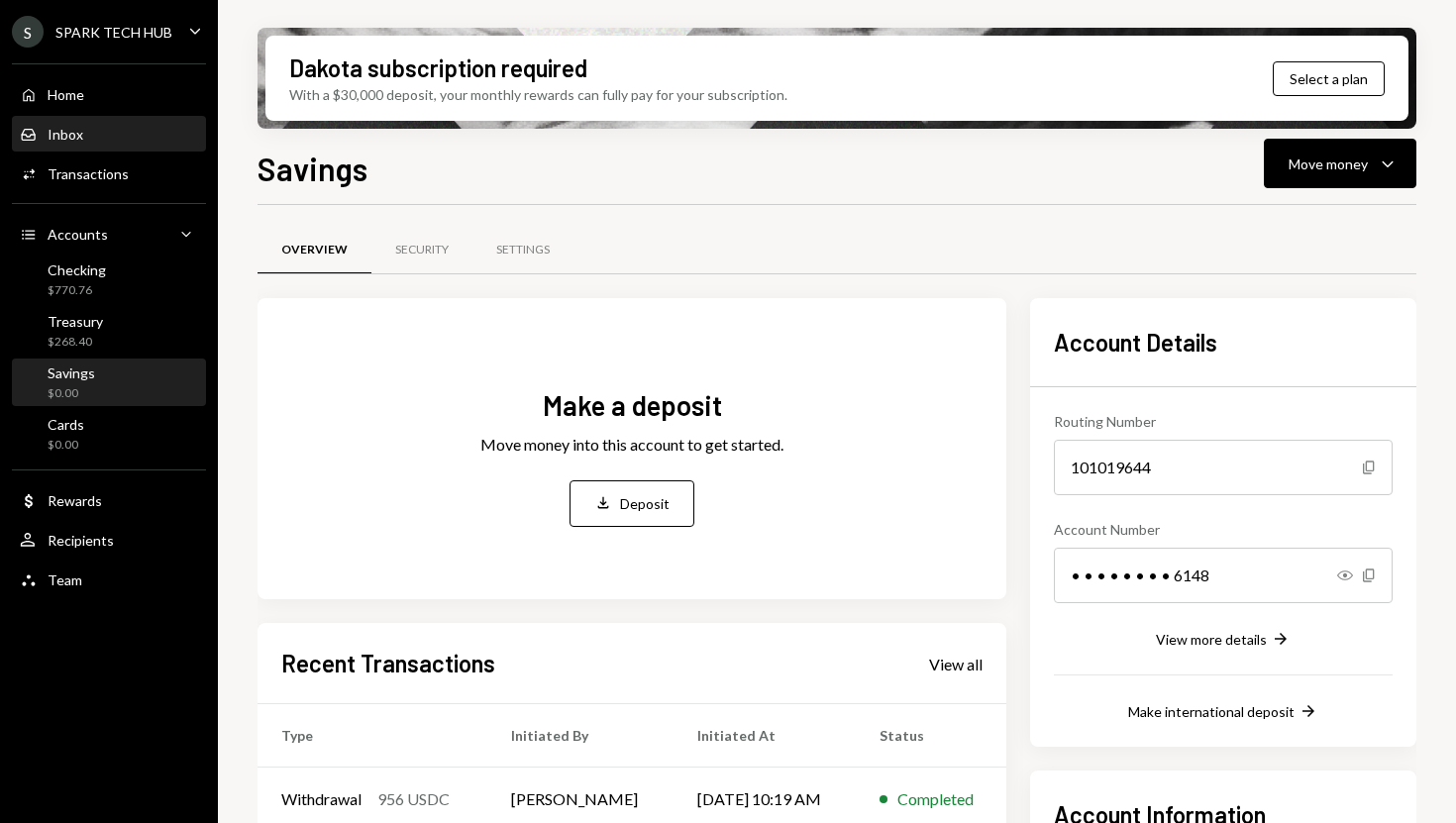
click at [122, 128] on div "Inbox Inbox" at bounding box center [109, 135] width 178 height 18
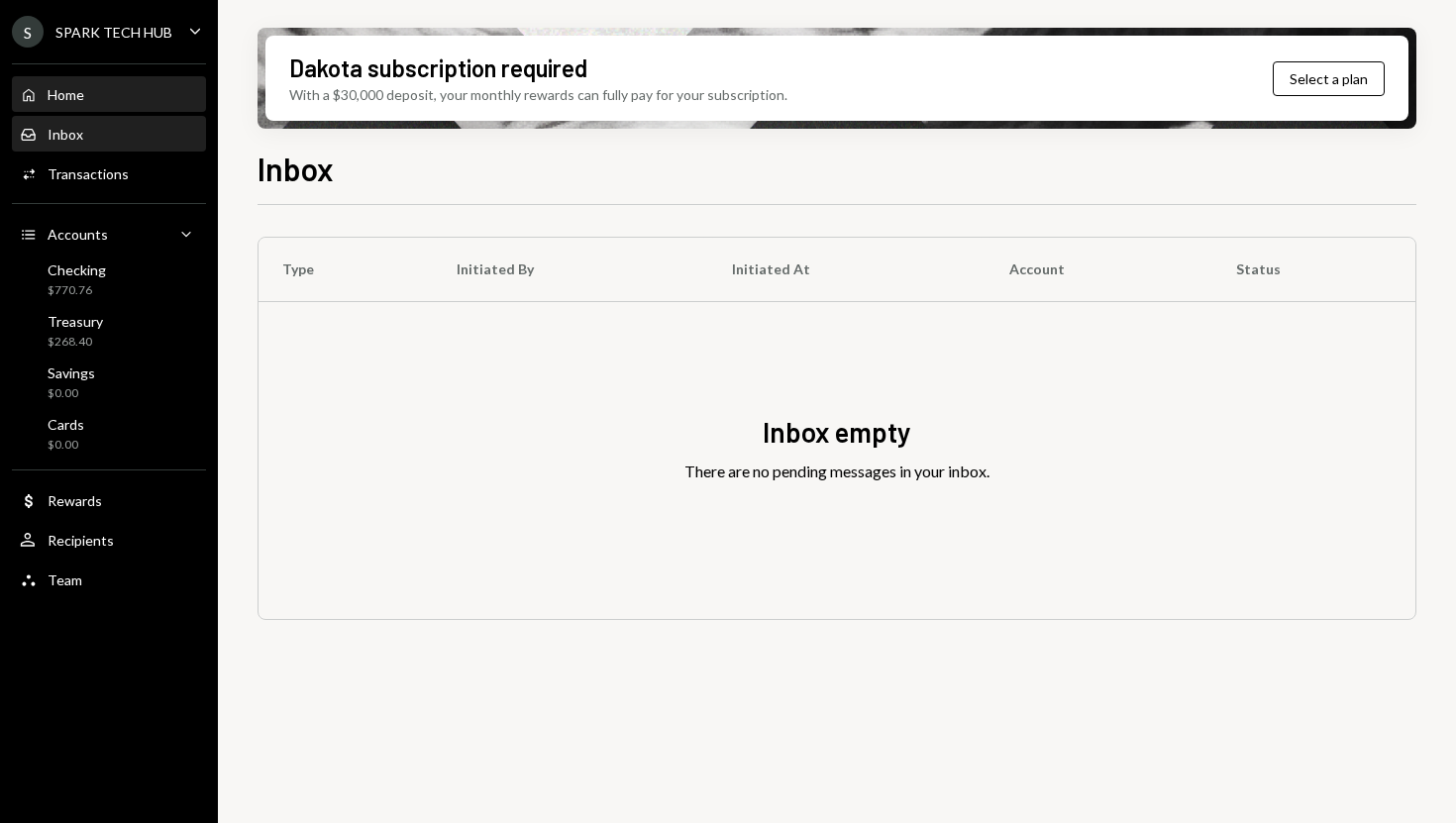
click at [109, 94] on div "Home Home" at bounding box center [109, 95] width 178 height 18
